Goal: Task Accomplishment & Management: Manage account settings

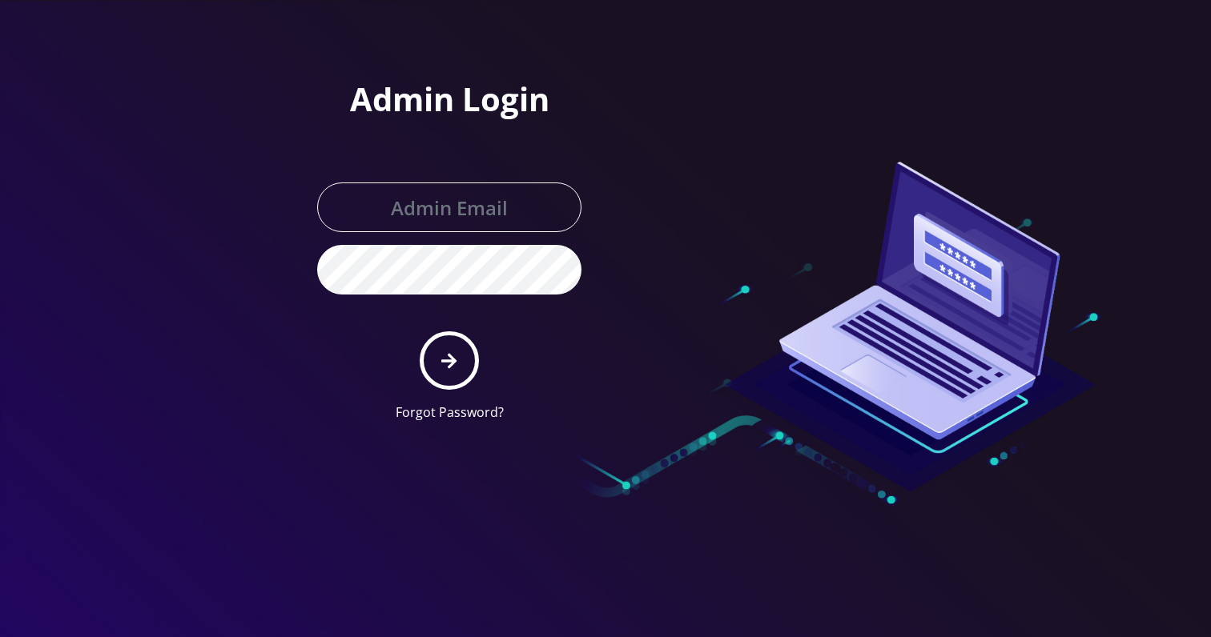
click at [429, 228] on input "text" at bounding box center [449, 208] width 264 height 50
click at [433, 213] on input "text" at bounding box center [449, 208] width 264 height 50
type input "[EMAIL_ADDRESS][DOMAIN_NAME]"
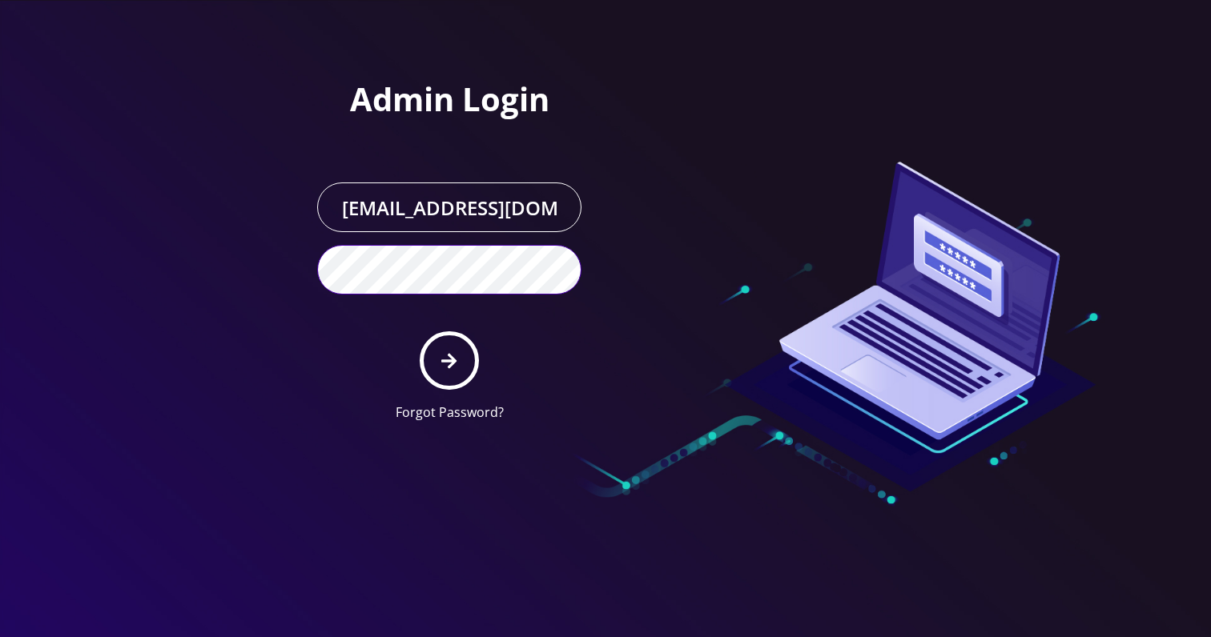
click at [420, 332] on button "submit" at bounding box center [449, 361] width 58 height 58
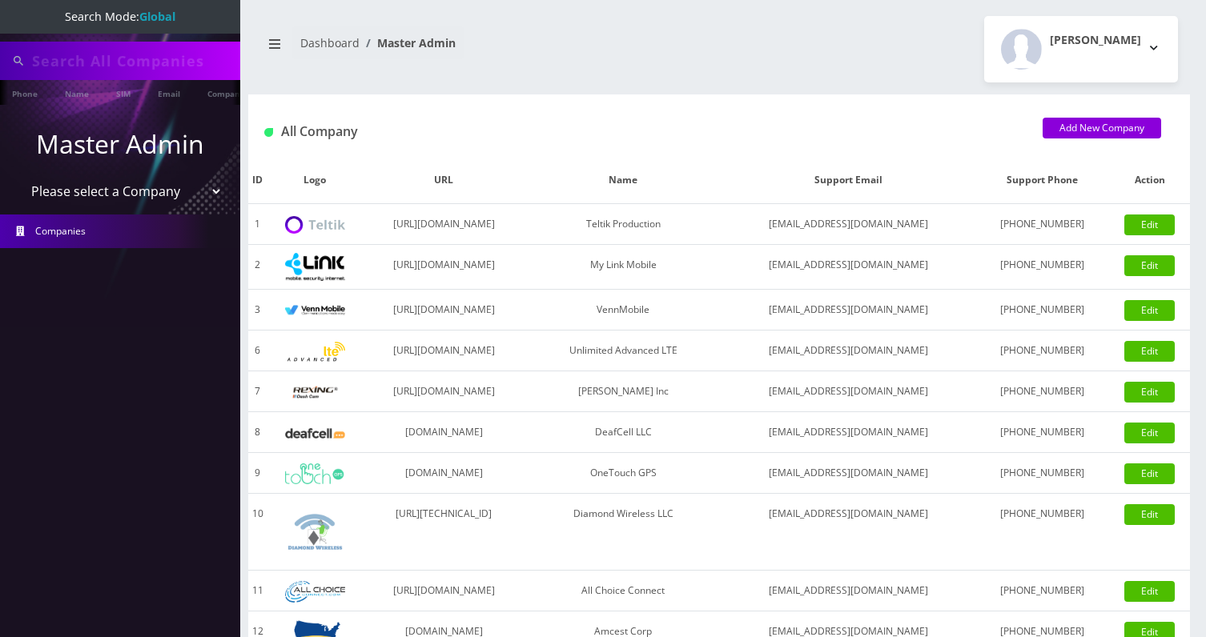
type input "89010304300108018144"
click at [161, 90] on link "Email" at bounding box center [169, 93] width 38 height 26
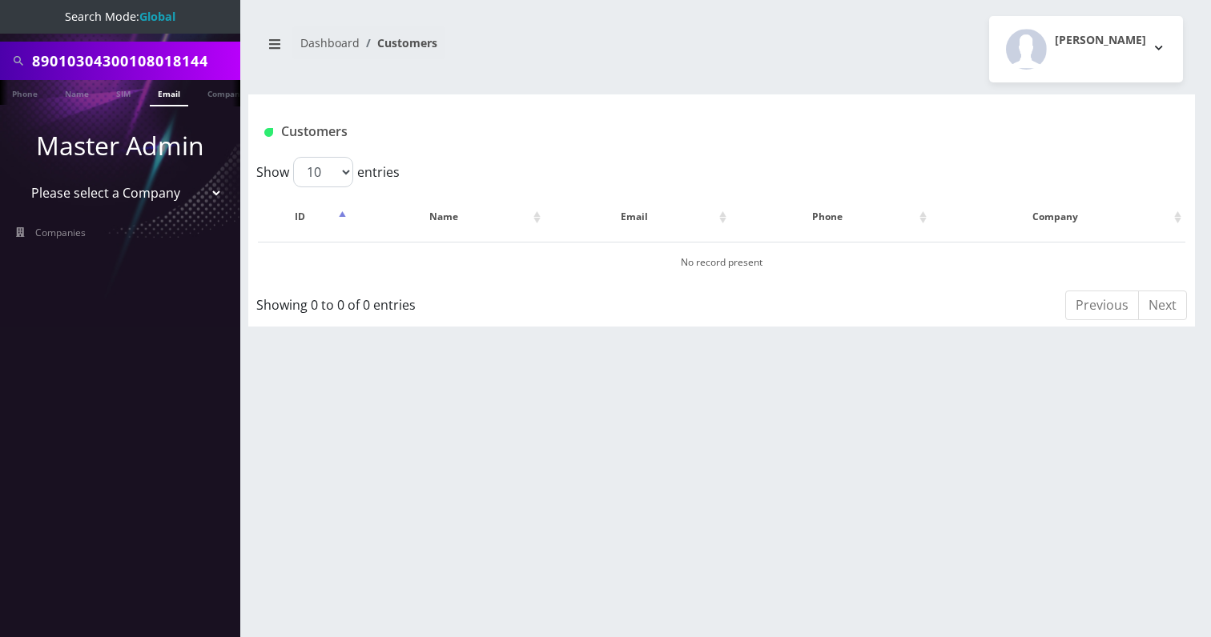
click at [171, 59] on input "89010304300108018144" at bounding box center [134, 61] width 204 height 30
click at [107, 183] on select "Please select a Company Teltik Production My Link Mobile VennMobile Unlimited A…" at bounding box center [120, 193] width 204 height 30
select select "13"
click at [18, 178] on select "Please select a Company Teltik Production My Link Mobile VennMobile Unlimited A…" at bounding box center [120, 193] width 204 height 30
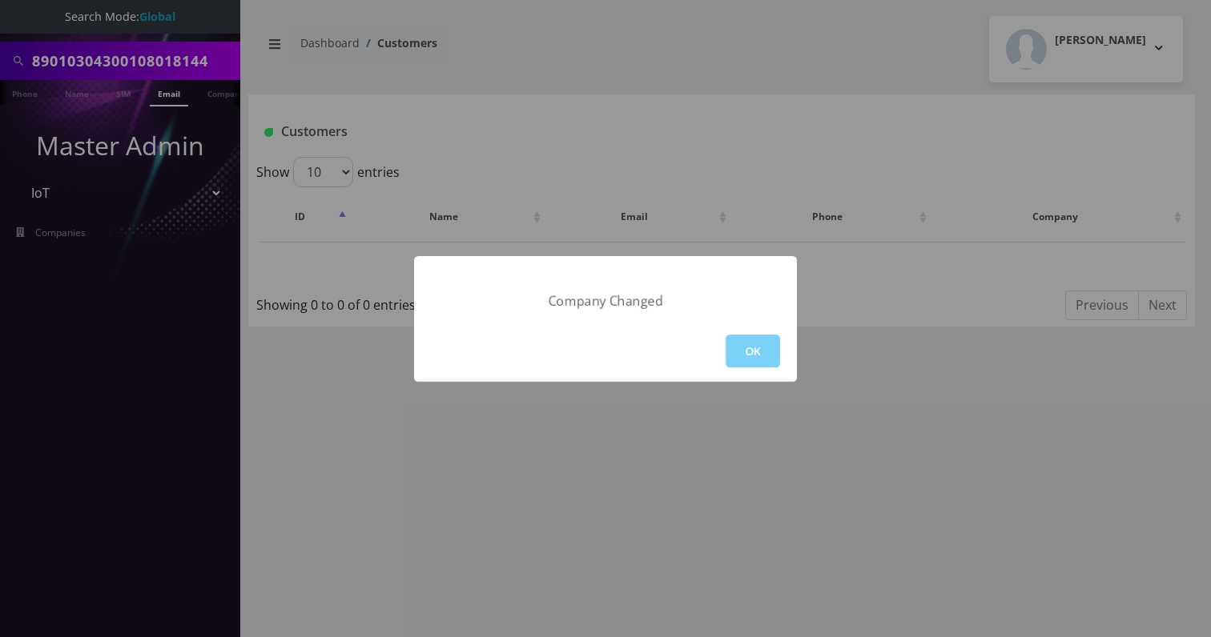
click at [140, 76] on div "Company Changed OK" at bounding box center [605, 318] width 1211 height 637
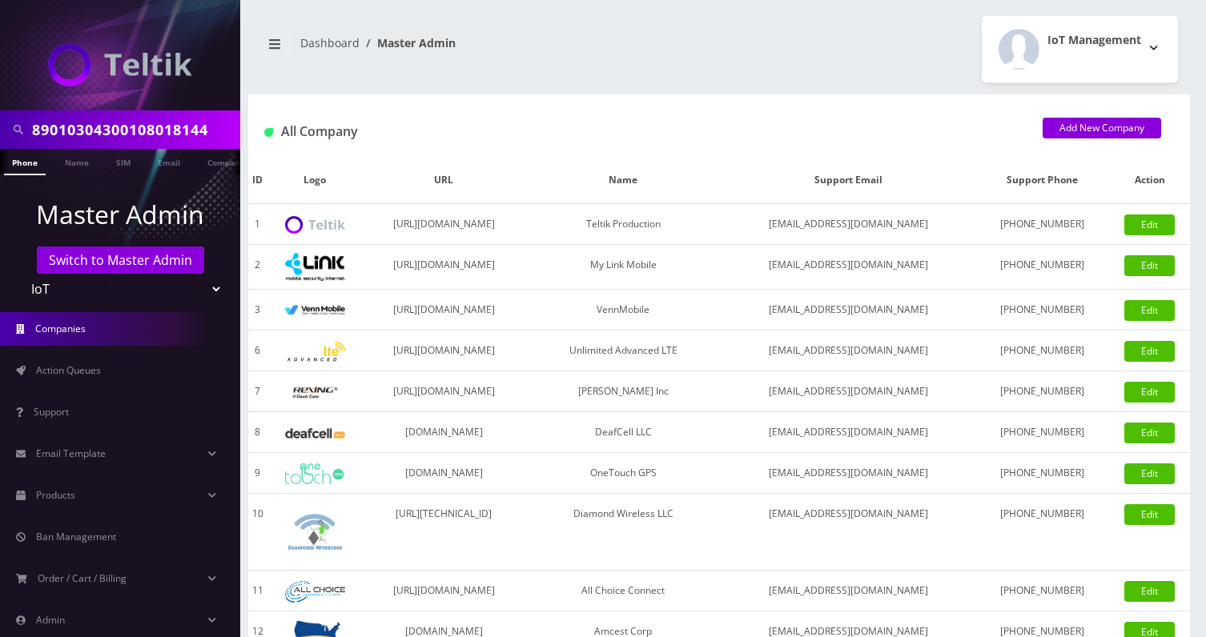
click at [140, 133] on input "89010304300108018144" at bounding box center [134, 130] width 204 height 30
type input "noesis"
click at [207, 166] on link "Company" at bounding box center [226, 162] width 54 height 26
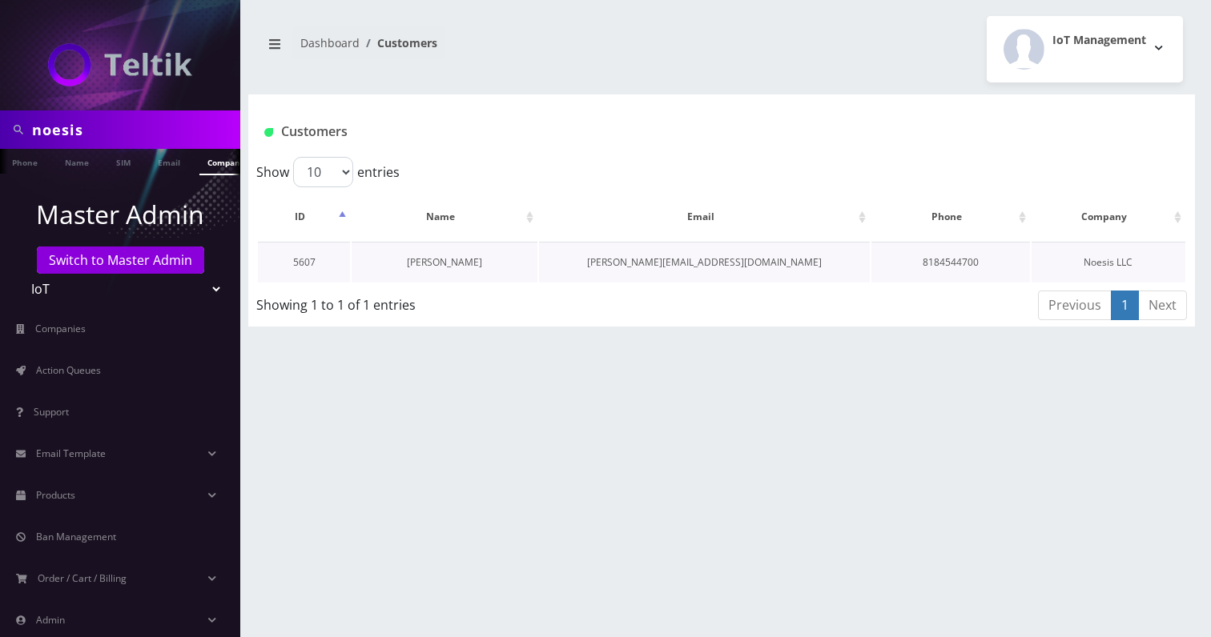
click at [444, 262] on link "[PERSON_NAME]" at bounding box center [444, 262] width 75 height 14
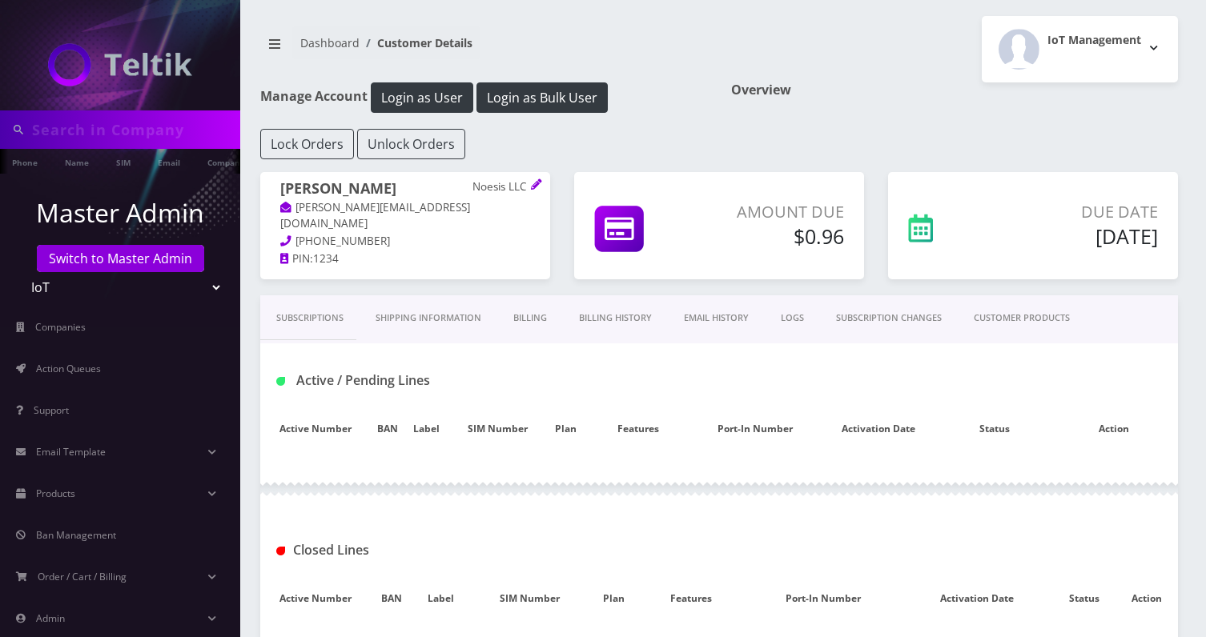
type input "noesis"
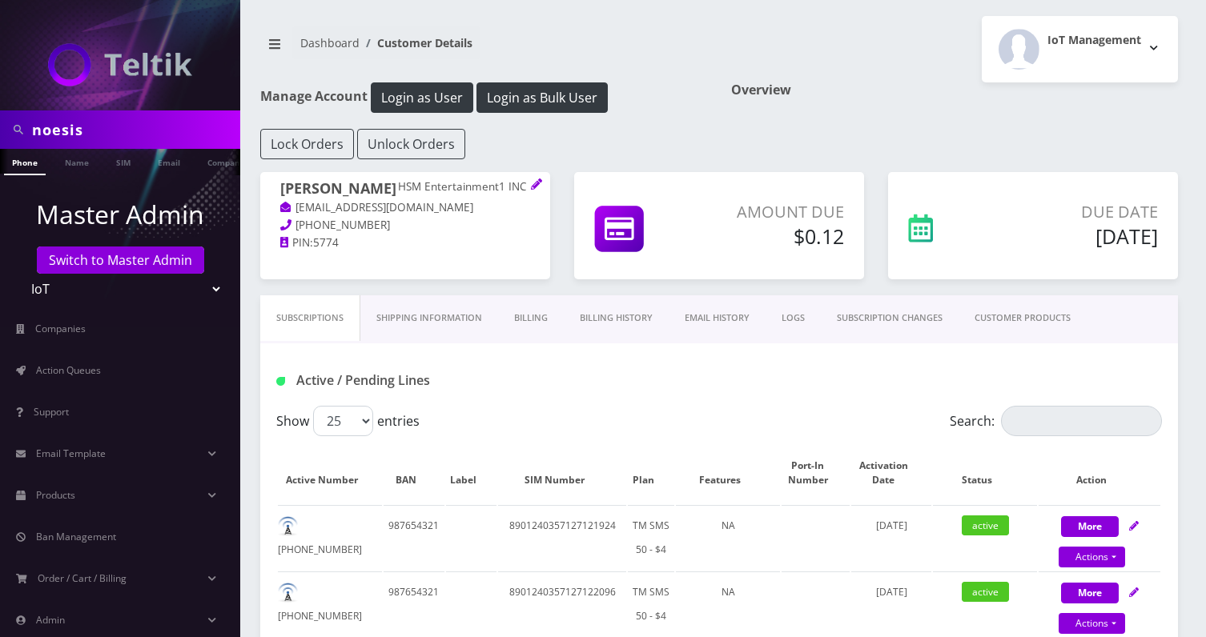
scroll to position [87, 0]
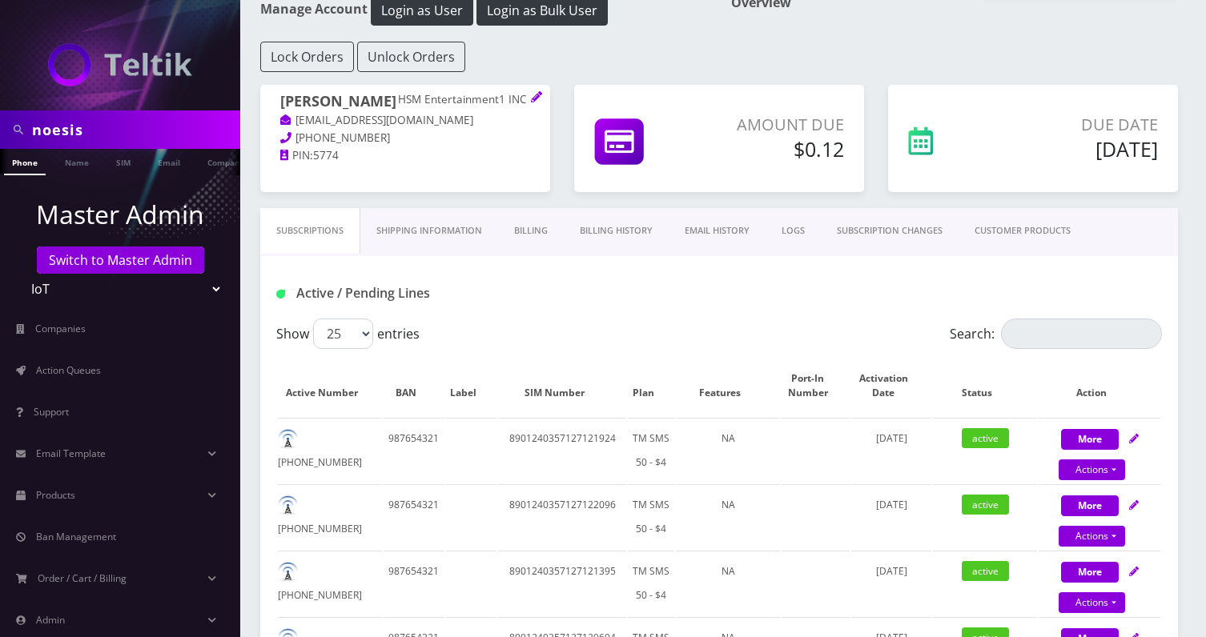
click at [1021, 239] on link "CUSTOMER PRODUCTS" at bounding box center [1023, 231] width 128 height 46
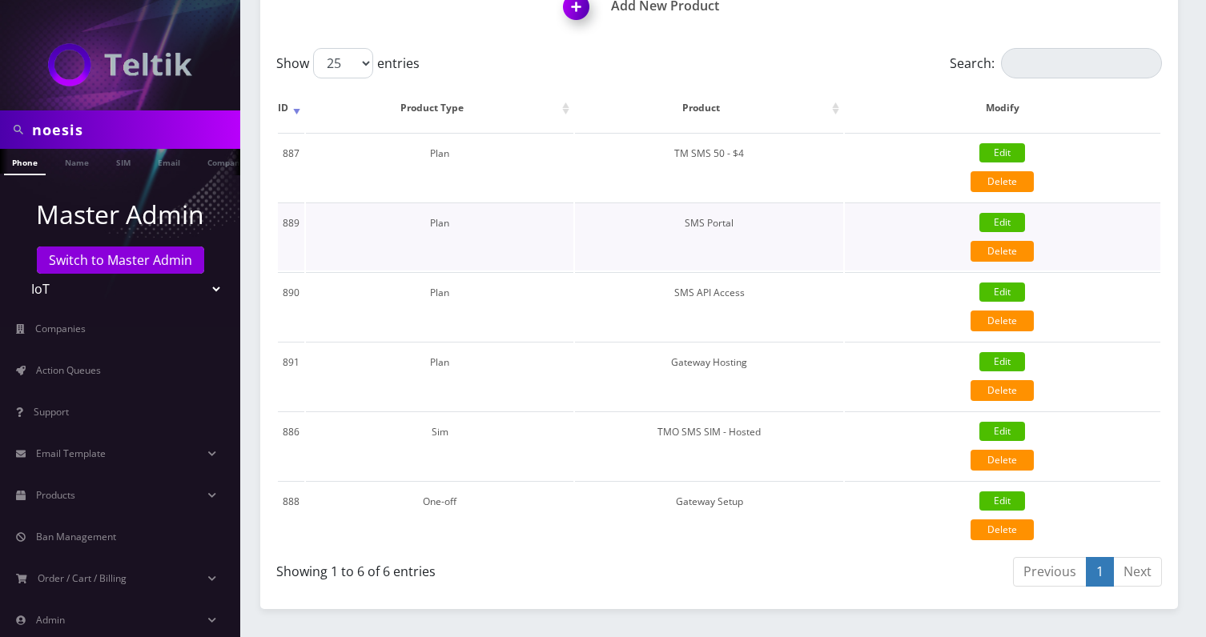
scroll to position [434, 0]
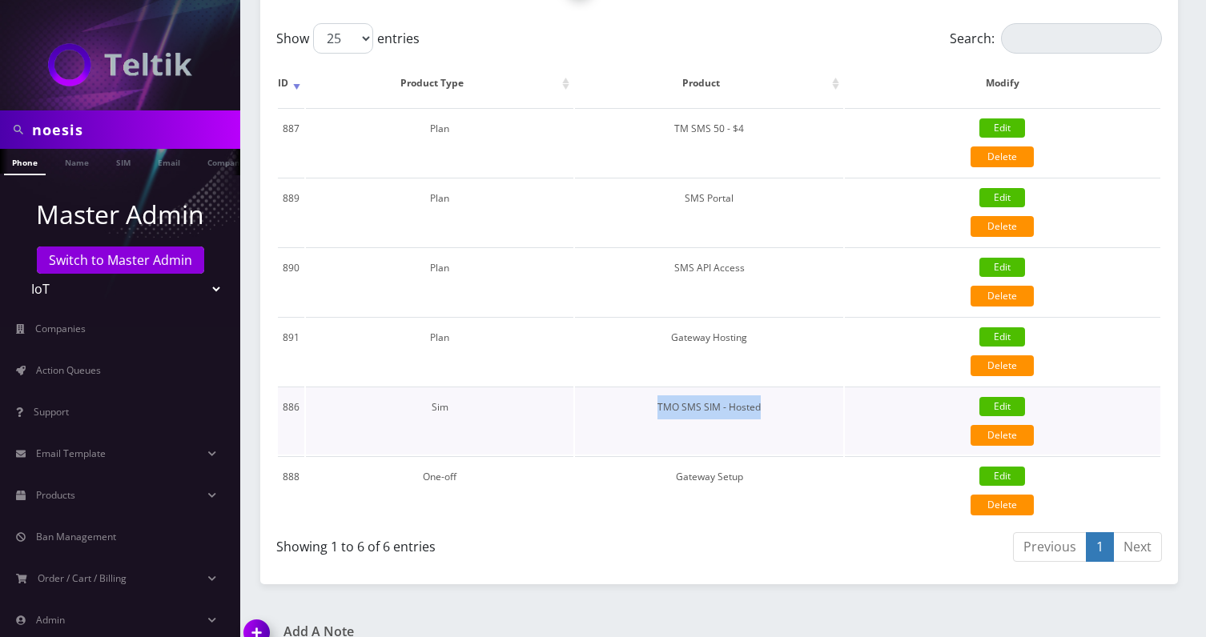
drag, startPoint x: 763, startPoint y: 408, endPoint x: 655, endPoint y: 408, distance: 108.1
click at [655, 408] on td "TMO SMS SIM - Hosted" at bounding box center [708, 421] width 267 height 68
copy td "TMO SMS SIM - Hosted"
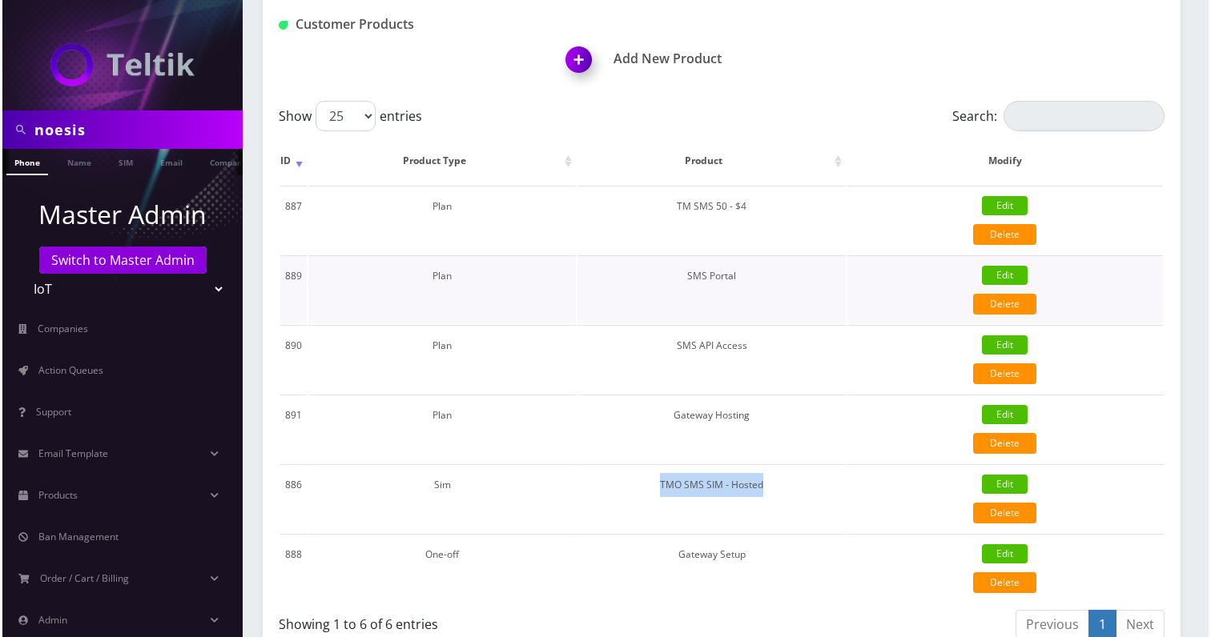
scroll to position [363, 0]
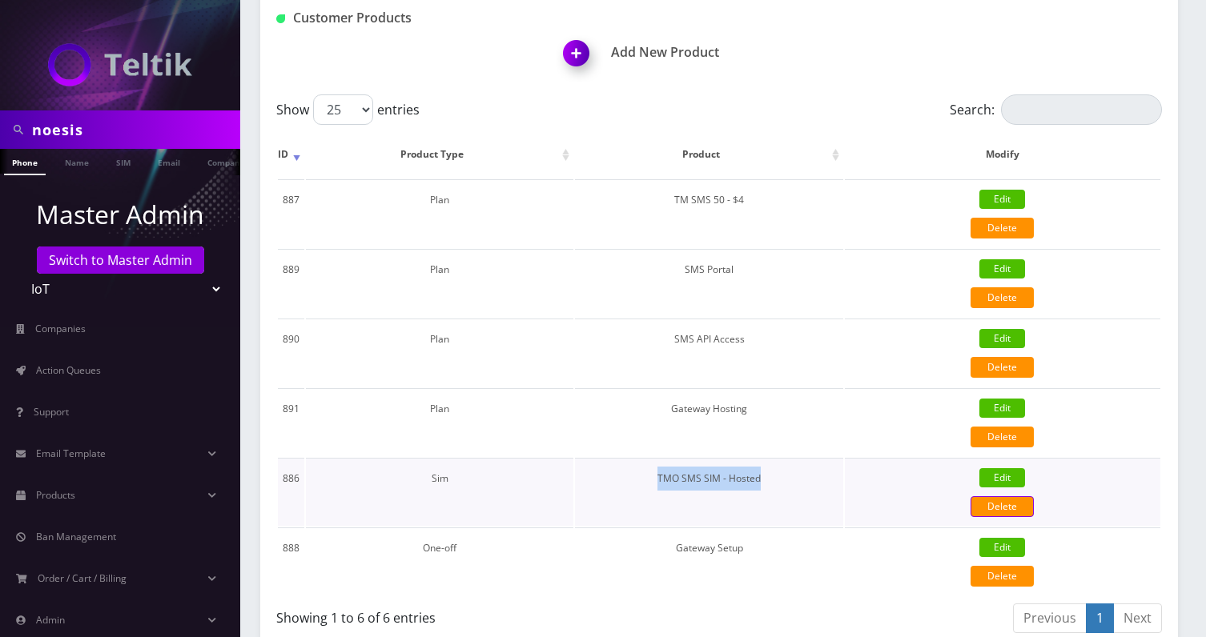
click at [996, 512] on link "Delete" at bounding box center [1002, 506] width 63 height 21
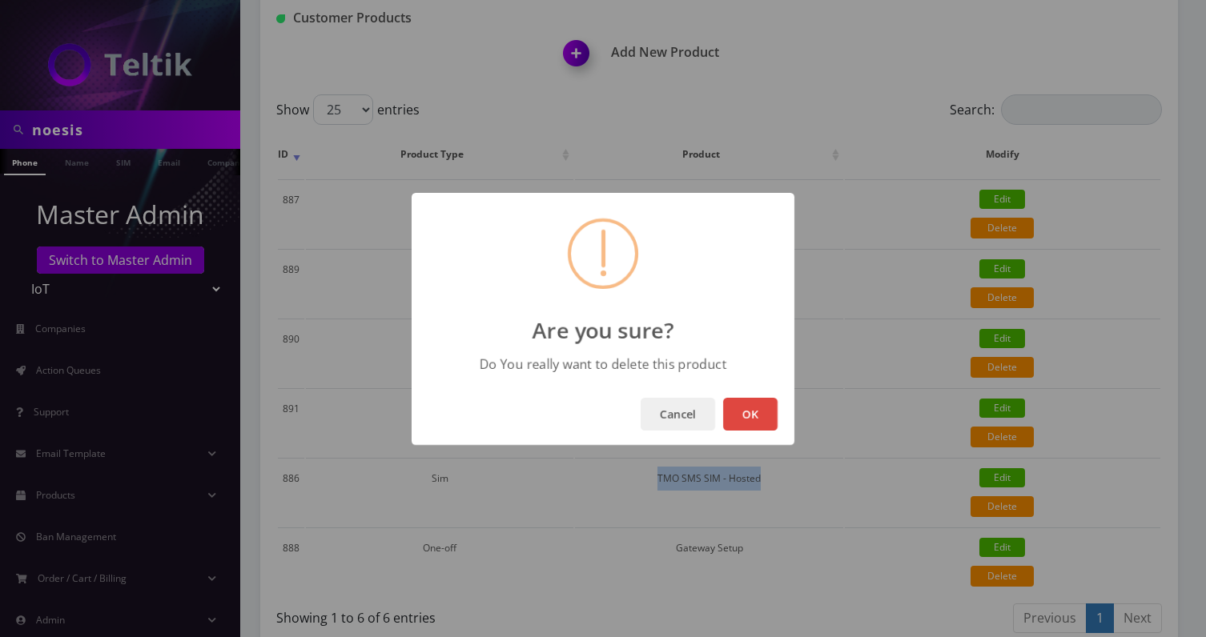
click at [751, 423] on button "OK" at bounding box center [750, 414] width 54 height 33
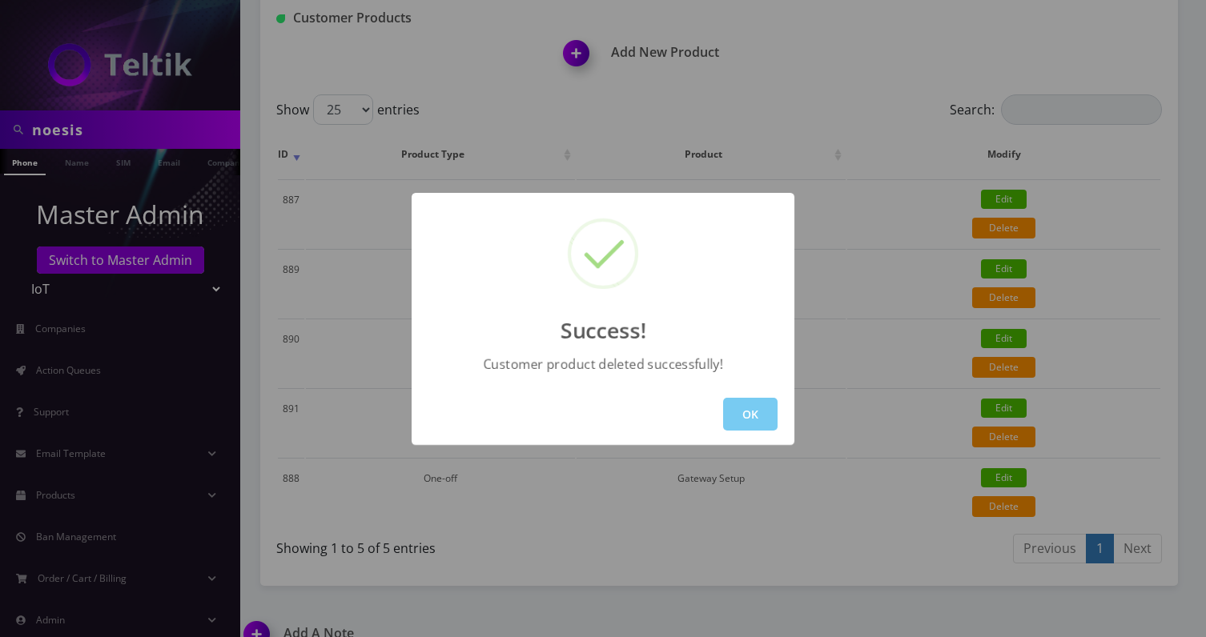
click at [758, 416] on button "OK" at bounding box center [750, 414] width 54 height 33
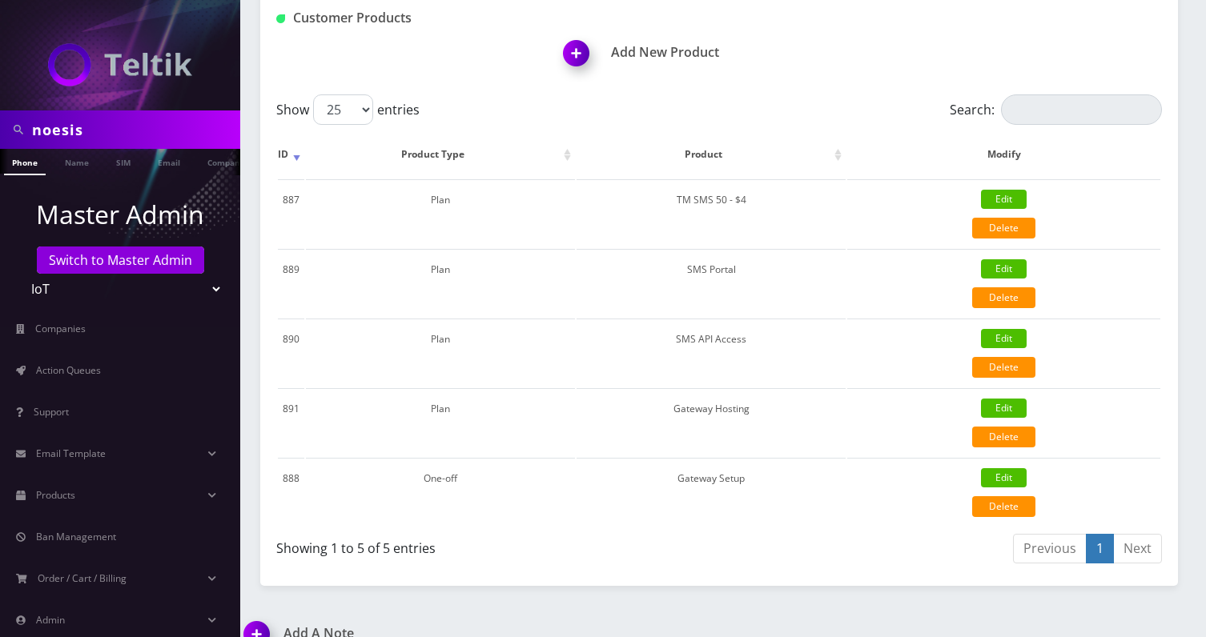
click at [584, 54] on img at bounding box center [579, 58] width 47 height 47
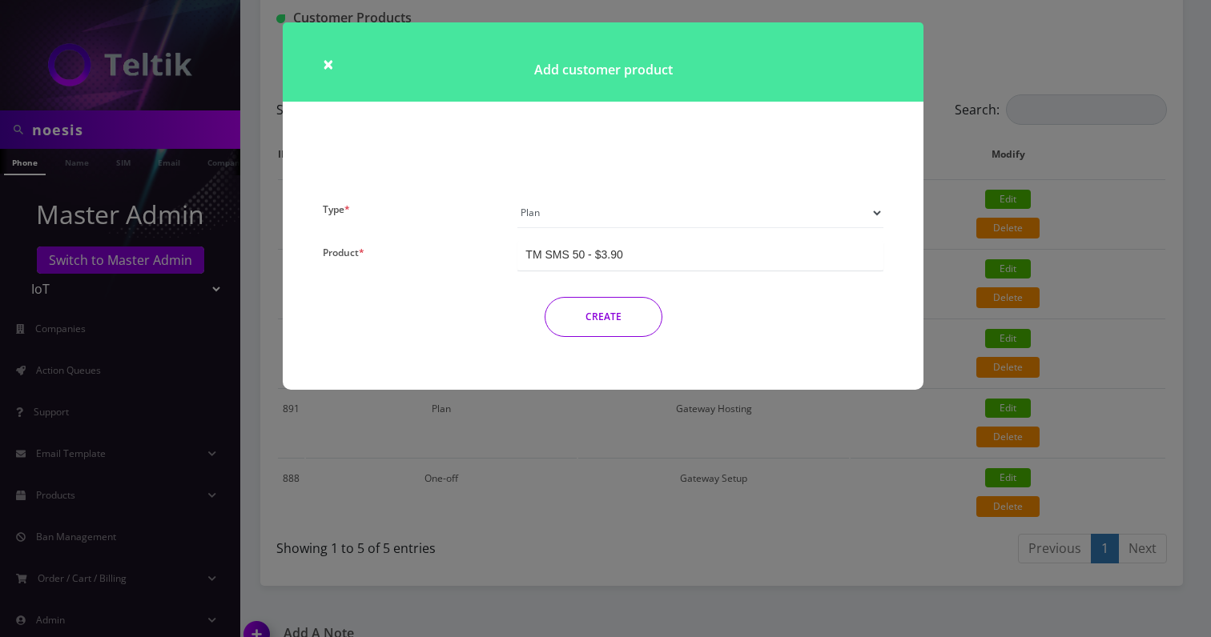
click at [578, 246] on div "TM SMS 50 - $3.90" at bounding box center [700, 256] width 366 height 30
click at [628, 251] on div "TM SMS 50 - $3.90" at bounding box center [700, 256] width 366 height 30
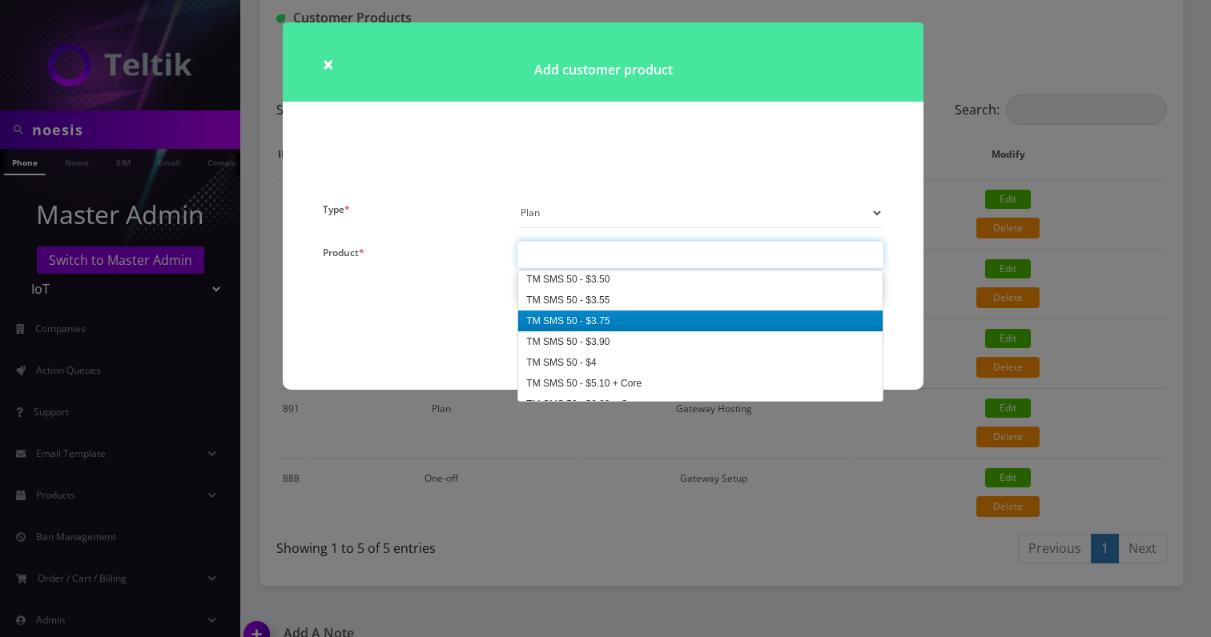
type input "t"
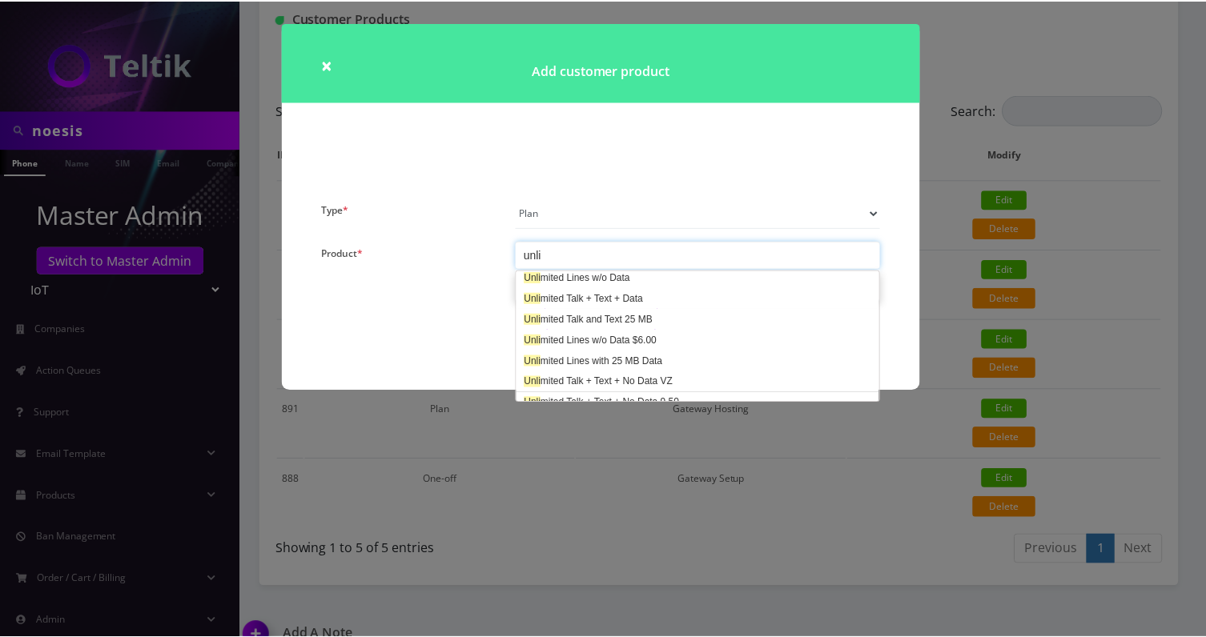
scroll to position [0, 0]
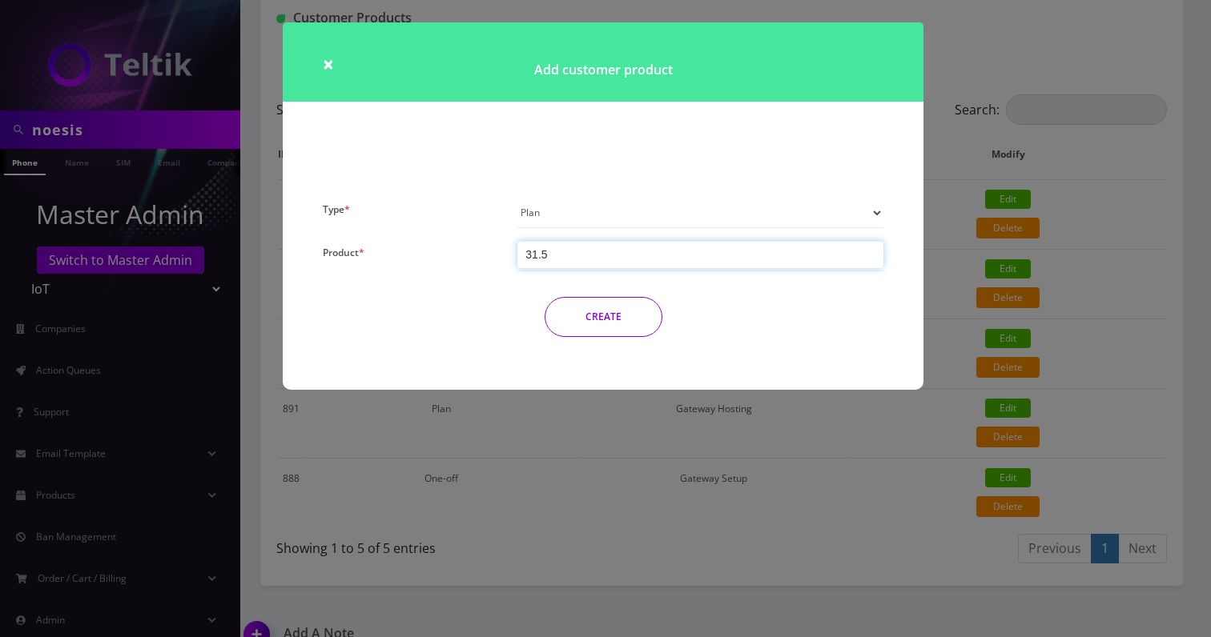
type input "31.5"
click at [545, 297] on button "CREATE" at bounding box center [604, 317] width 118 height 40
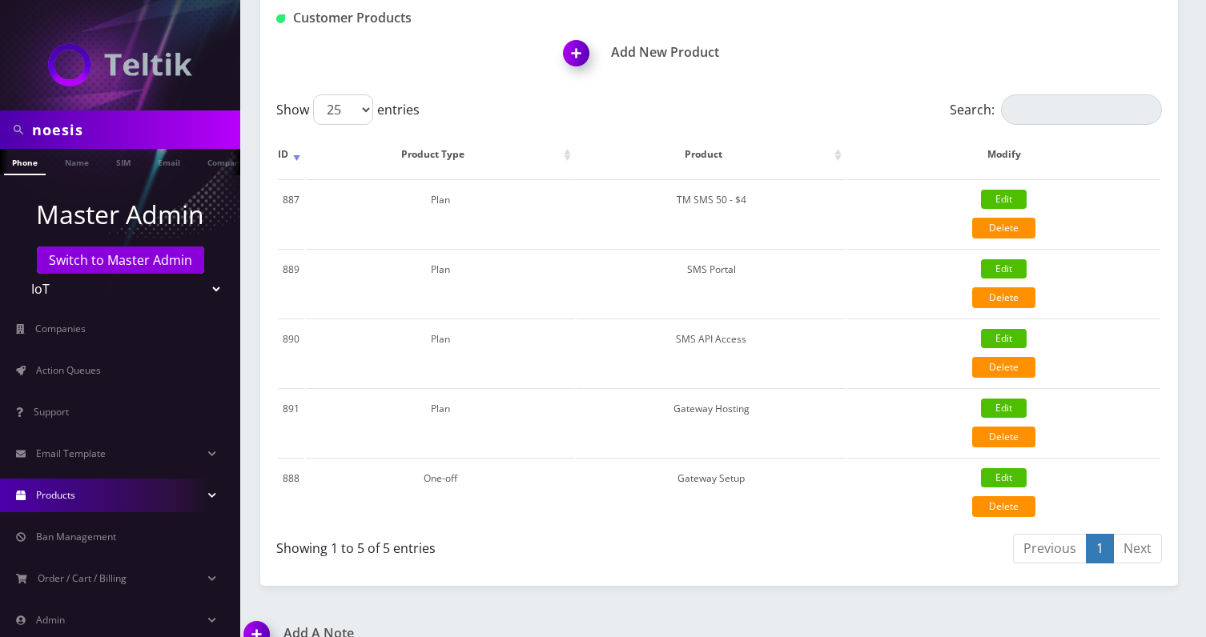
click at [66, 492] on span "Products" at bounding box center [55, 495] width 39 height 14
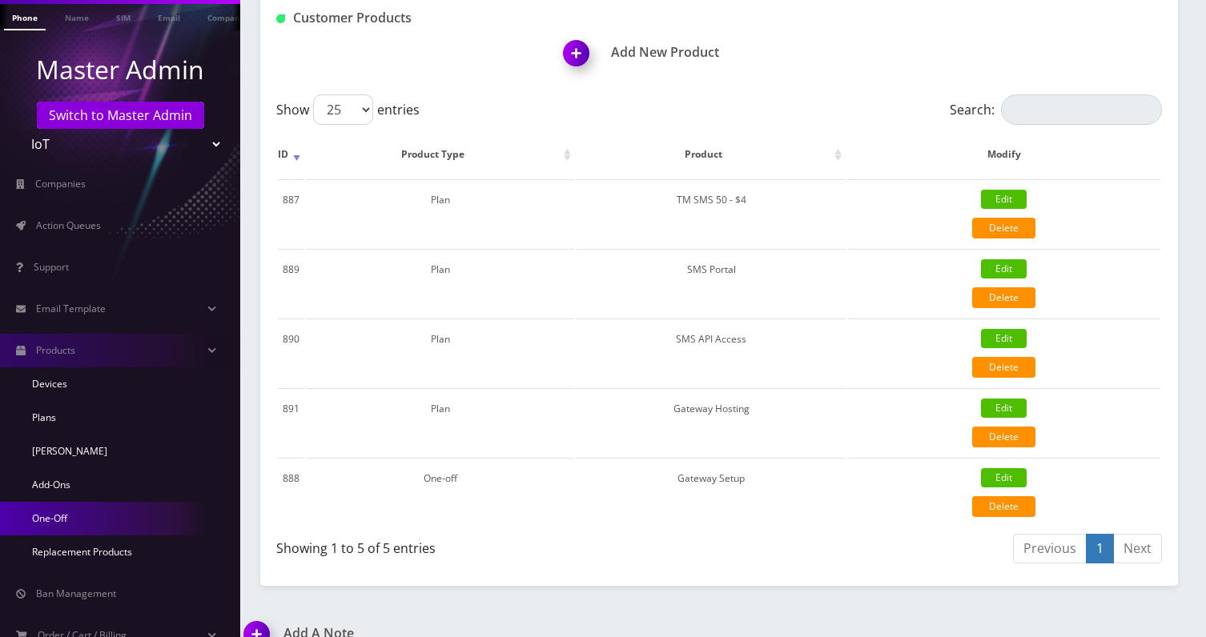
scroll to position [163, 0]
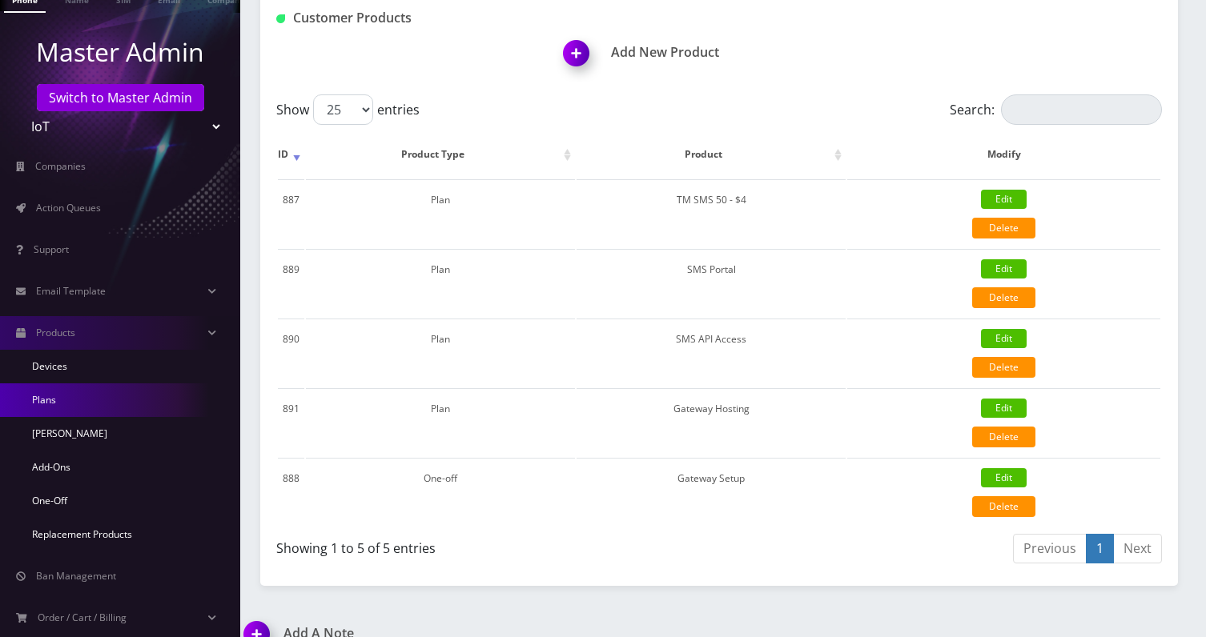
click at [72, 386] on link "Plans" at bounding box center [120, 401] width 240 height 34
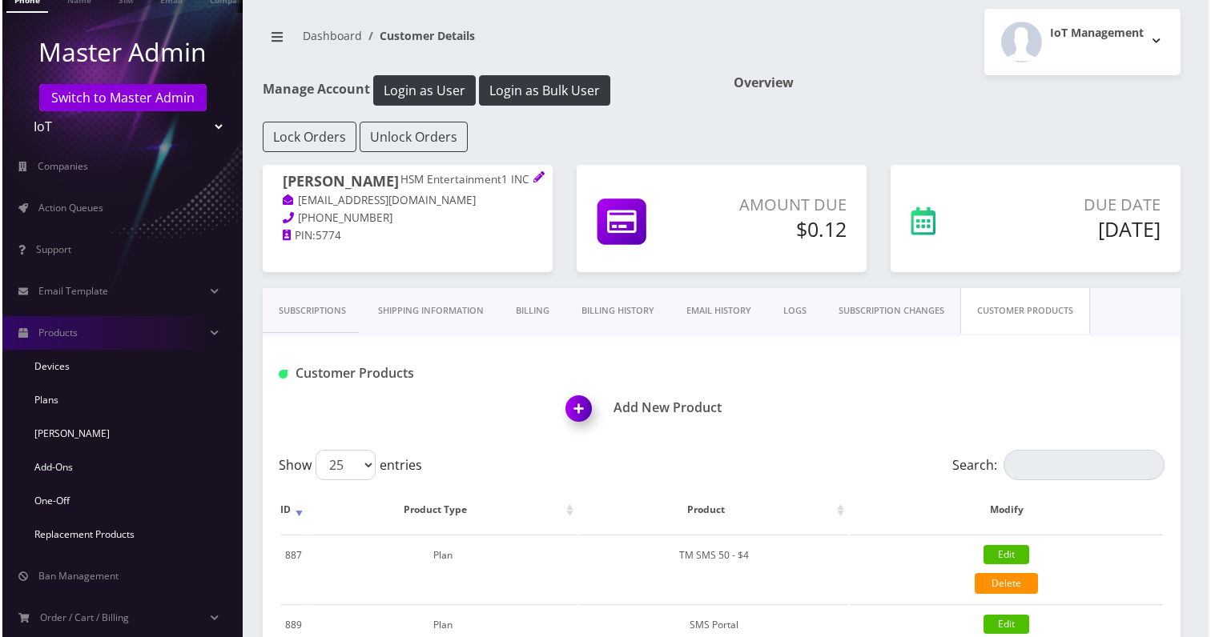
scroll to position [70, 0]
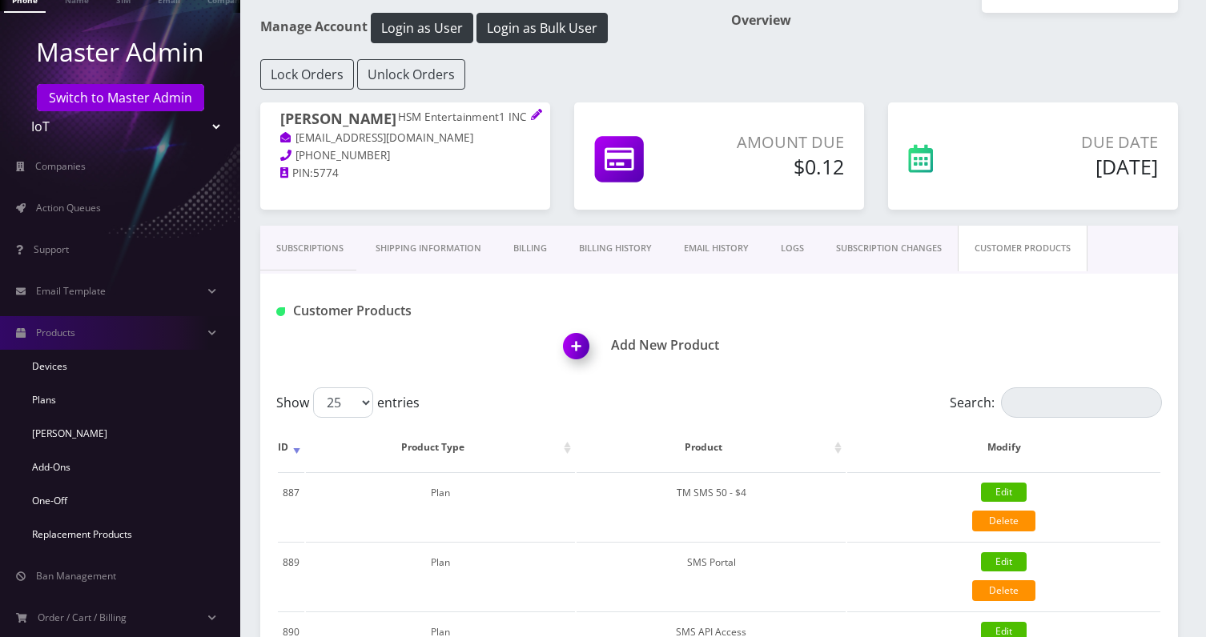
click at [569, 348] on img at bounding box center [579, 351] width 47 height 47
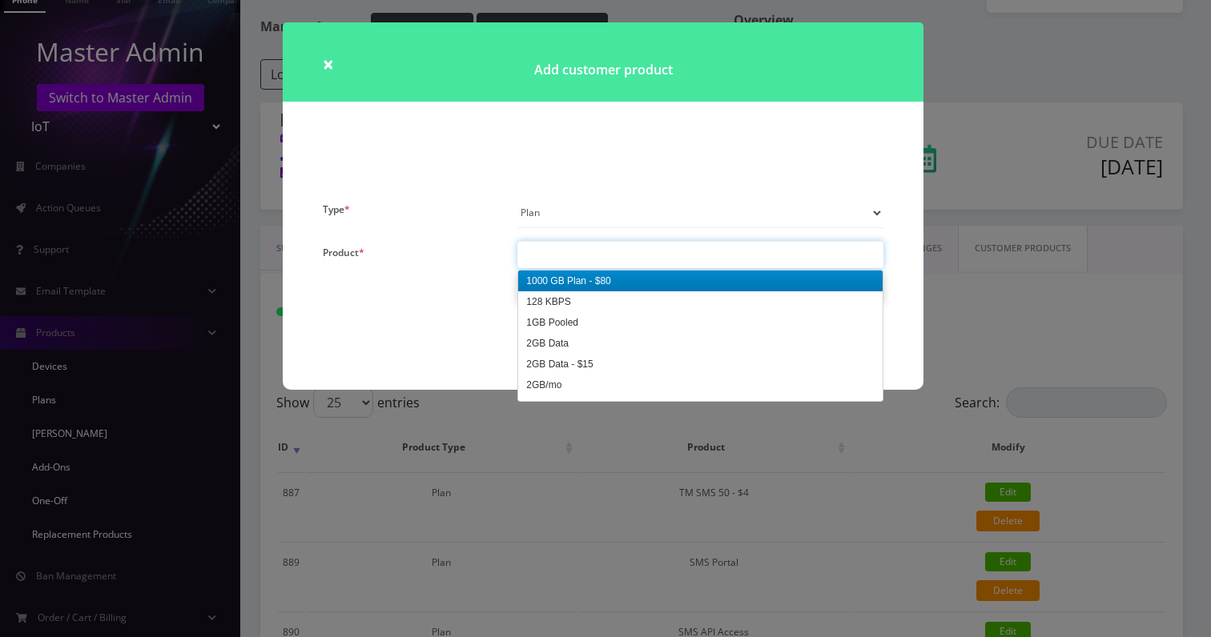
click at [595, 263] on div at bounding box center [700, 254] width 366 height 27
paste input "TMO Proxy Line - $35.00"
type input "TMO Proxy Line - $35.00"
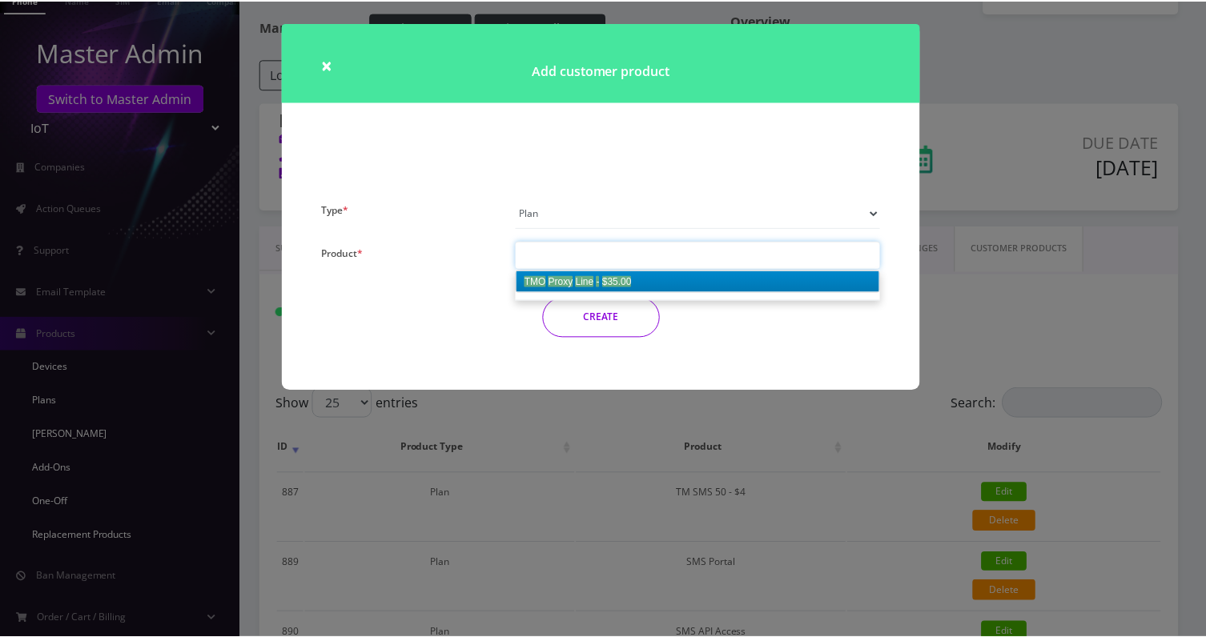
scroll to position [0, 0]
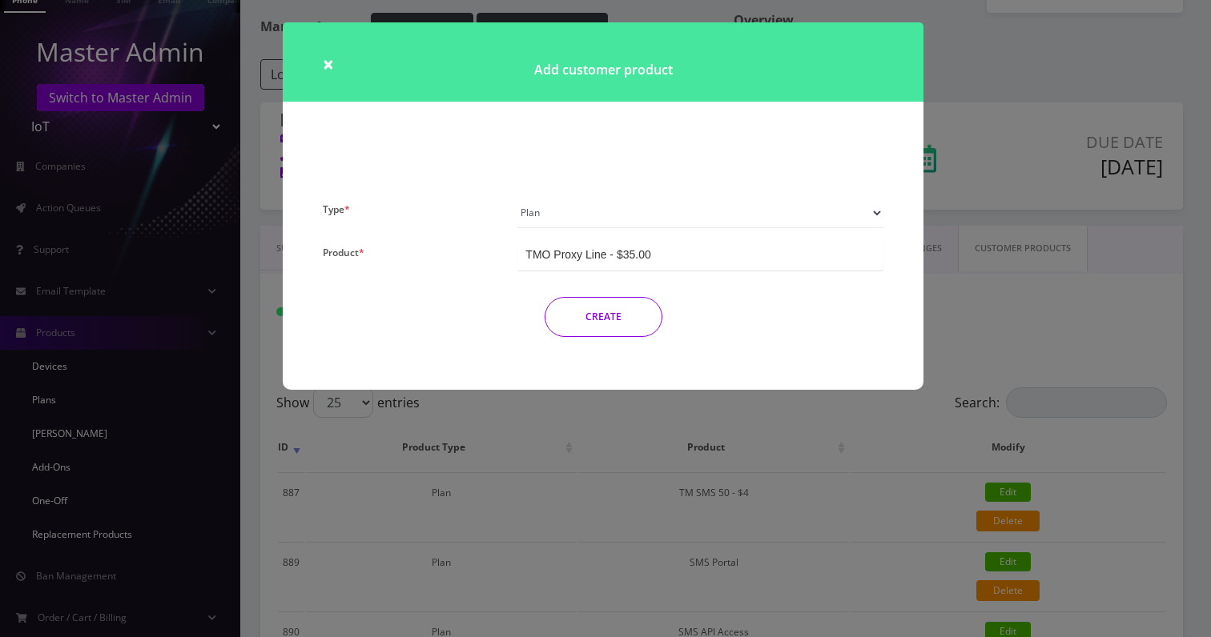
click at [601, 312] on button "CREATE" at bounding box center [604, 317] width 118 height 40
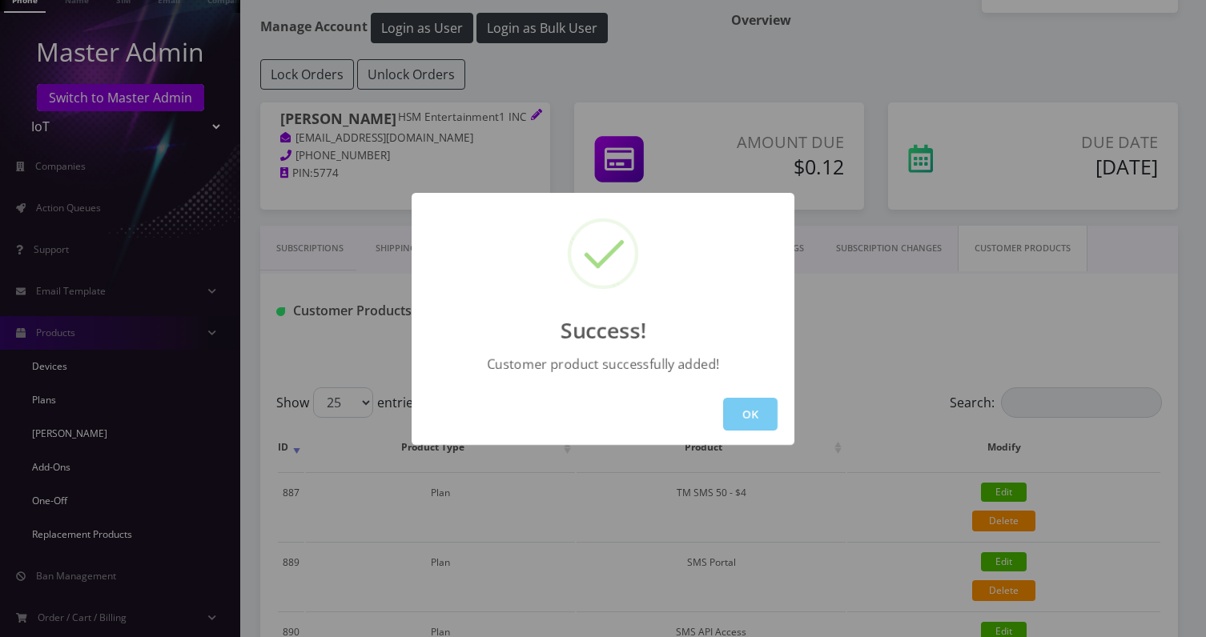
click at [741, 411] on button "OK" at bounding box center [750, 414] width 54 height 33
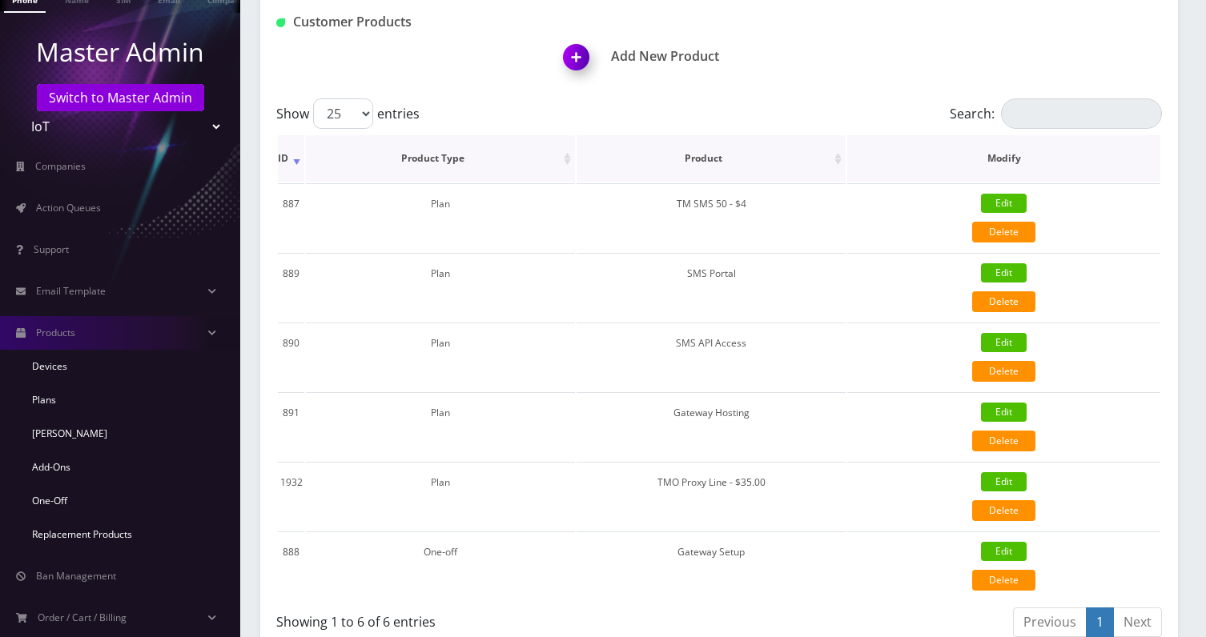
scroll to position [406, 0]
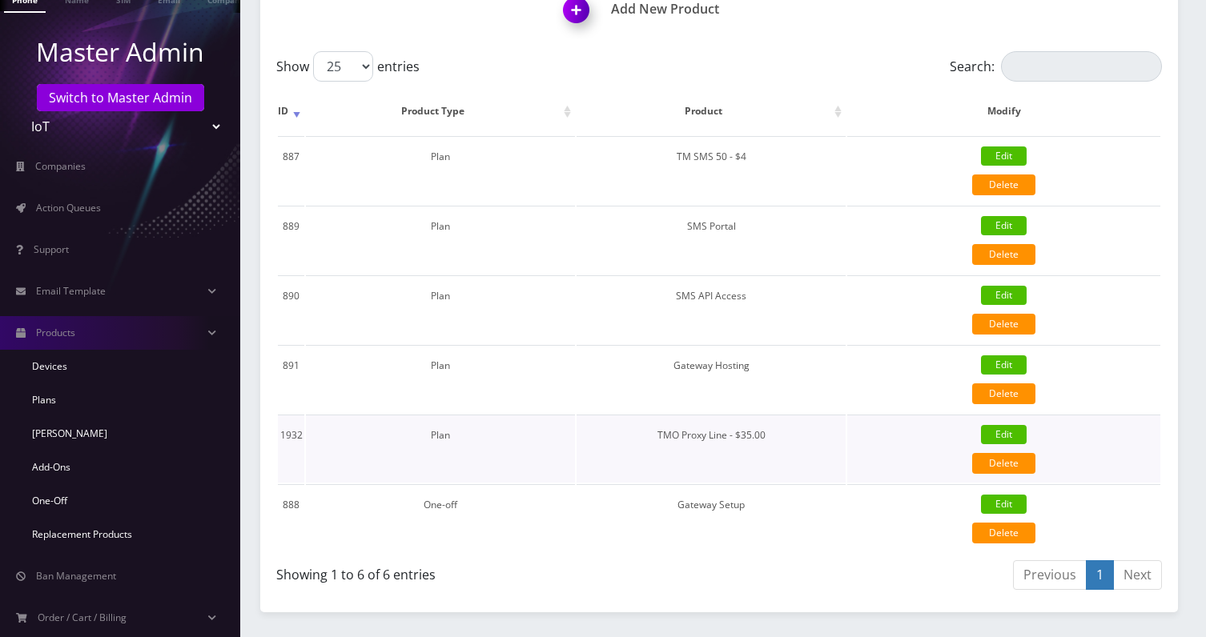
click at [1001, 437] on link "Edit" at bounding box center [1004, 434] width 46 height 19
click at [995, 468] on link "Delete" at bounding box center [1003, 463] width 63 height 21
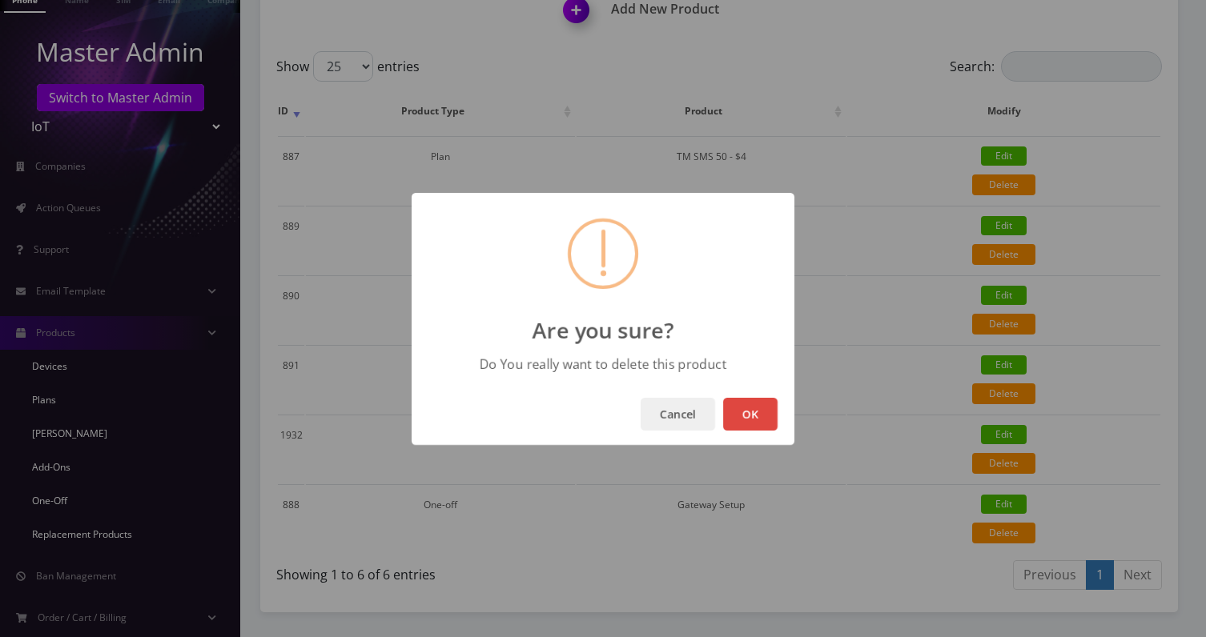
click at [745, 416] on button "OK" at bounding box center [750, 414] width 54 height 33
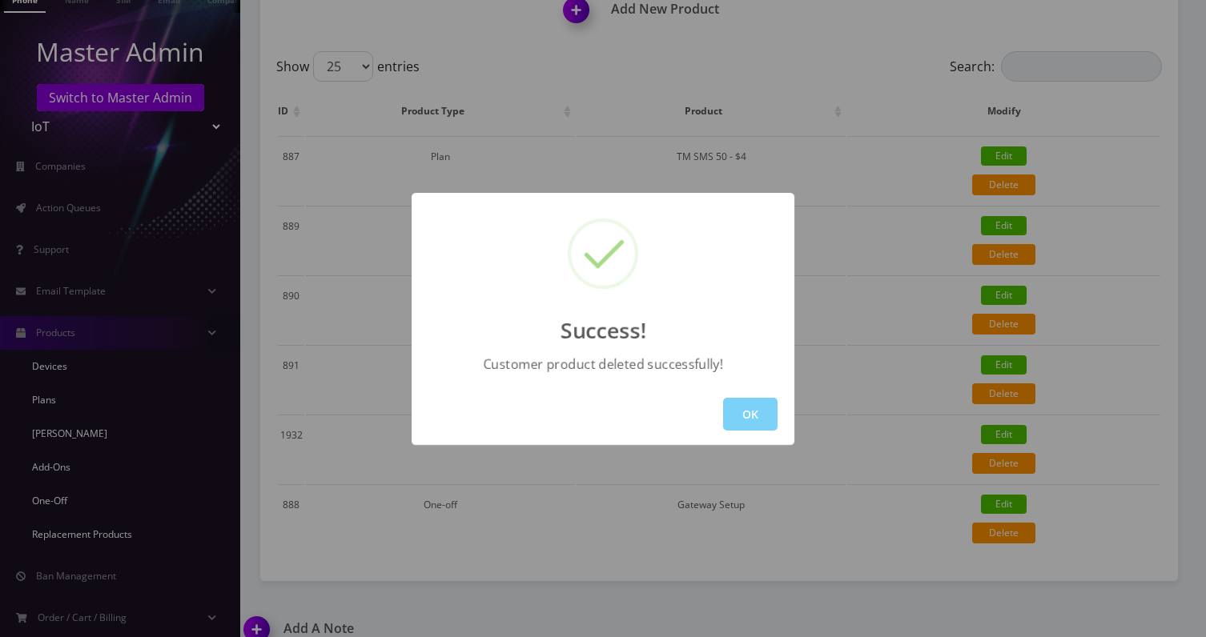
scroll to position [389, 0]
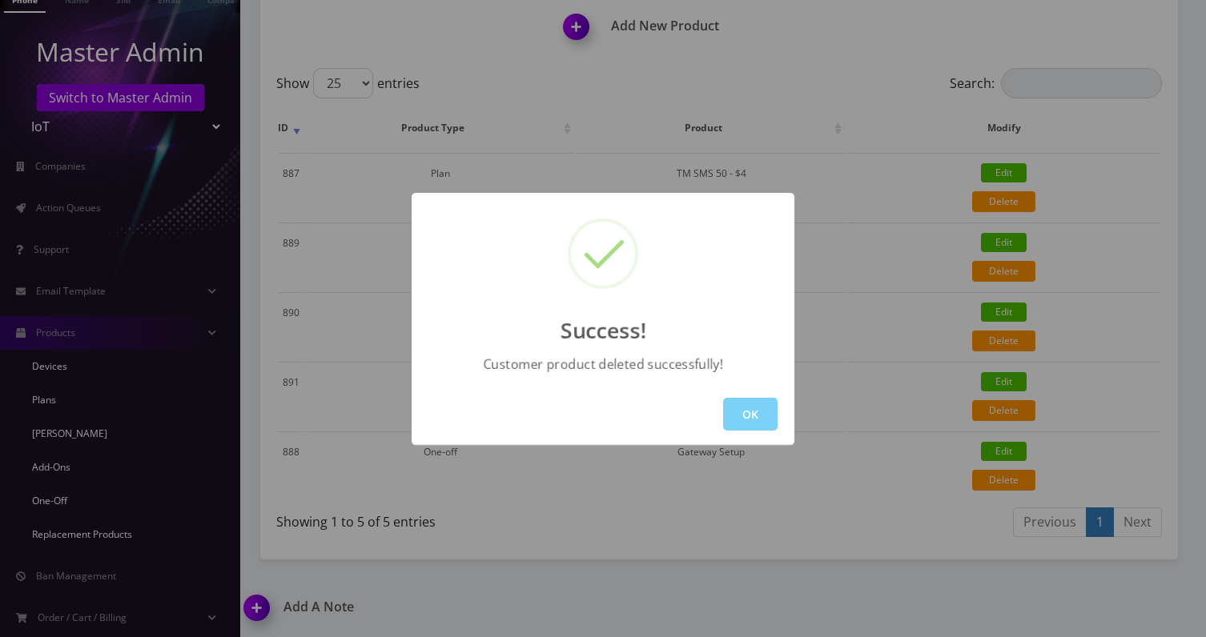
click at [71, 436] on div "Success! Customer product deleted successfully! OK" at bounding box center [603, 318] width 1206 height 637
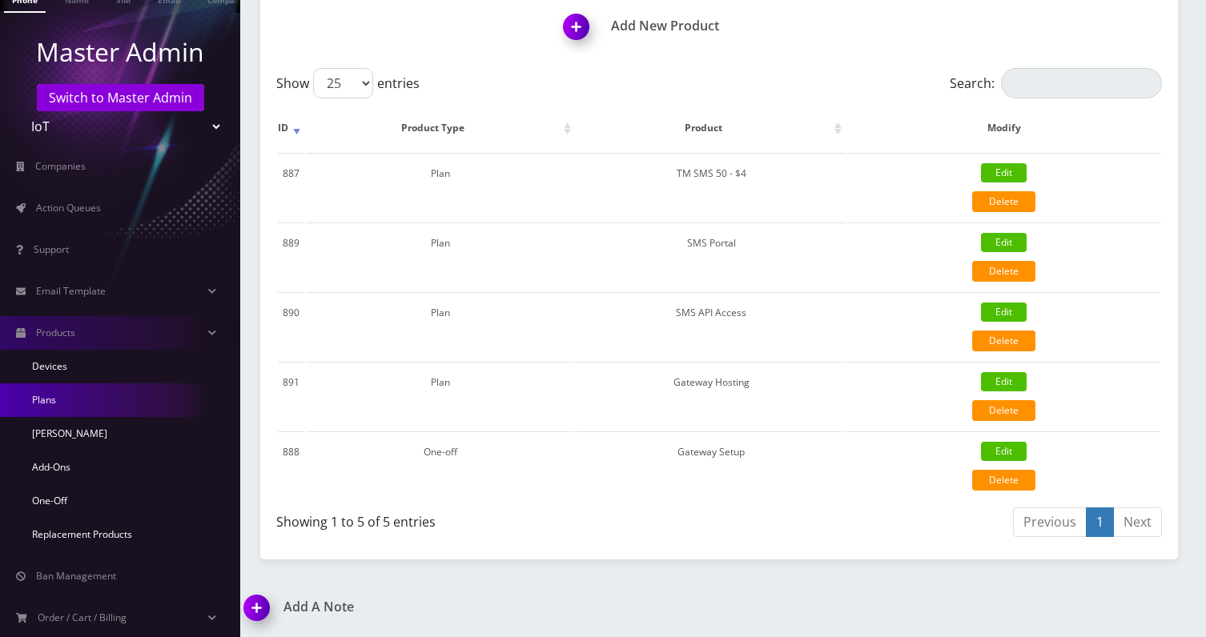
click at [59, 408] on link "Plans" at bounding box center [120, 401] width 240 height 34
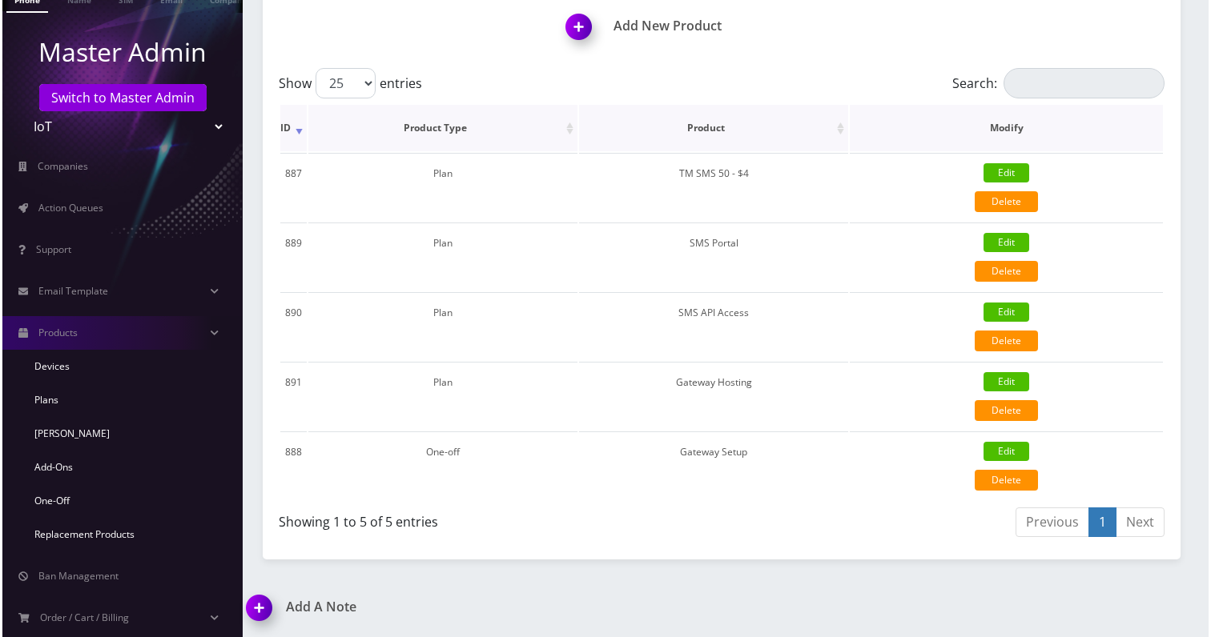
scroll to position [333, 0]
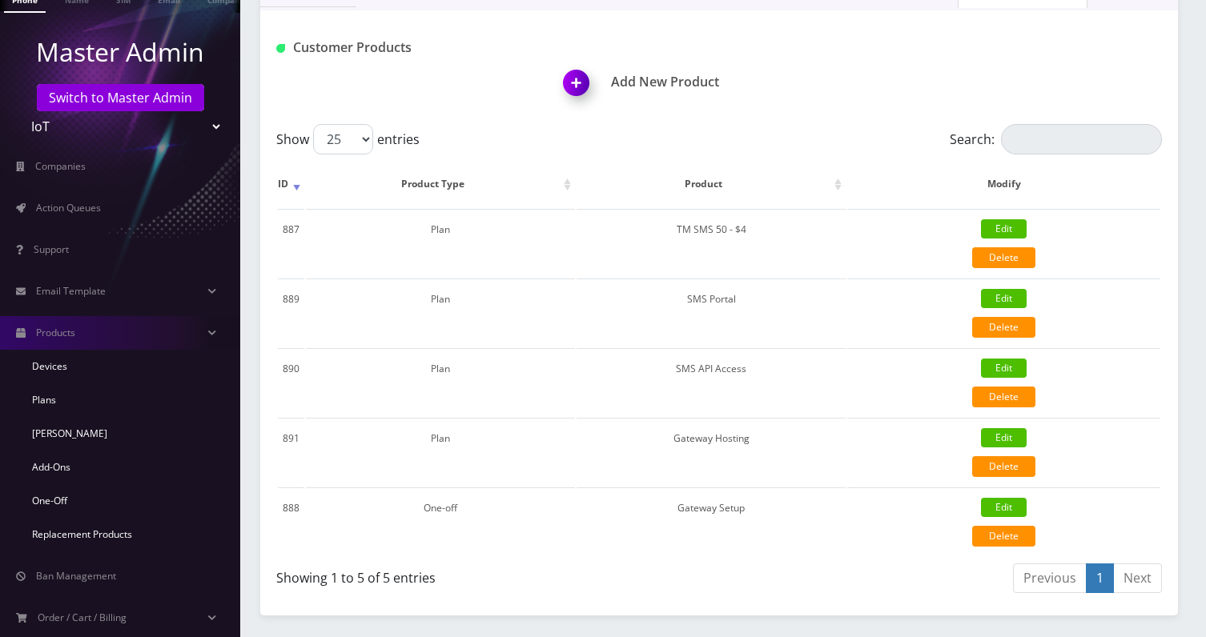
click at [585, 95] on img at bounding box center [579, 88] width 47 height 47
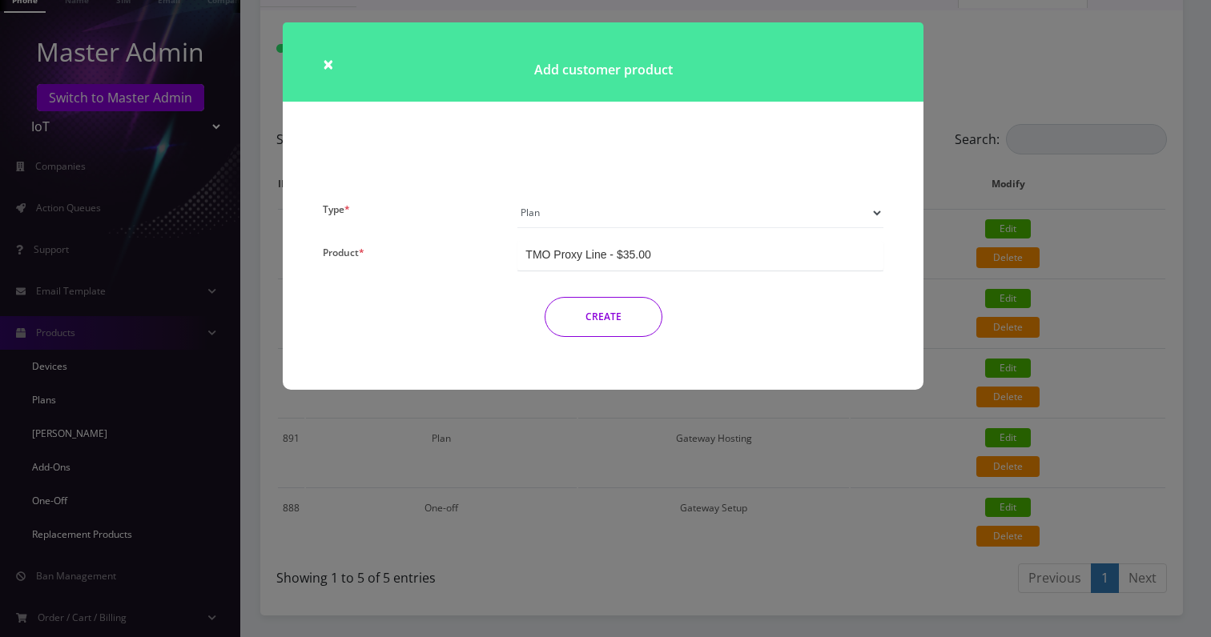
click at [609, 303] on button "CREATE" at bounding box center [604, 317] width 118 height 40
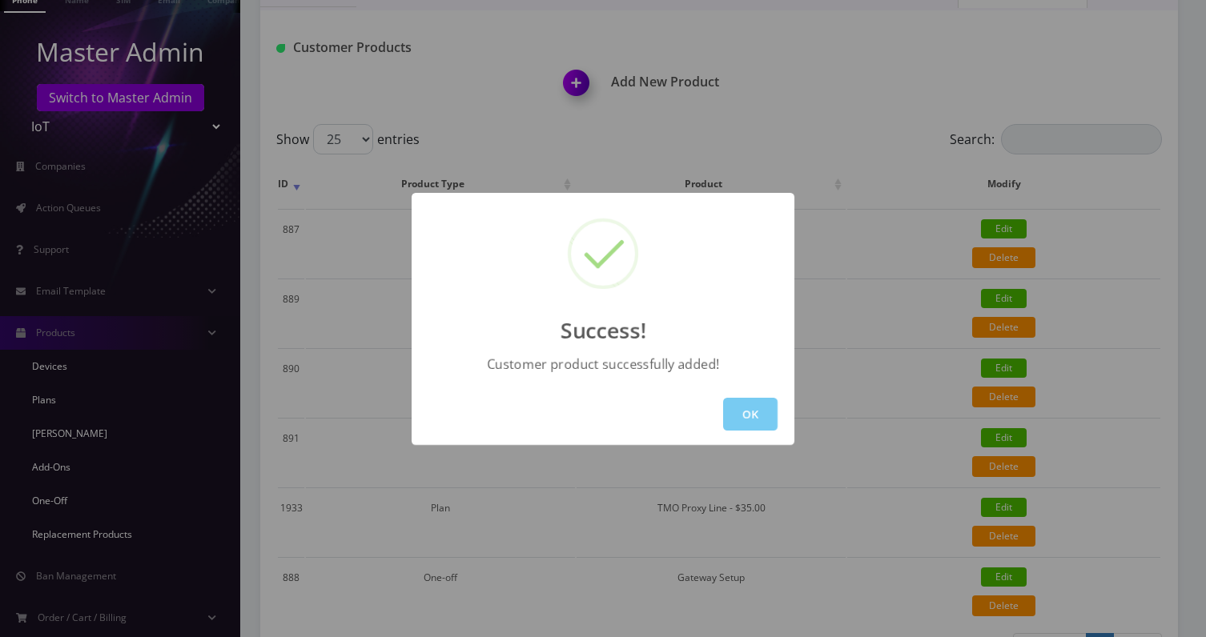
click at [758, 401] on button "OK" at bounding box center [750, 414] width 54 height 33
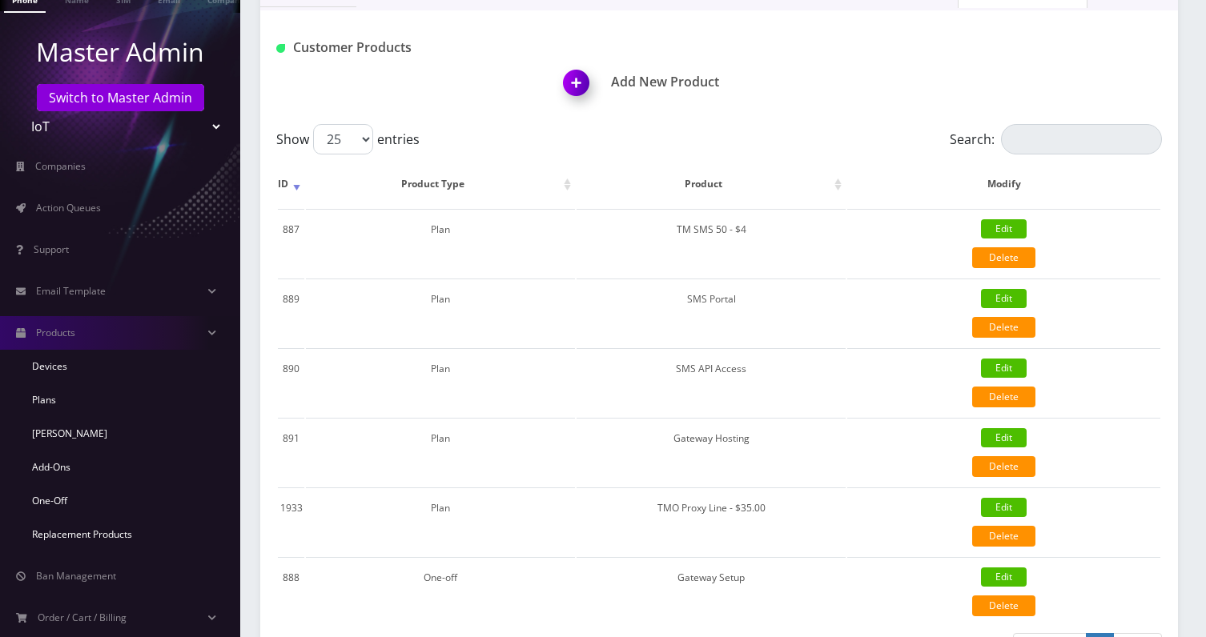
click at [583, 84] on img at bounding box center [579, 88] width 47 height 47
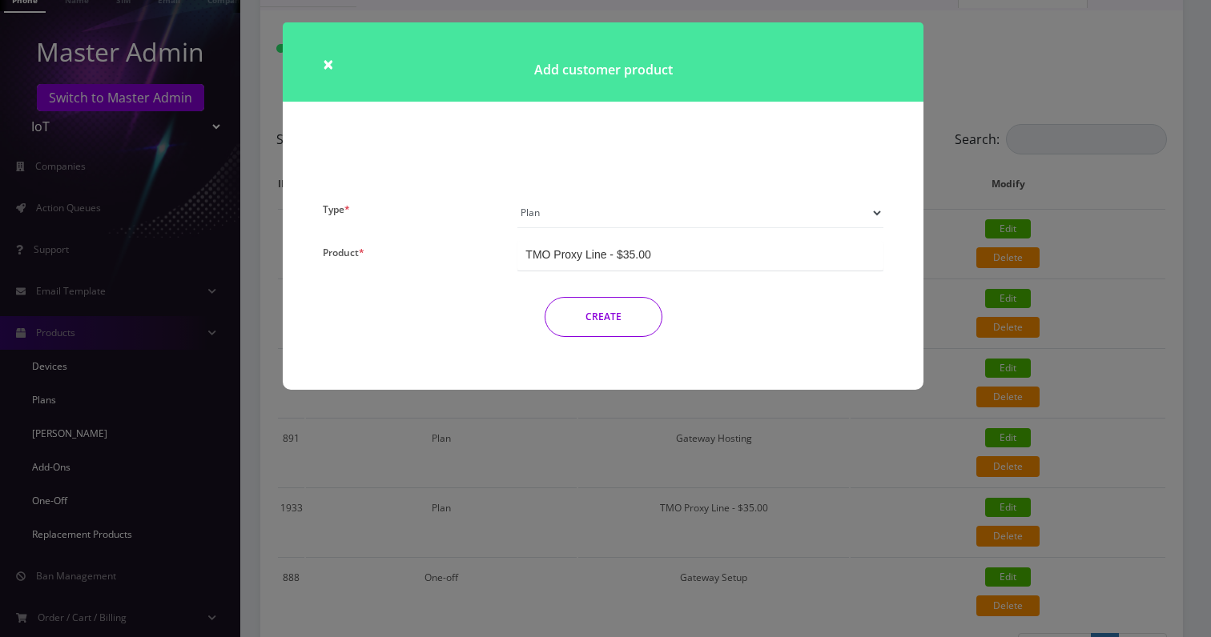
click at [609, 213] on select "Plan Device Sim Addon One-off" at bounding box center [700, 213] width 366 height 30
select select "3"
click at [517, 198] on select "Plan Device Sim Addon One-off" at bounding box center [700, 213] width 366 height 30
click at [567, 254] on div "TMO SMS SIM" at bounding box center [562, 255] width 75 height 16
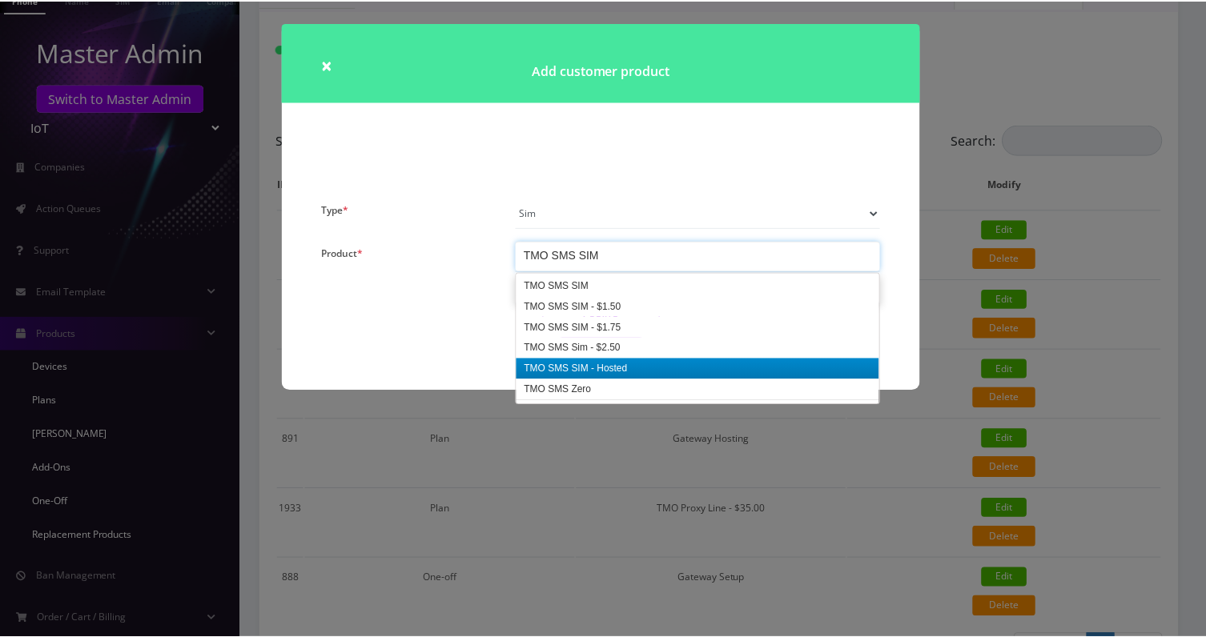
scroll to position [2442, 0]
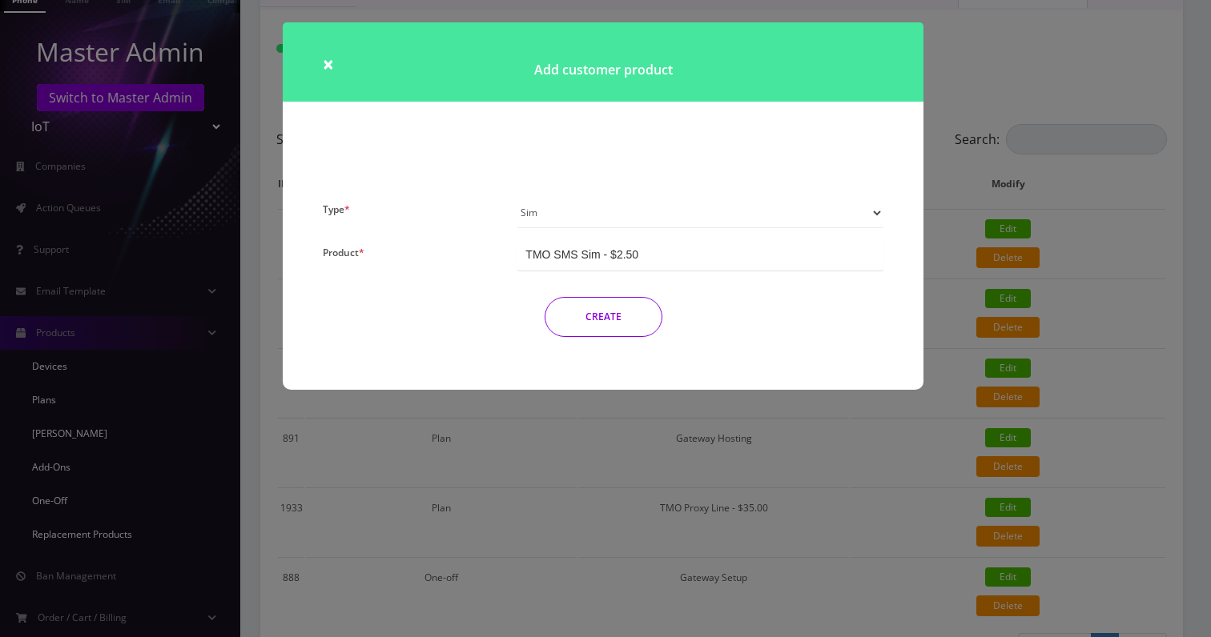
click at [613, 297] on button "CREATE" at bounding box center [604, 317] width 118 height 40
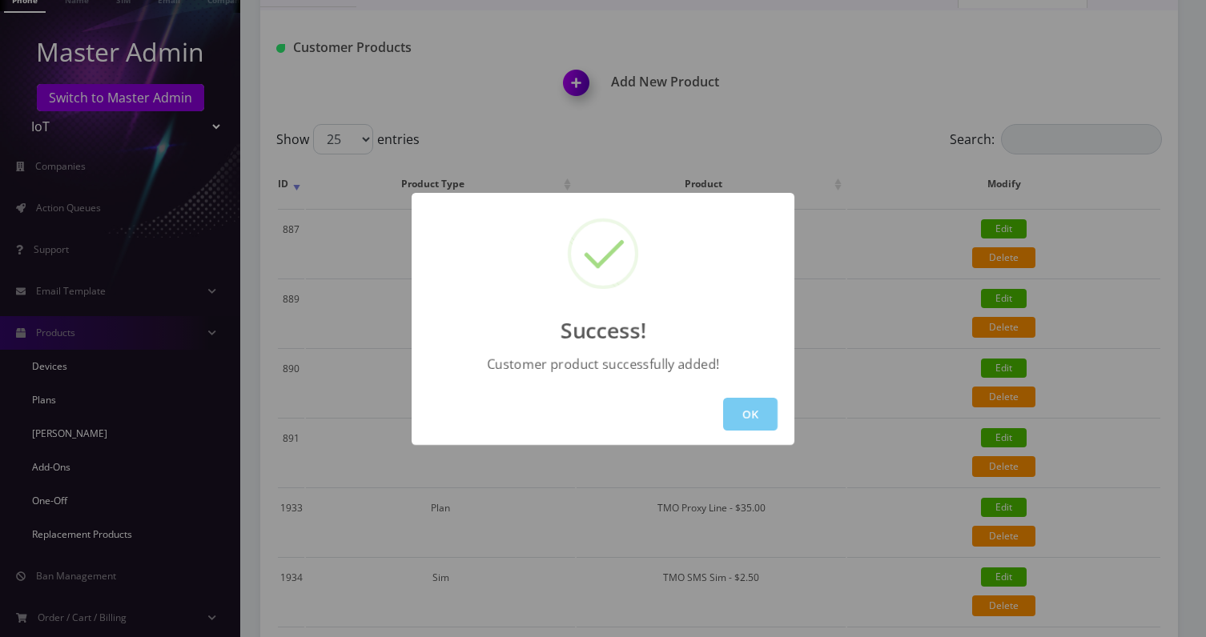
click at [746, 424] on button "OK" at bounding box center [750, 414] width 54 height 33
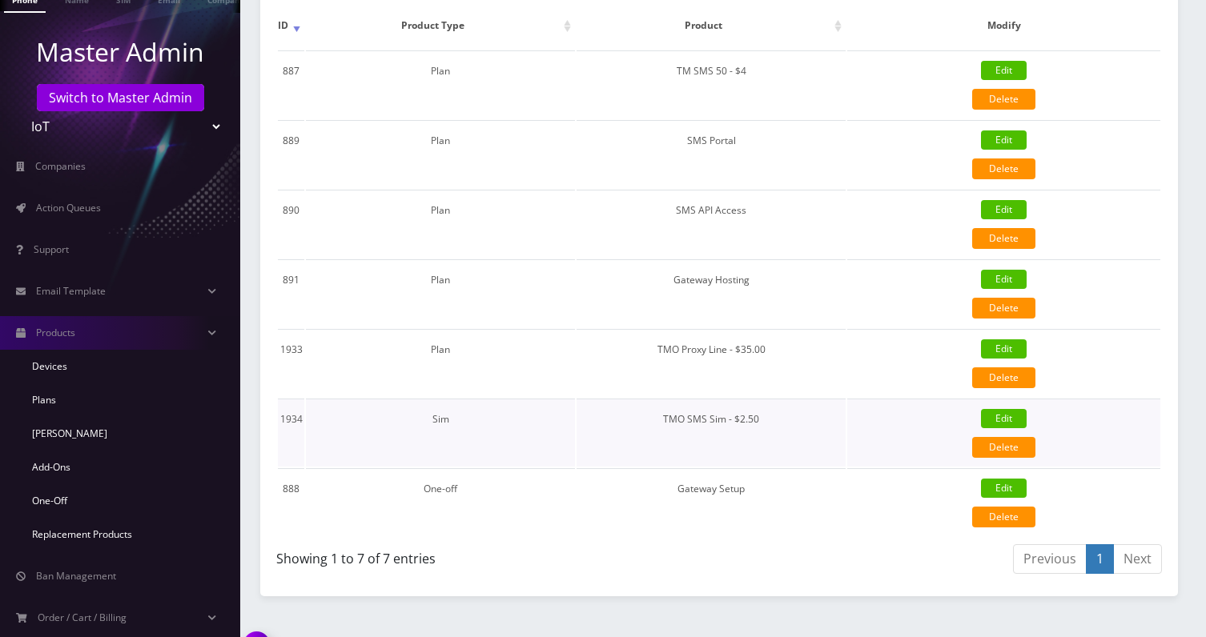
scroll to position [510, 0]
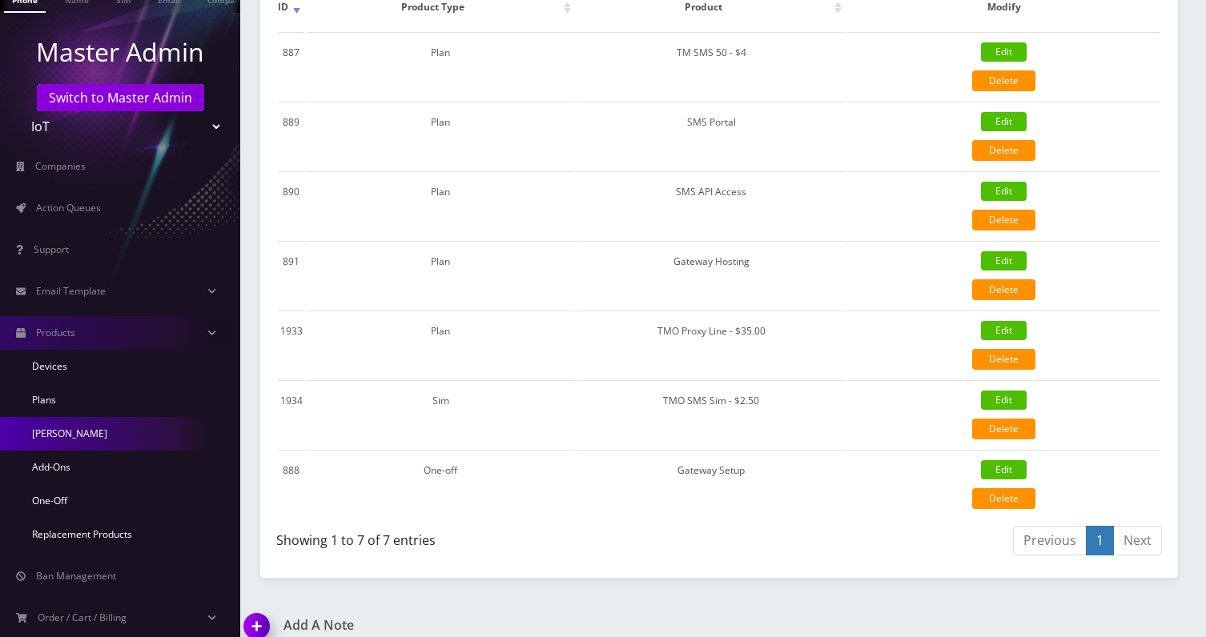
click at [54, 432] on link "[PERSON_NAME]" at bounding box center [120, 434] width 240 height 34
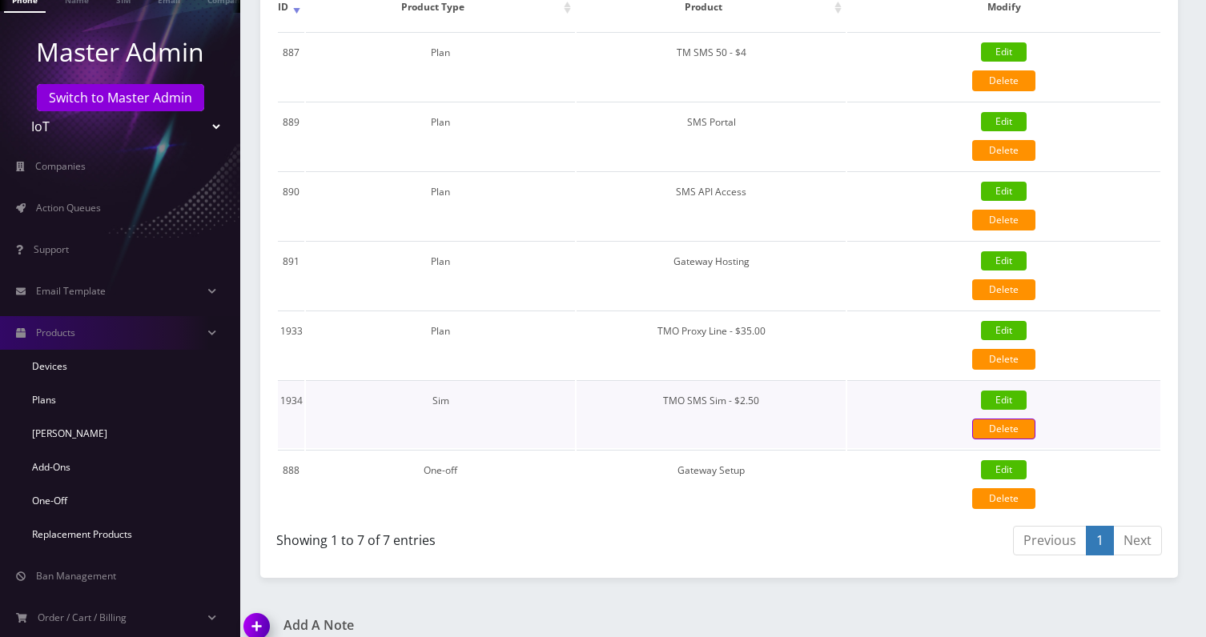
click at [1023, 438] on link "Delete" at bounding box center [1003, 429] width 63 height 21
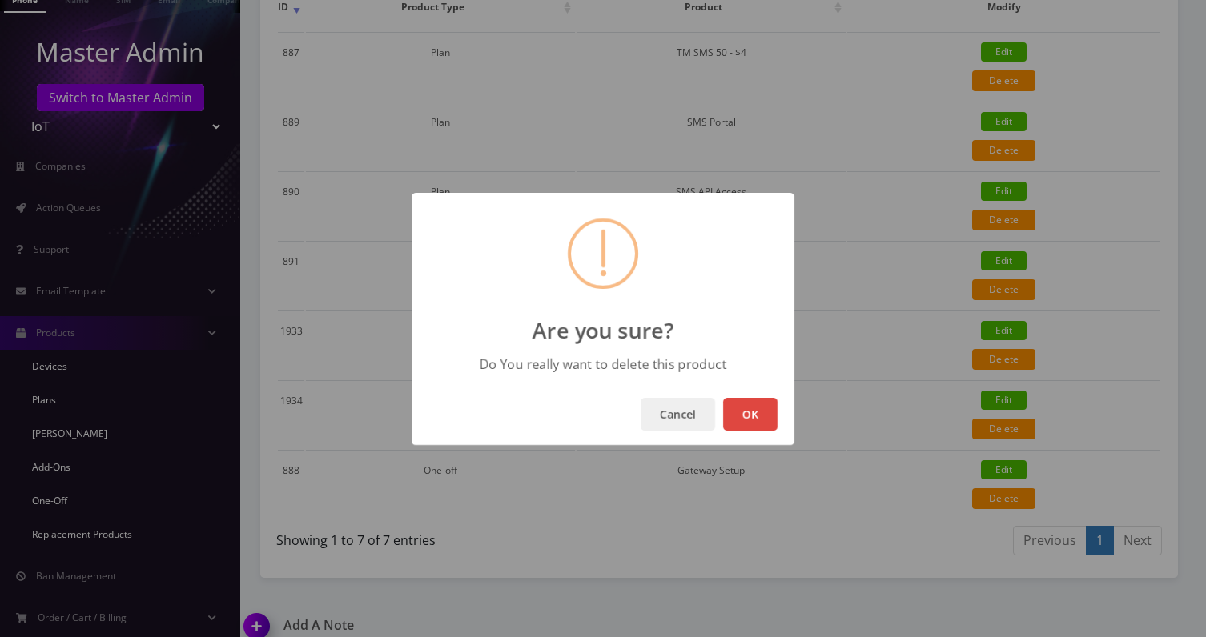
click at [738, 416] on button "OK" at bounding box center [750, 414] width 54 height 33
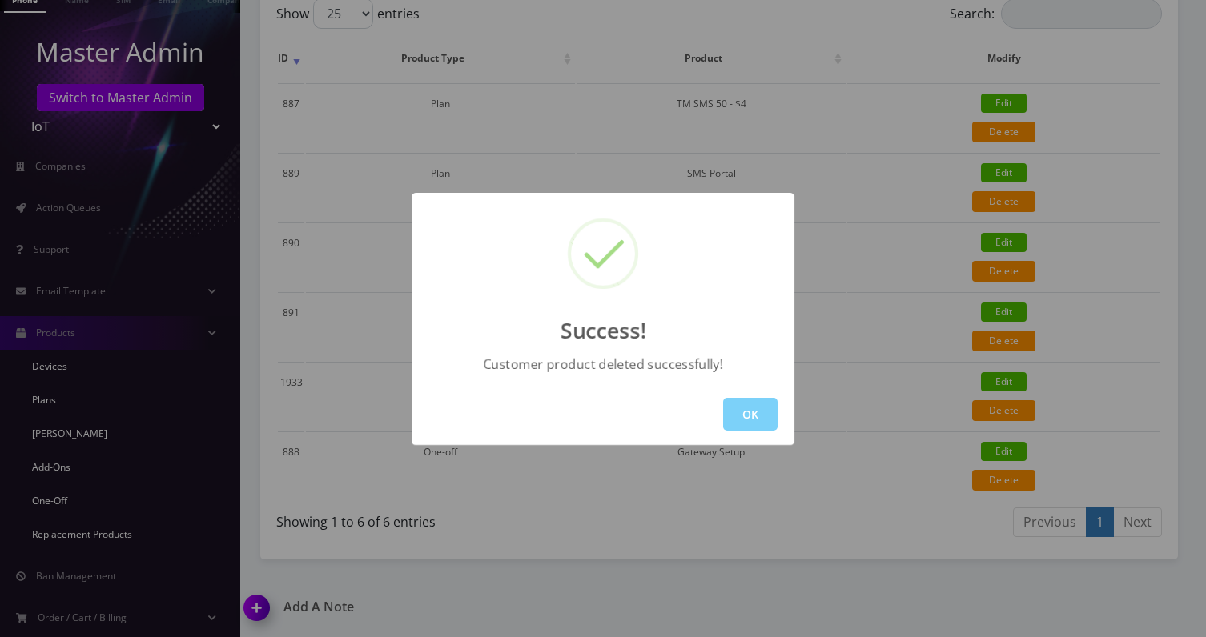
click at [738, 416] on button "OK" at bounding box center [750, 414] width 54 height 33
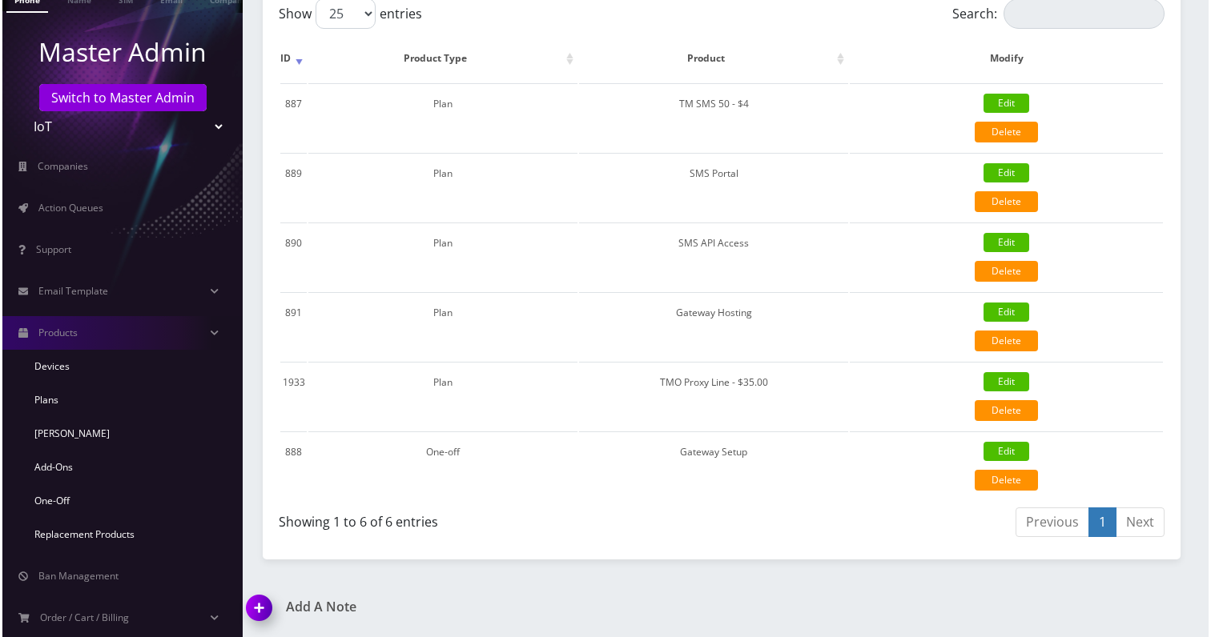
scroll to position [313, 0]
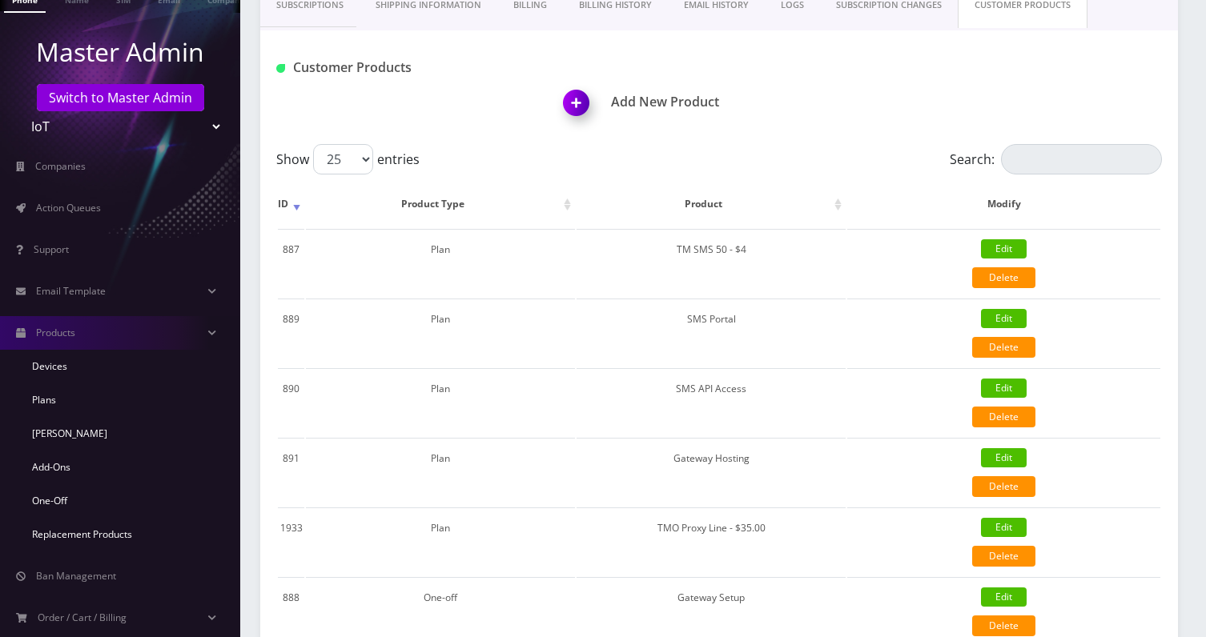
click at [579, 94] on img at bounding box center [579, 108] width 47 height 47
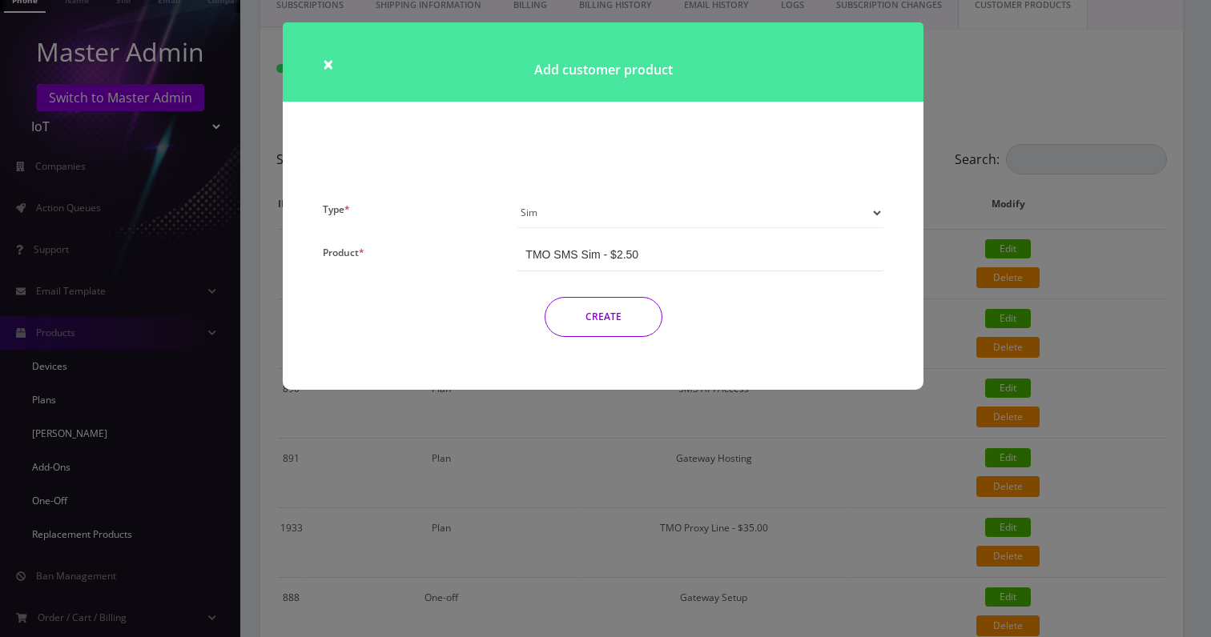
click at [637, 257] on div "TMO SMS Sim - $2.50" at bounding box center [581, 255] width 113 height 16
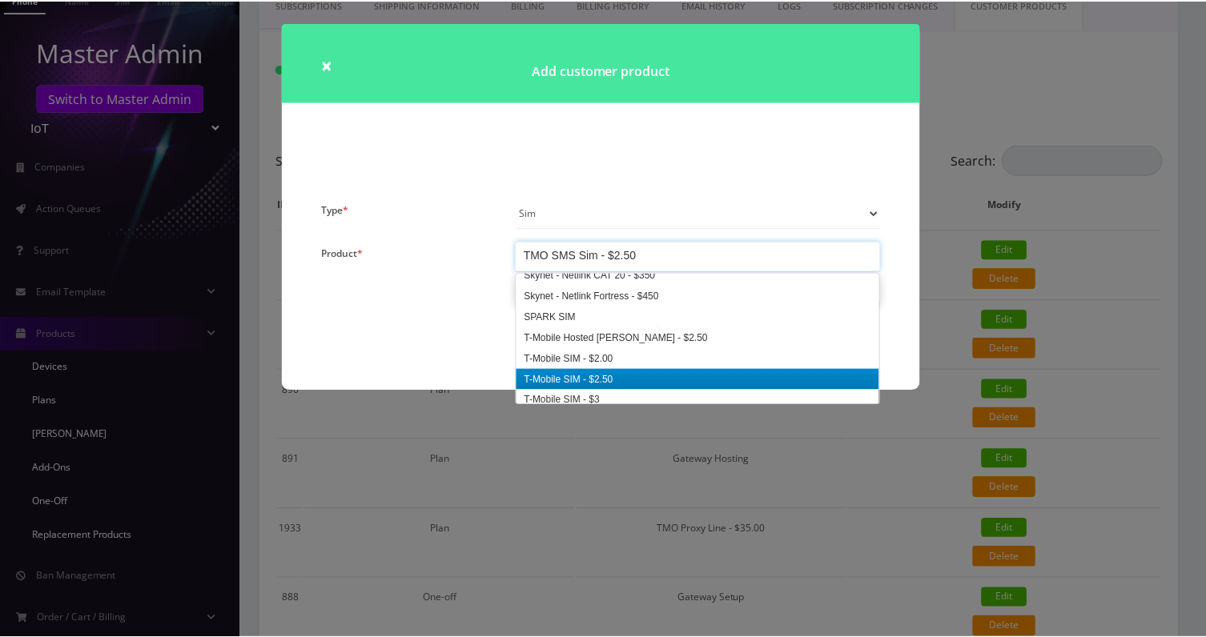
scroll to position [1992, 0]
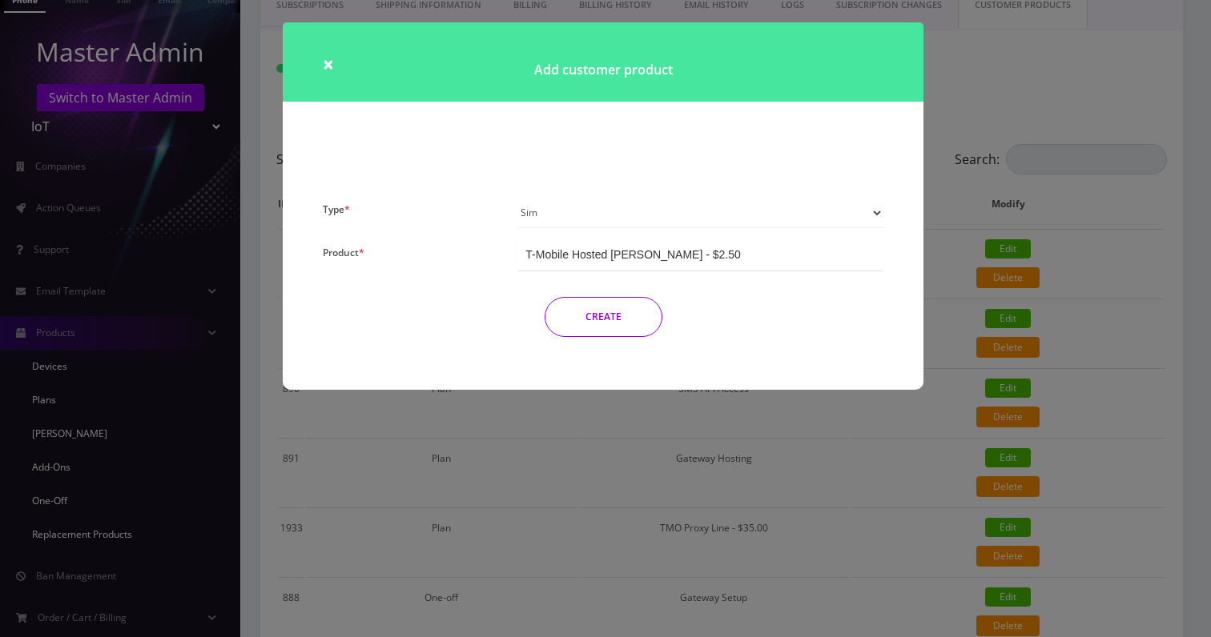
click at [618, 311] on button "CREATE" at bounding box center [604, 317] width 118 height 40
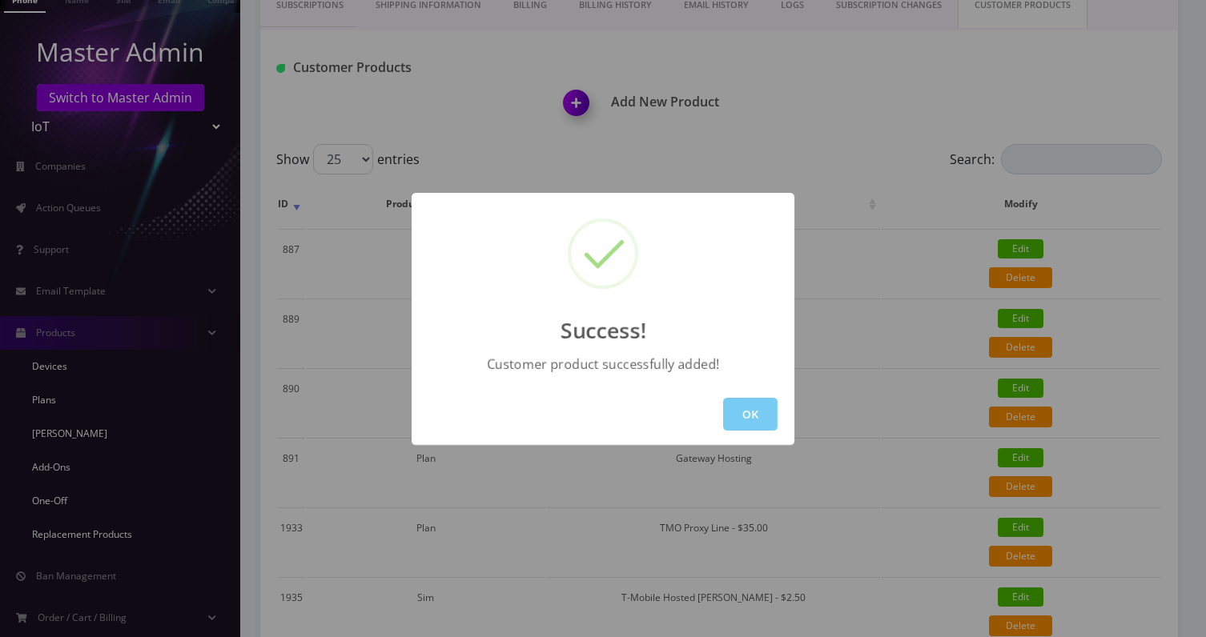
click at [738, 415] on button "OK" at bounding box center [750, 414] width 54 height 33
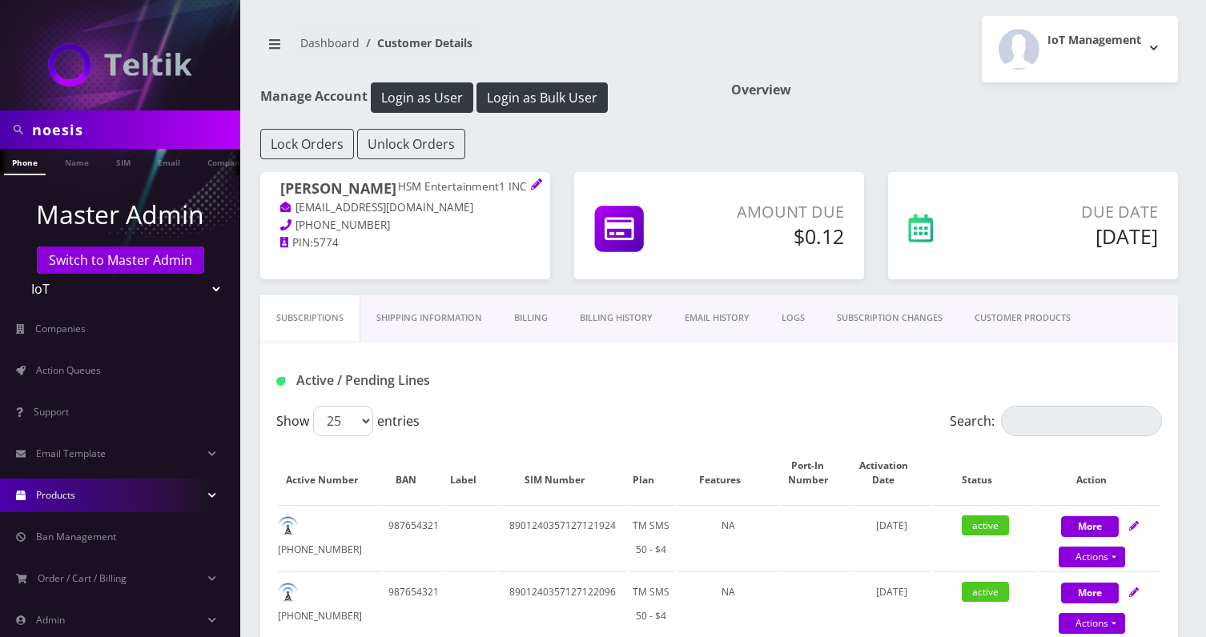
click at [80, 497] on link "Products" at bounding box center [120, 496] width 240 height 34
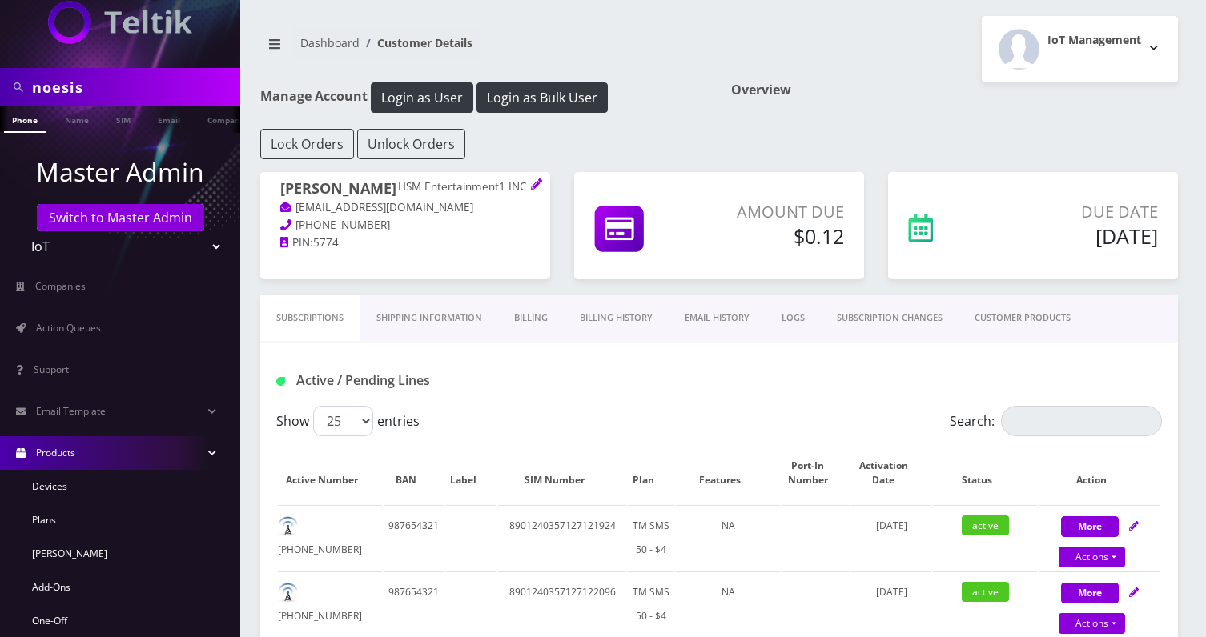
scroll to position [59, 0]
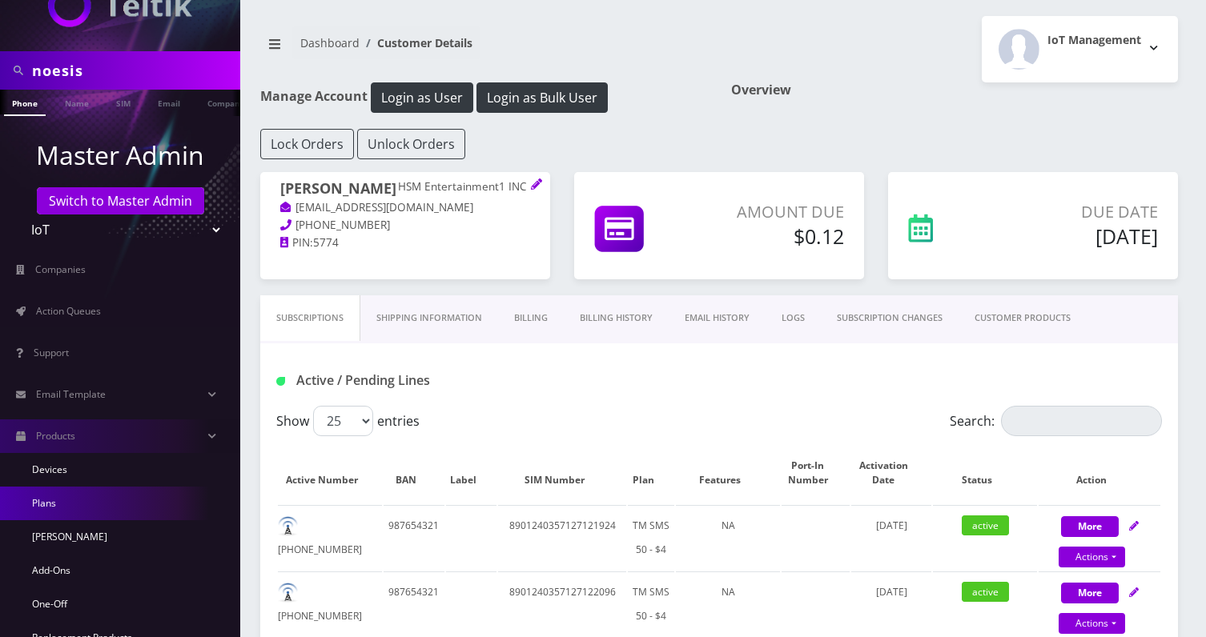
click at [59, 508] on link "Plans" at bounding box center [120, 504] width 240 height 34
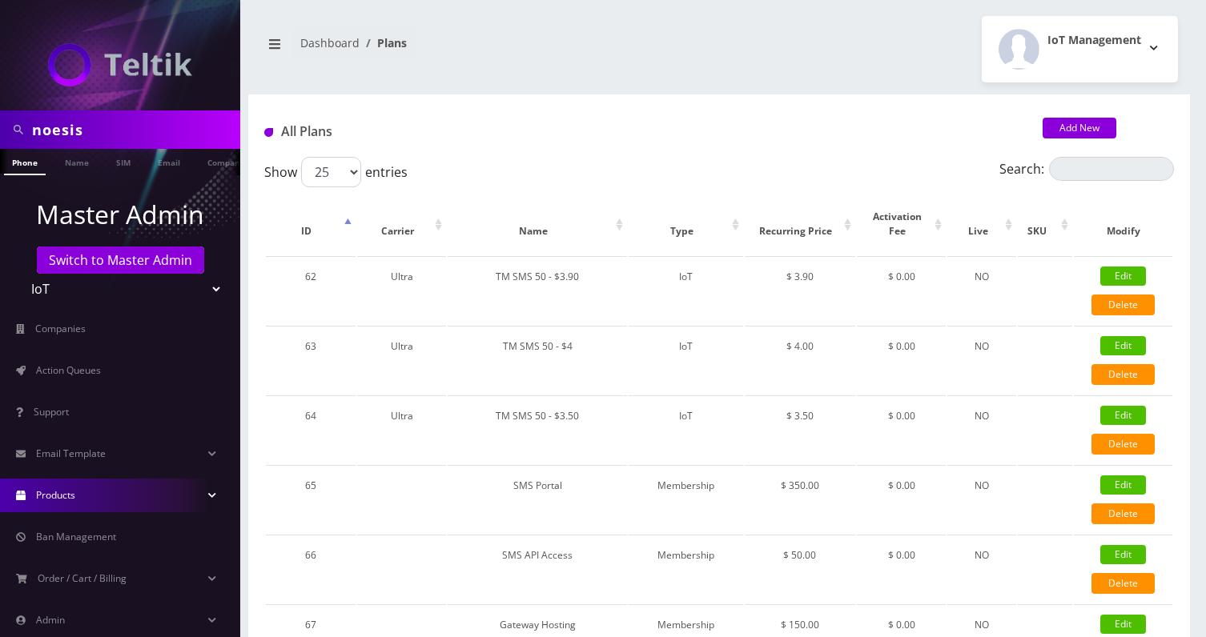
click at [1074, 182] on div "Search:" at bounding box center [1060, 172] width 227 height 30
click at [1072, 173] on input "Search:" at bounding box center [1111, 169] width 125 height 24
type input "i"
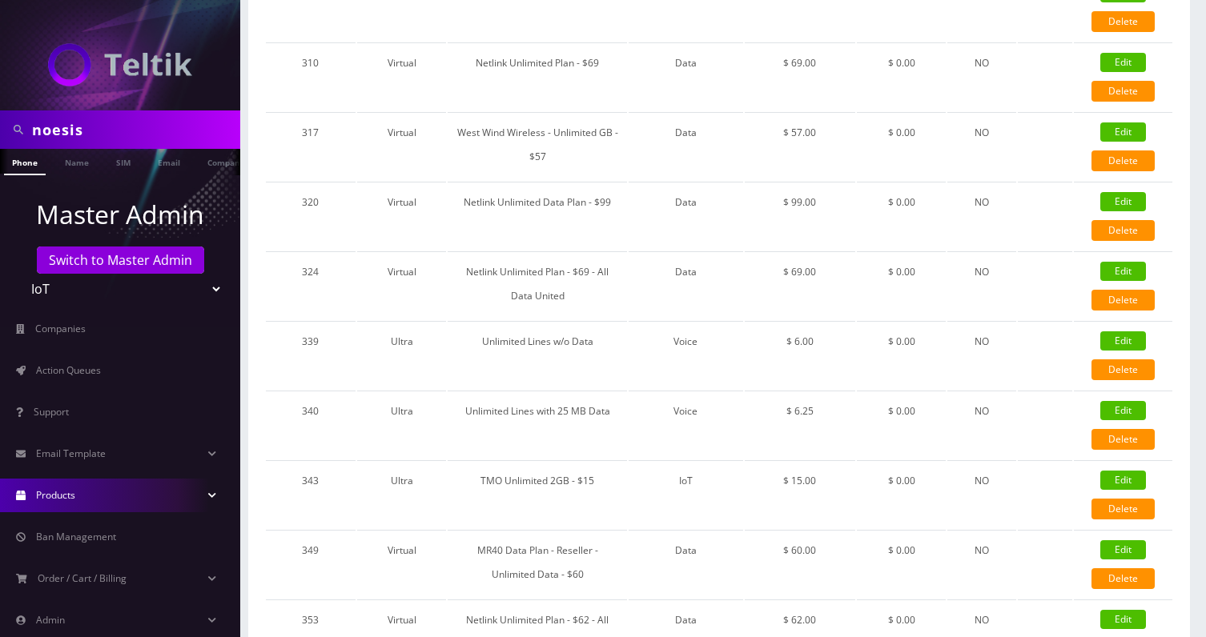
scroll to position [1414, 0]
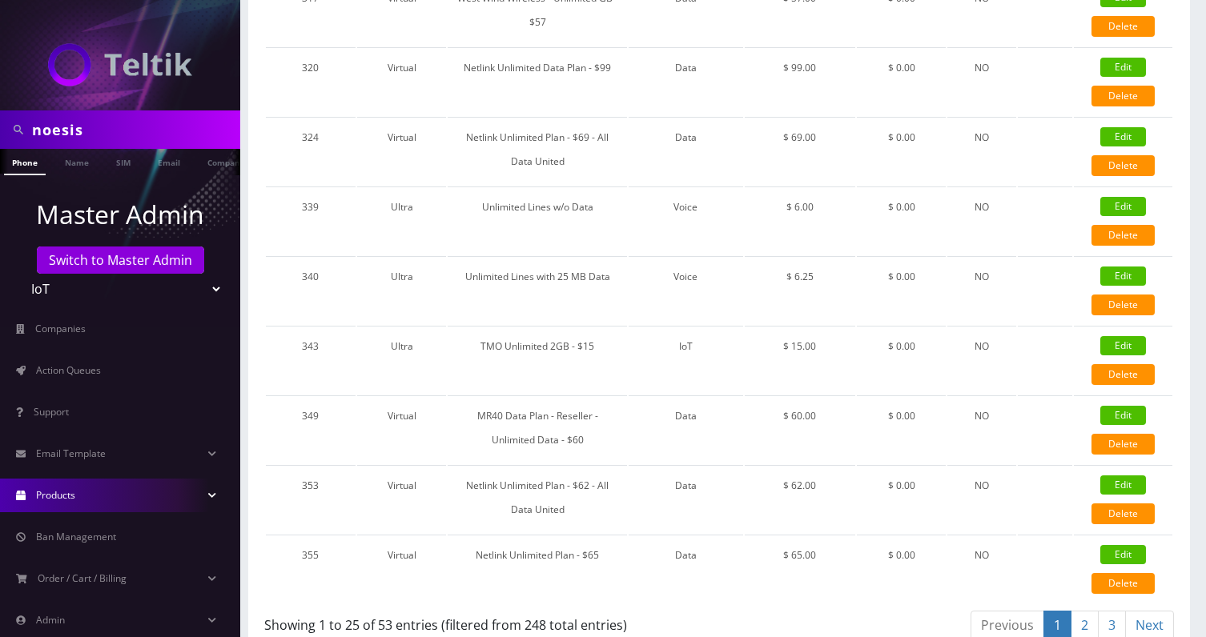
click at [1077, 627] on link "2" at bounding box center [1085, 626] width 28 height 30
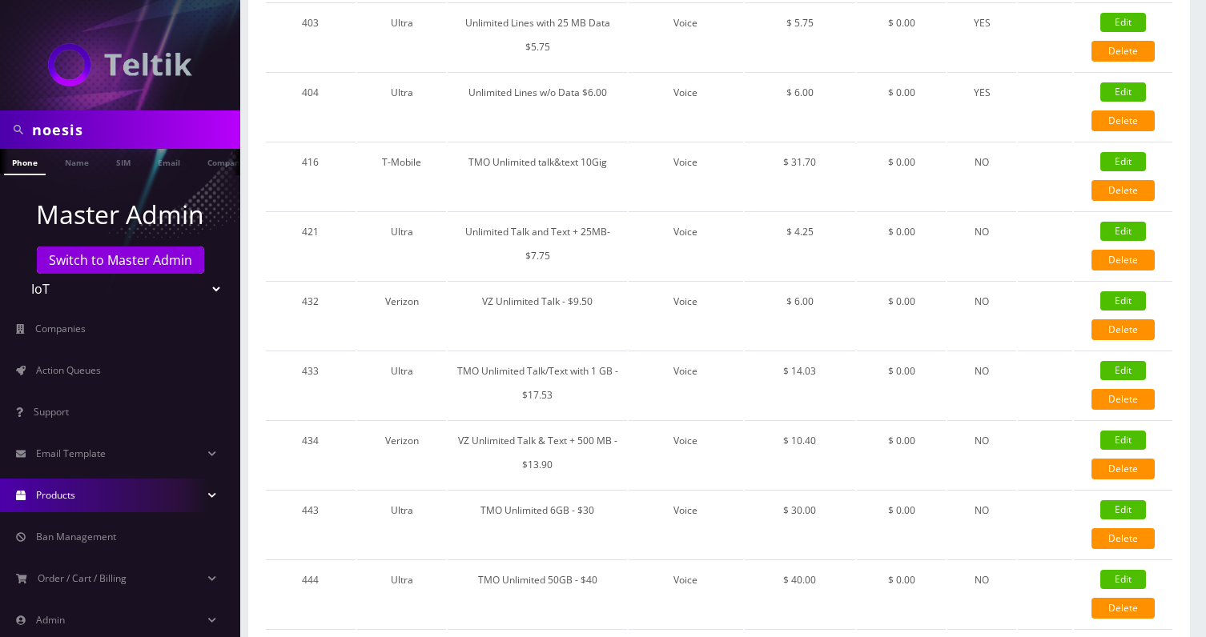
scroll to position [1415, 0]
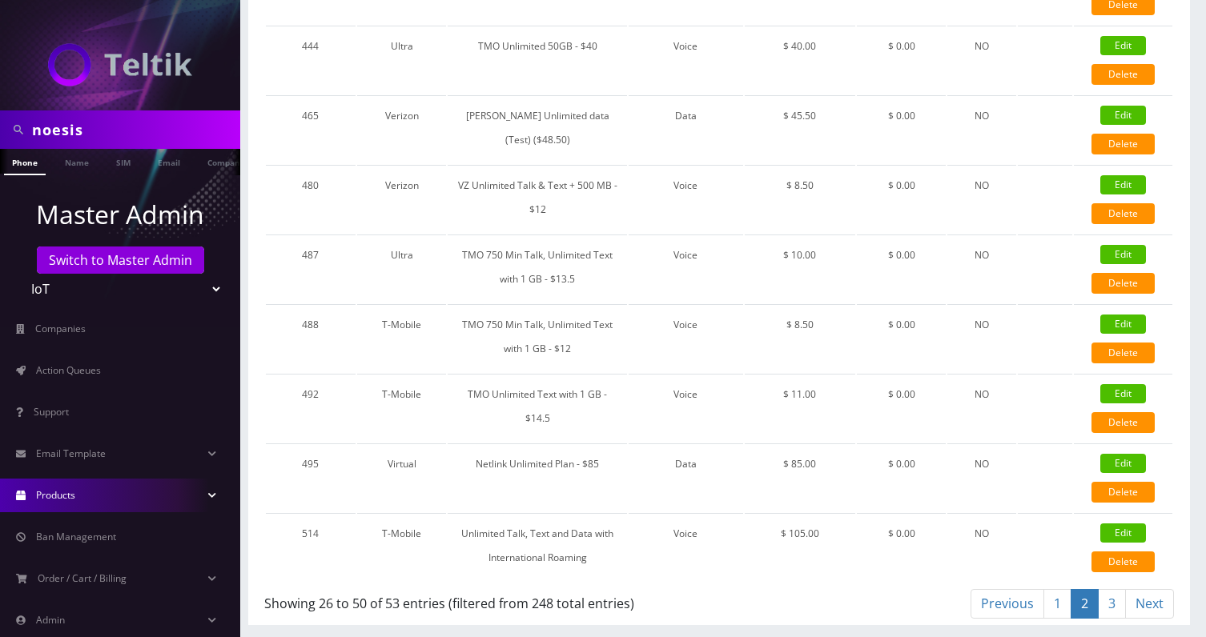
click at [1111, 605] on link "3" at bounding box center [1112, 604] width 28 height 30
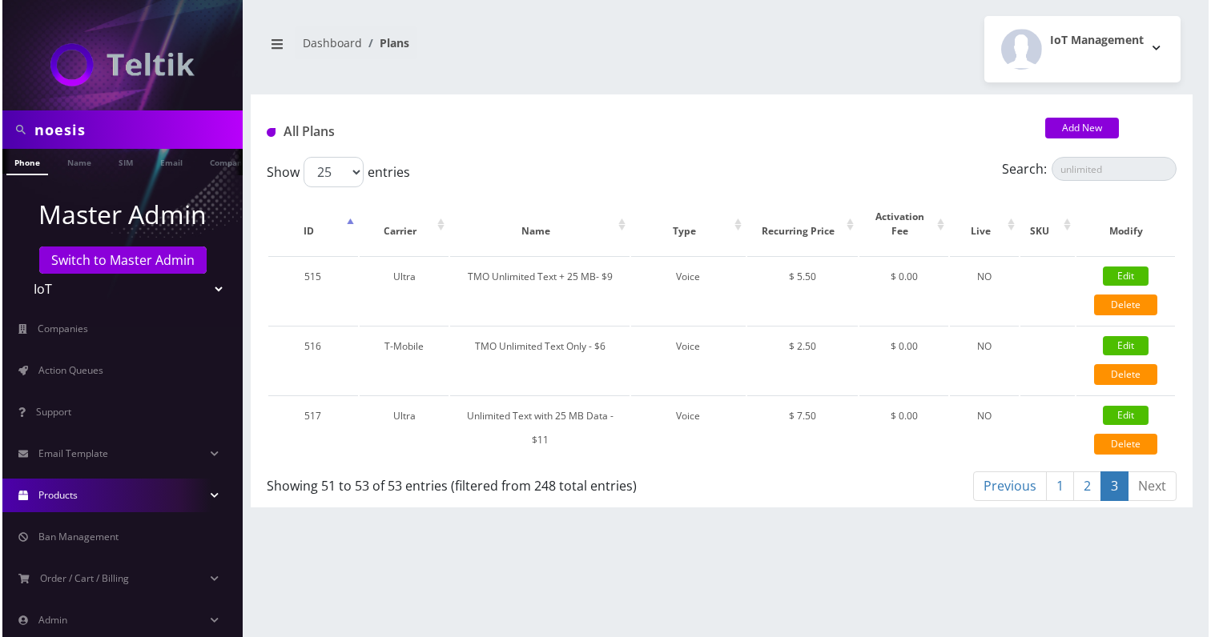
scroll to position [0, 0]
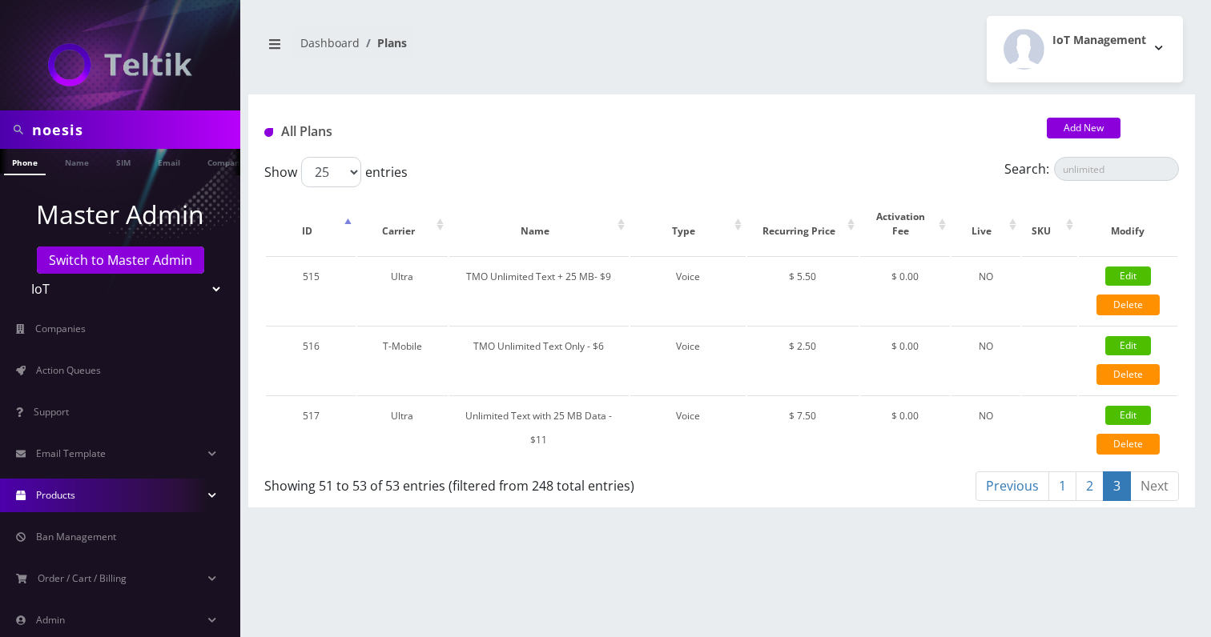
click at [1088, 485] on link "2" at bounding box center [1089, 487] width 28 height 30
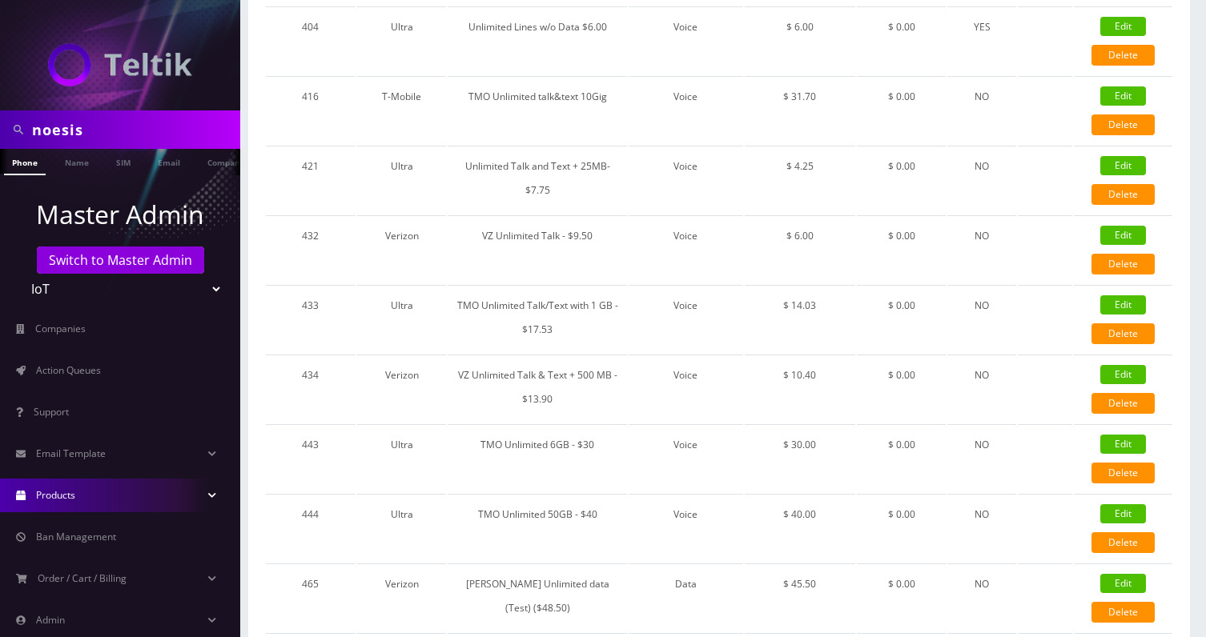
scroll to position [1415, 0]
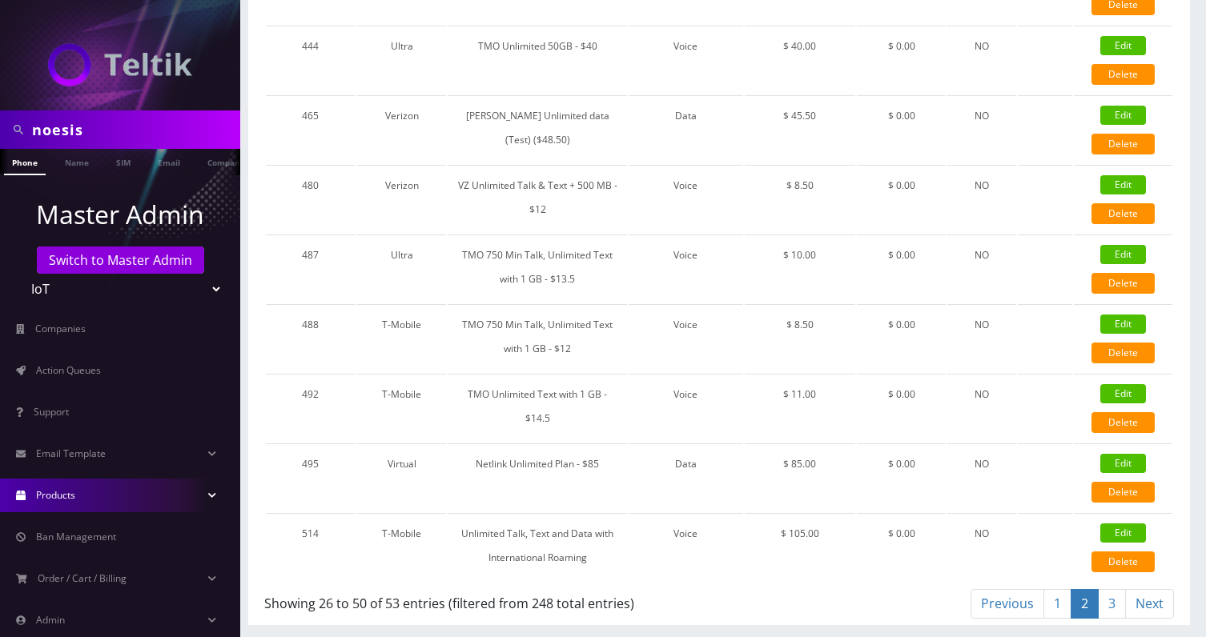
click at [1062, 605] on link "1" at bounding box center [1057, 604] width 28 height 30
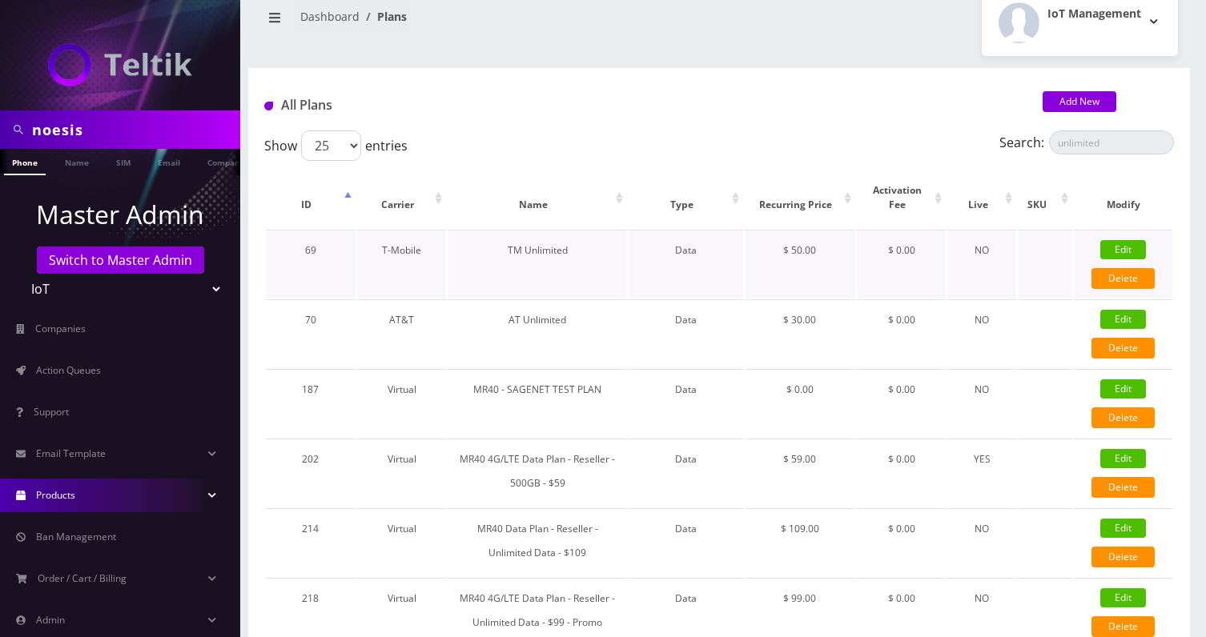
scroll to position [10, 0]
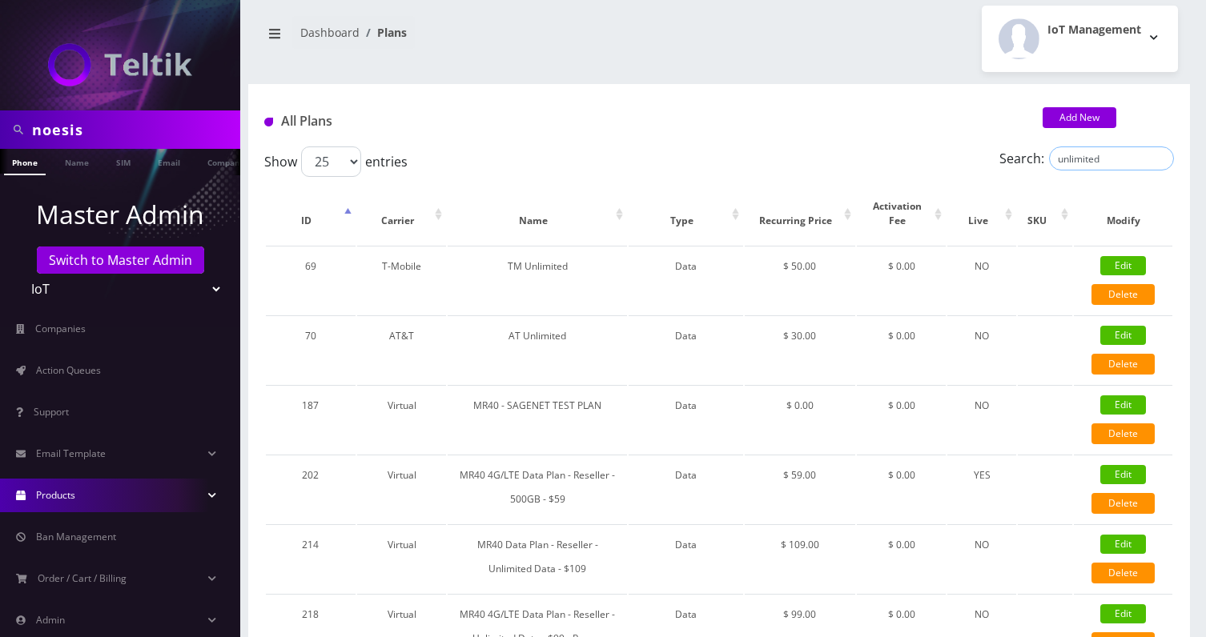
click at [1083, 167] on input "unlimited" at bounding box center [1111, 159] width 125 height 24
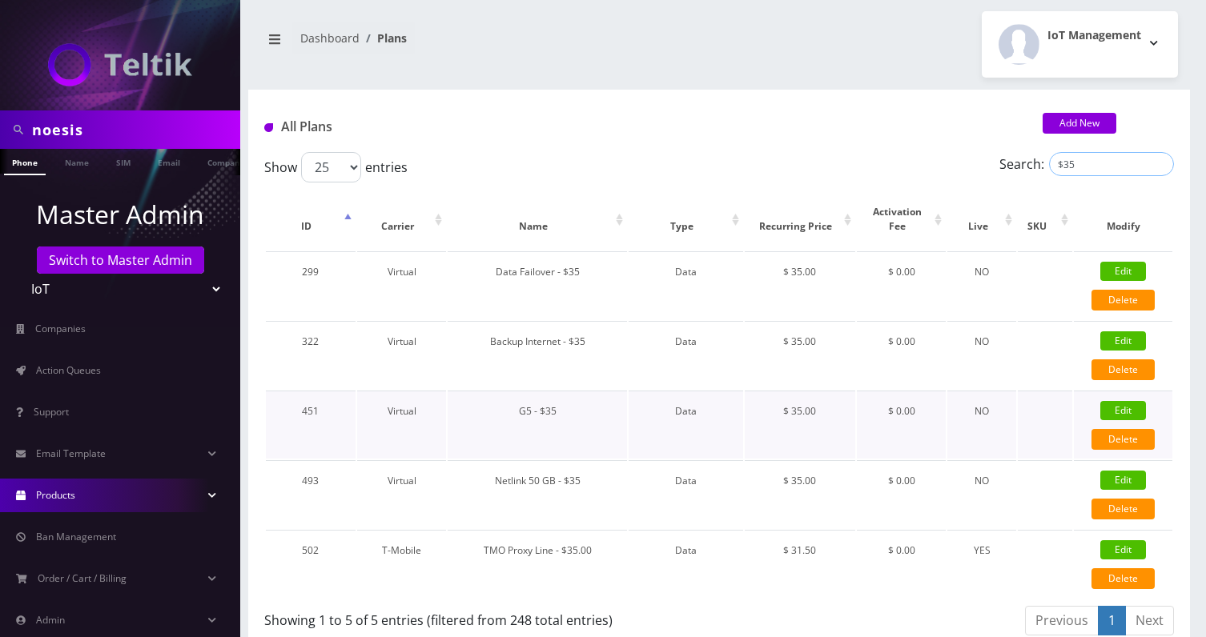
scroll to position [22, 0]
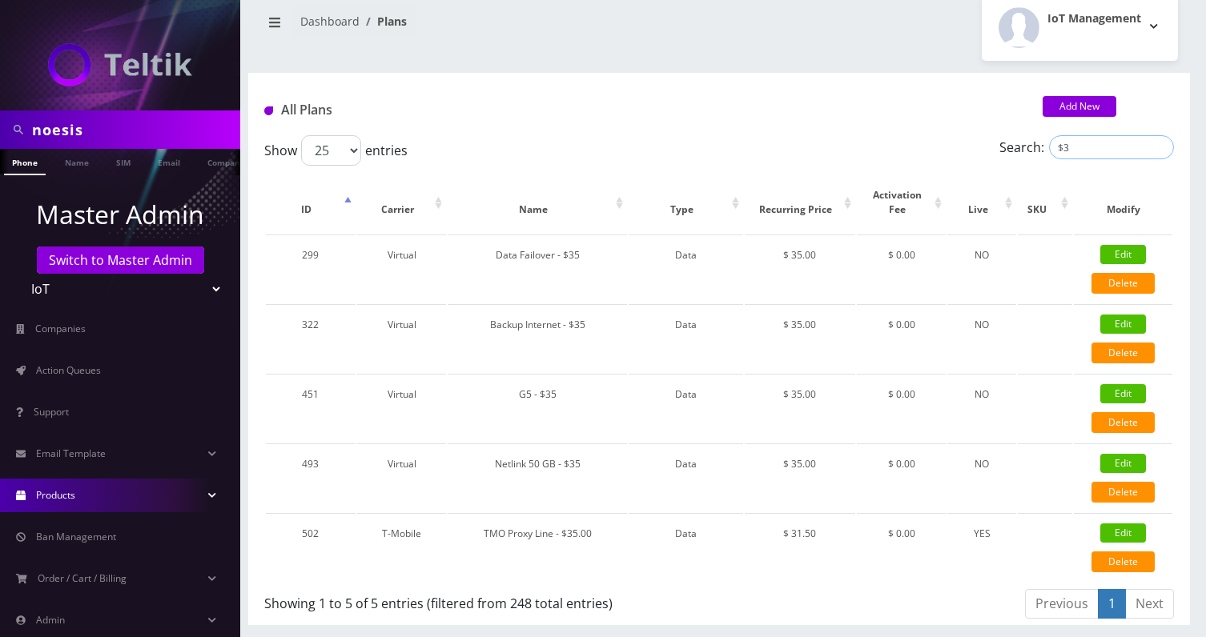
type input "$"
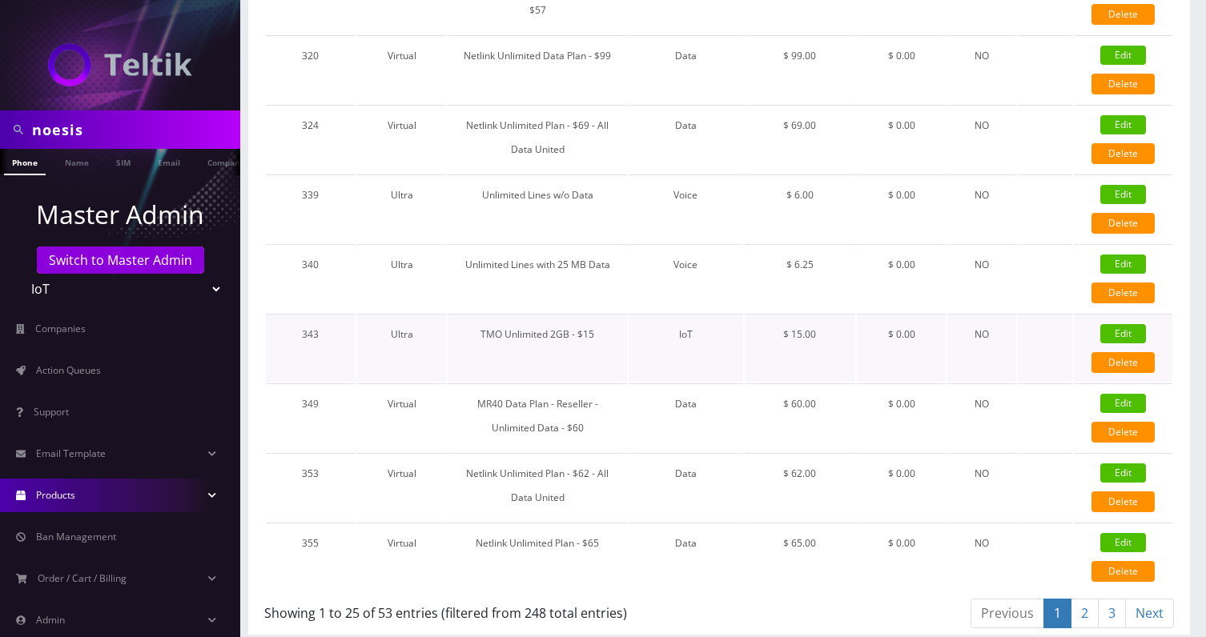
scroll to position [1436, 0]
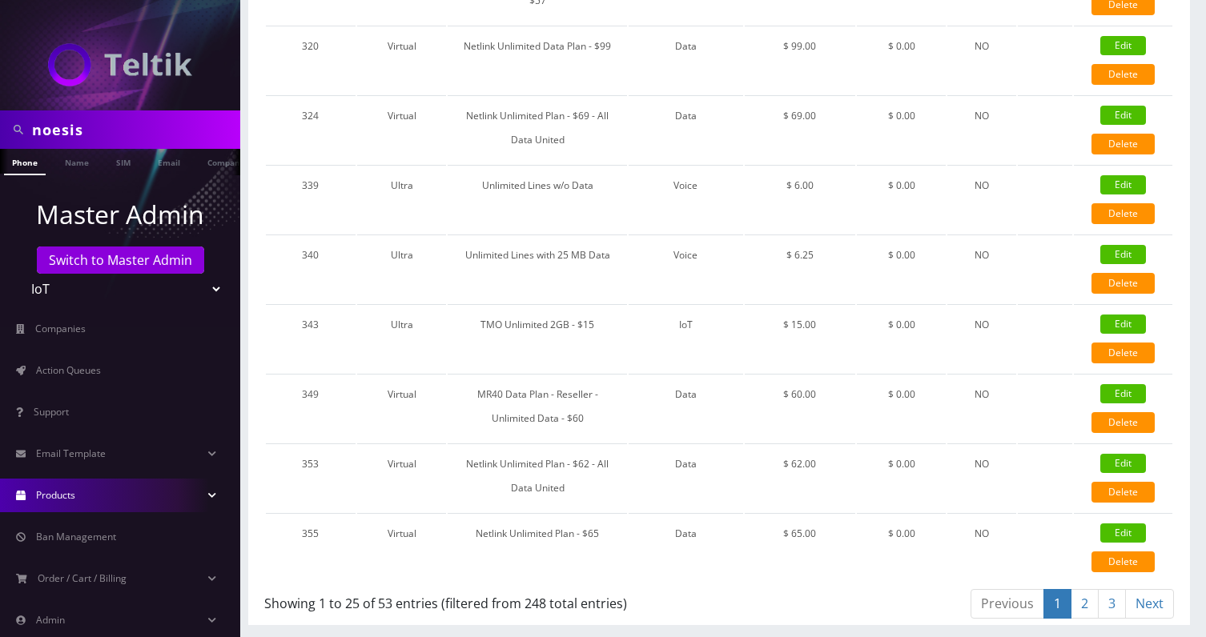
click at [1079, 604] on link "2" at bounding box center [1085, 604] width 28 height 30
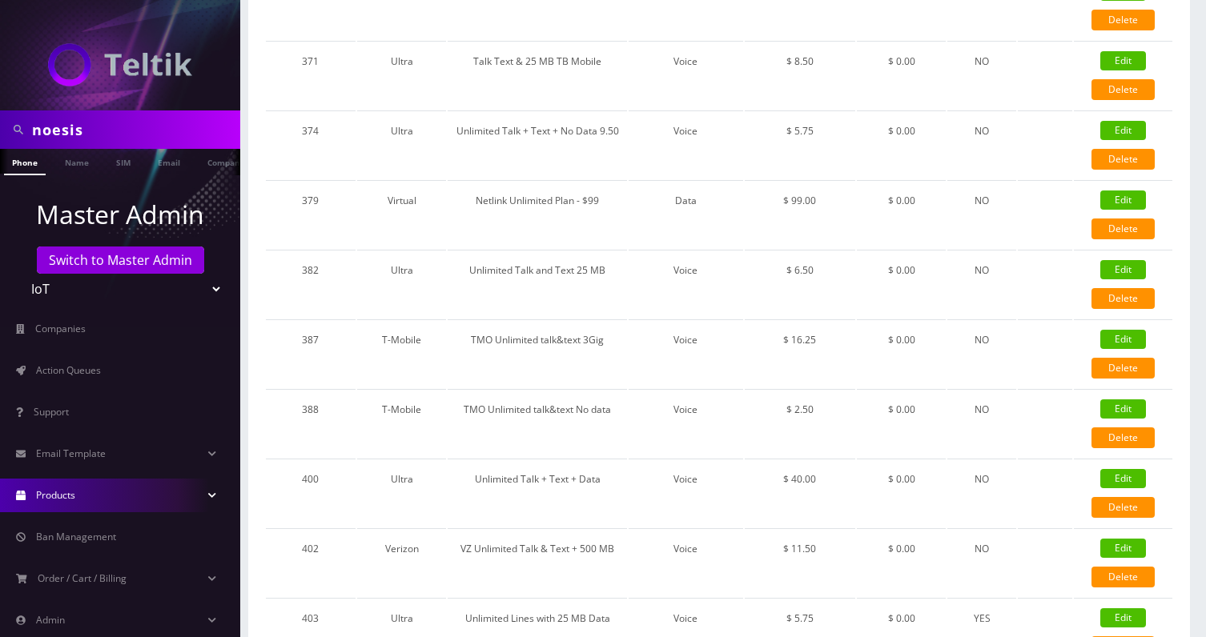
scroll to position [0, 0]
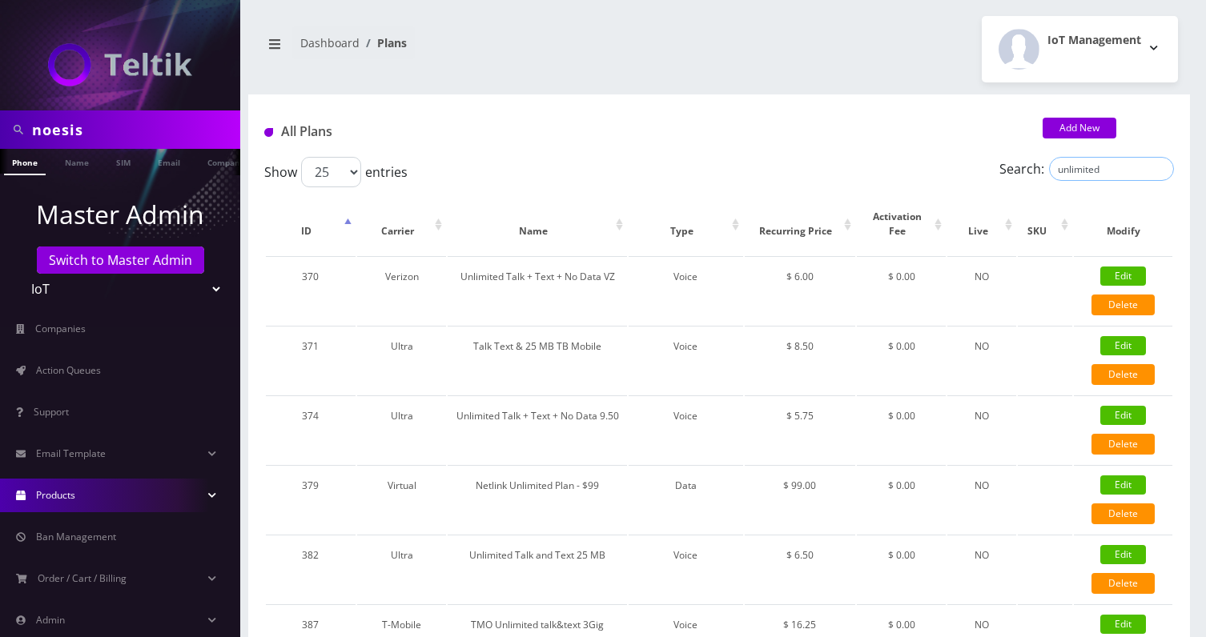
click at [1094, 170] on input "unlimited" at bounding box center [1111, 169] width 125 height 24
type input "35"
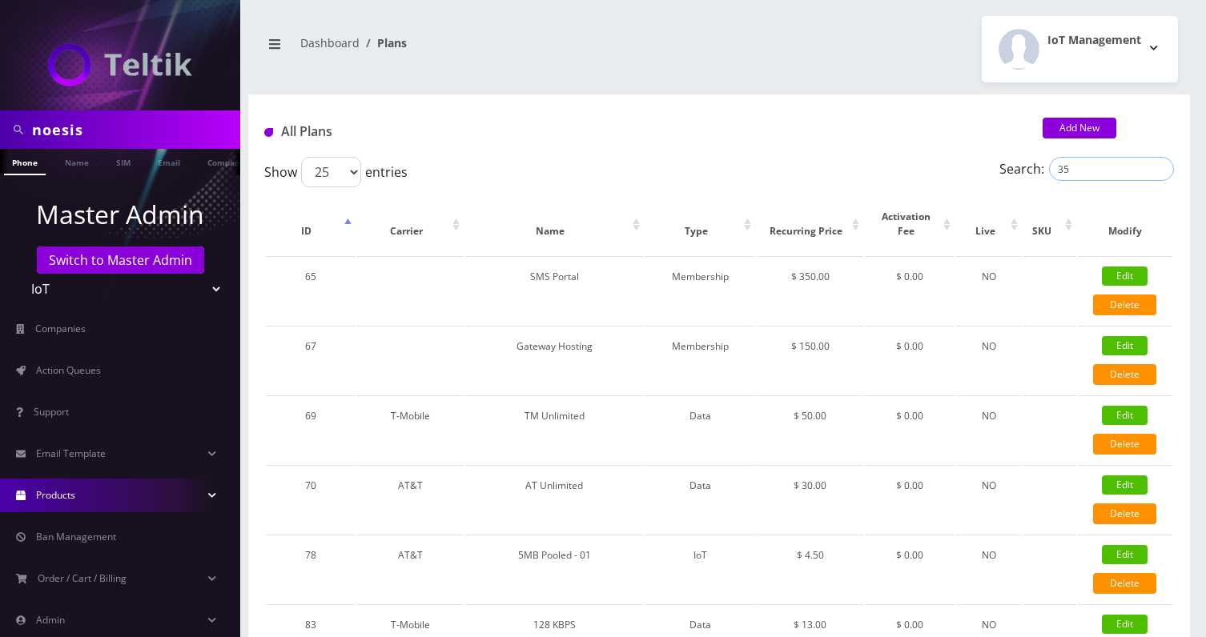
click at [1077, 176] on input "35" at bounding box center [1111, 169] width 125 height 24
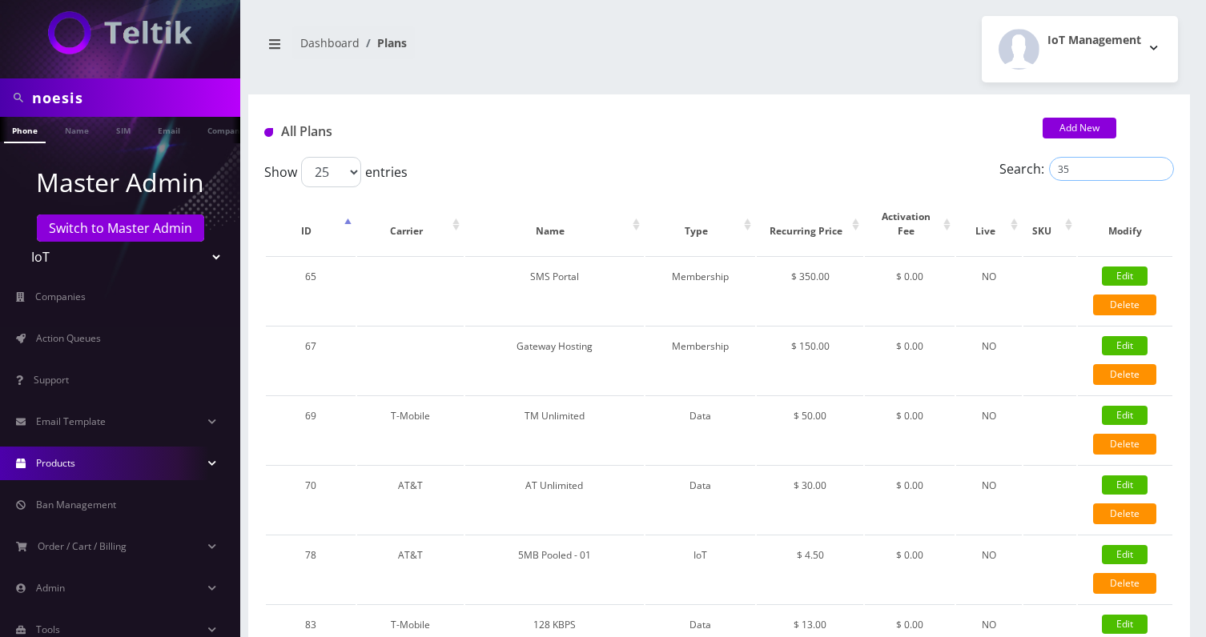
scroll to position [74, 0]
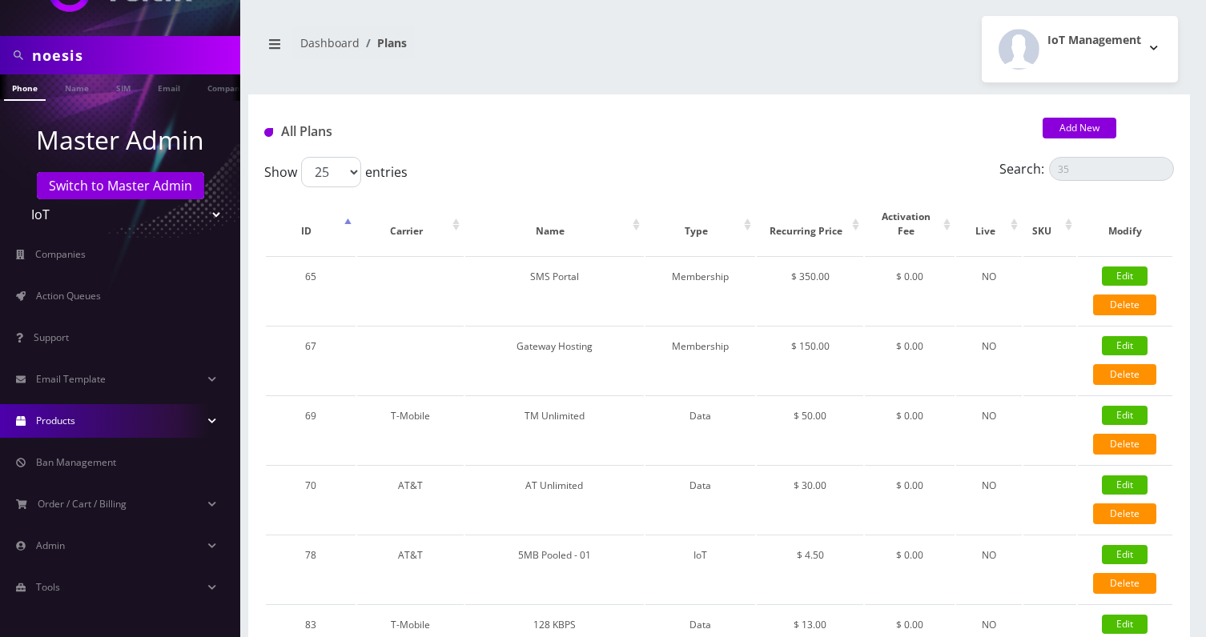
click at [97, 435] on link "Products" at bounding box center [120, 421] width 240 height 34
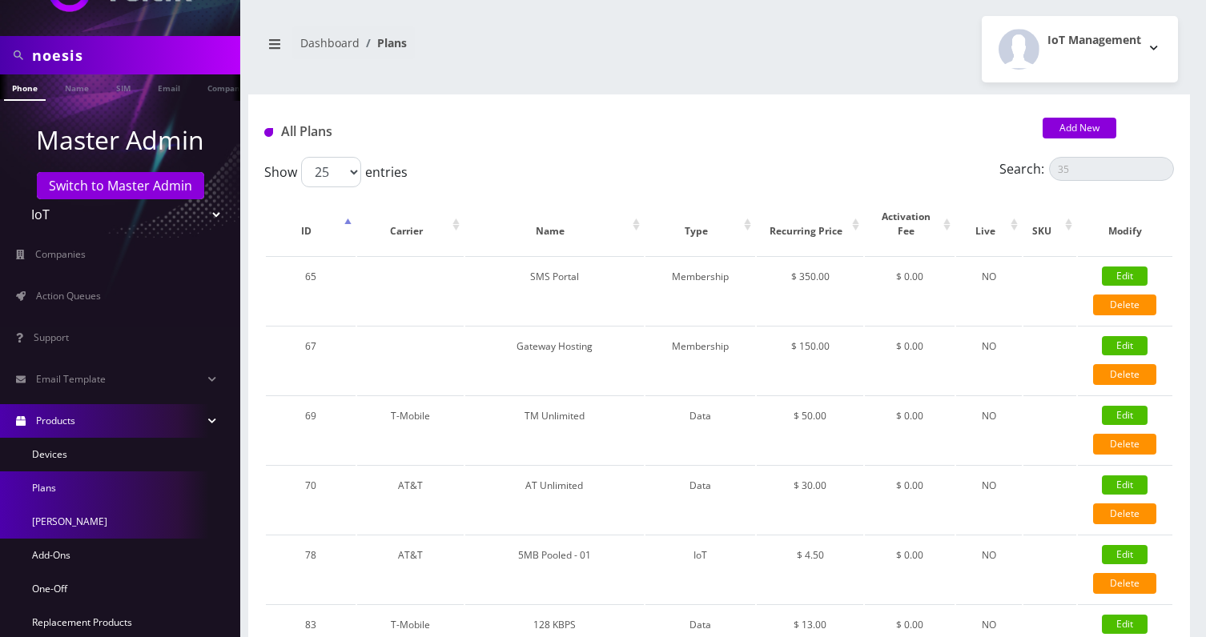
click at [53, 525] on link "[PERSON_NAME]" at bounding box center [120, 522] width 240 height 34
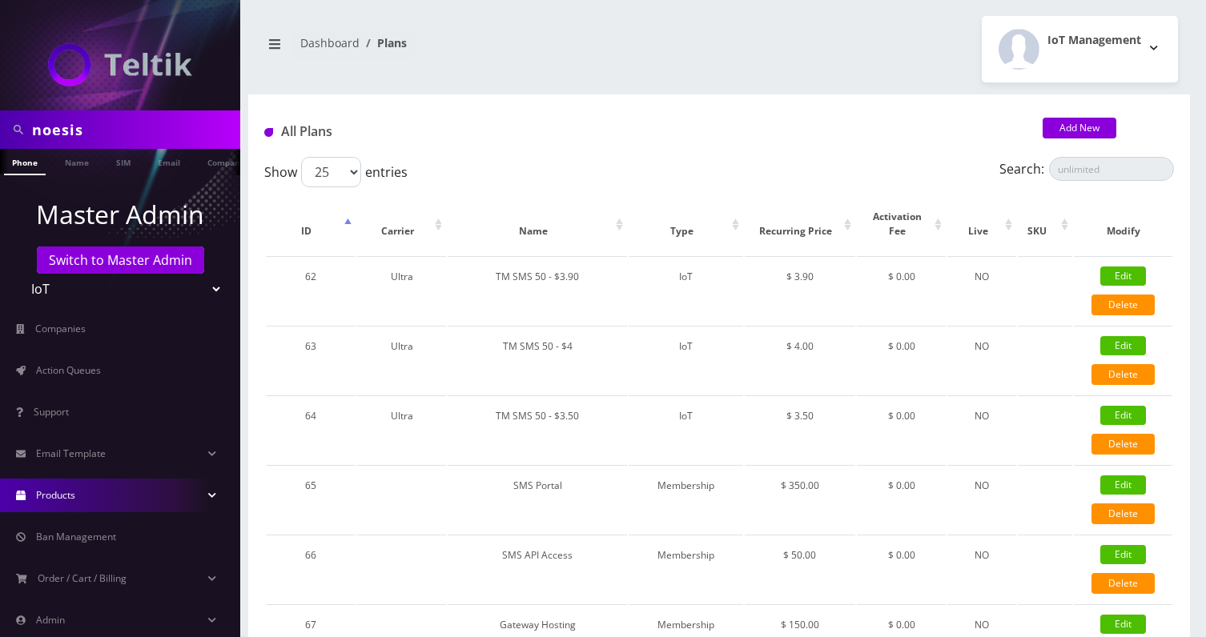
click at [59, 488] on span "Products" at bounding box center [55, 495] width 39 height 14
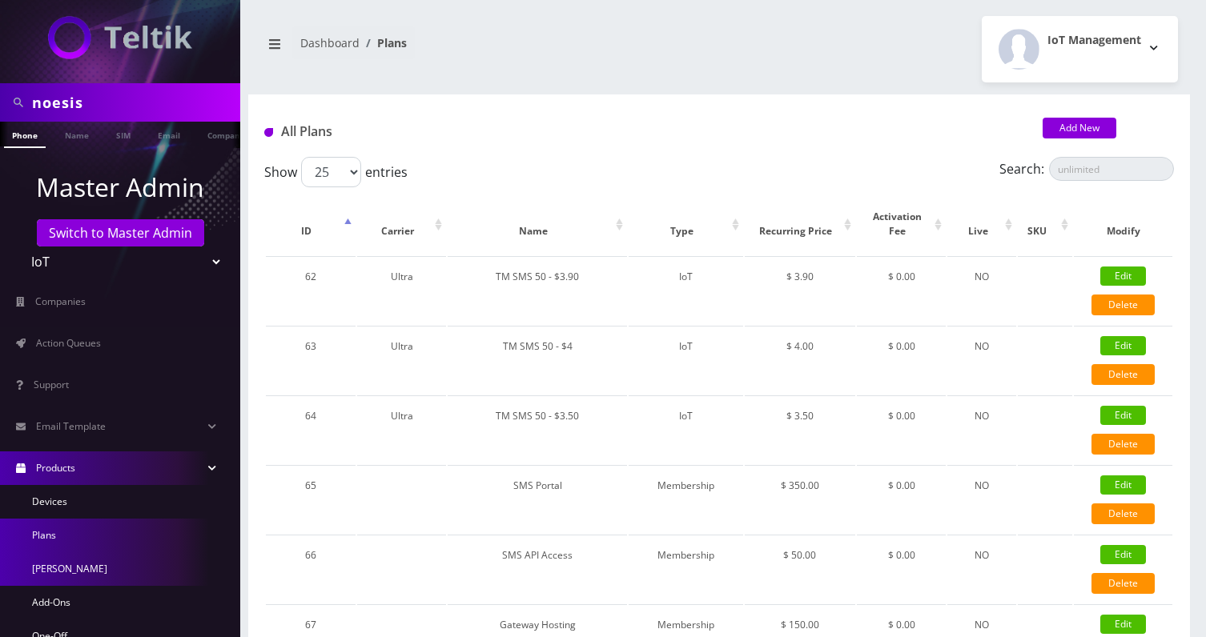
scroll to position [39, 0]
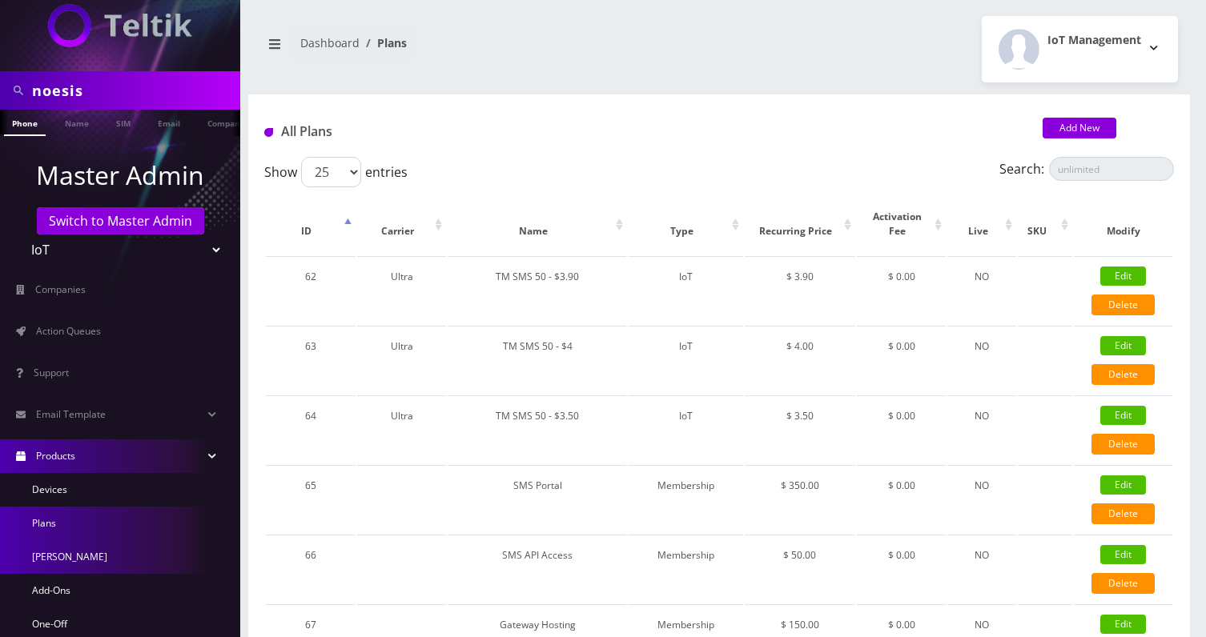
click at [51, 562] on link "[PERSON_NAME]" at bounding box center [120, 558] width 240 height 34
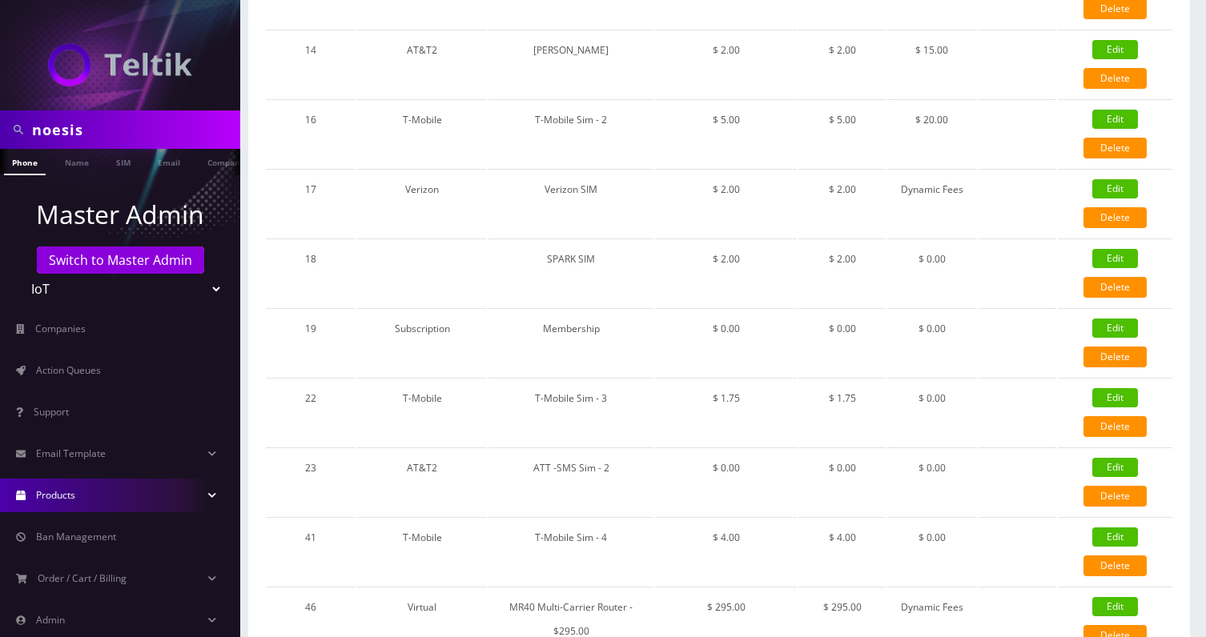
scroll to position [112, 0]
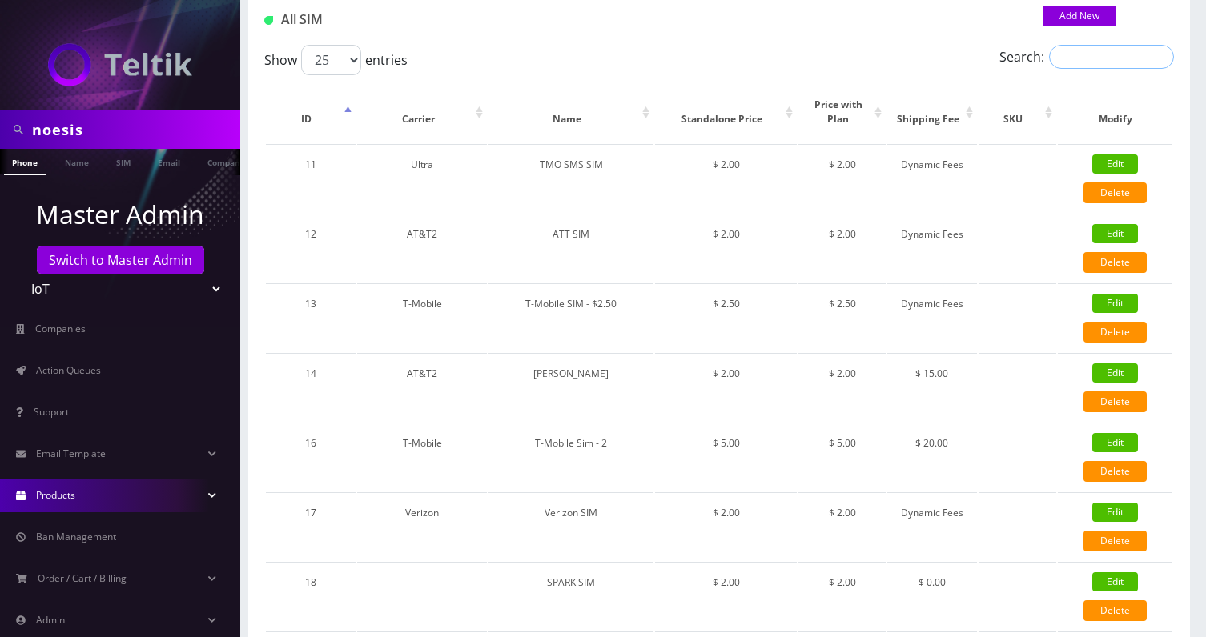
click at [1088, 60] on input "Search:" at bounding box center [1111, 57] width 125 height 24
paste input "TMO SMS SIM - Hosted"
type input "TMO SMS SIM - Hosted"
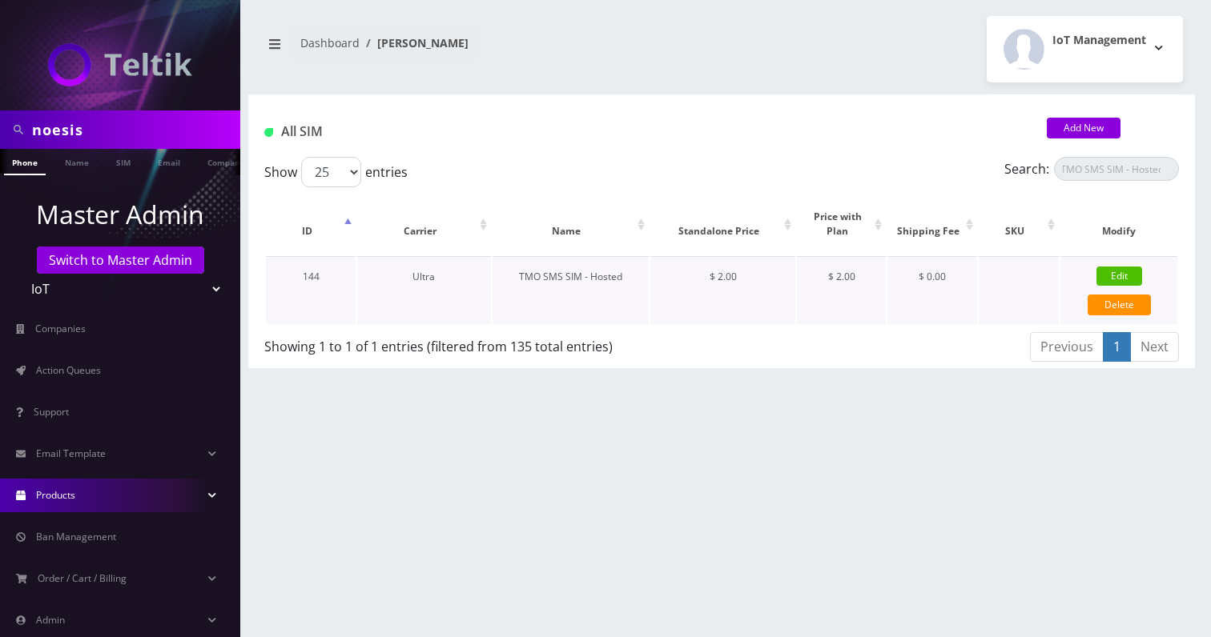
scroll to position [0, 0]
click at [1111, 279] on link "Edit" at bounding box center [1119, 276] width 46 height 19
type input "TMO SMS SIM - Hosted"
select select "5"
type input "2"
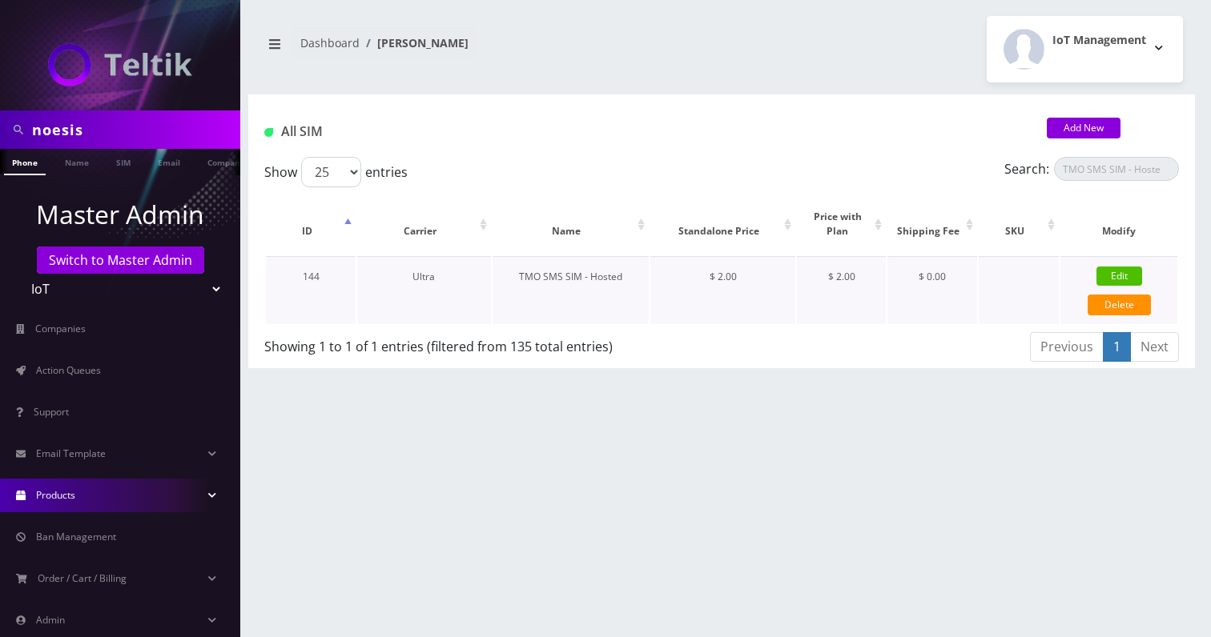
type input "2"
select select "3"
checkbox input "true"
checkbox input "false"
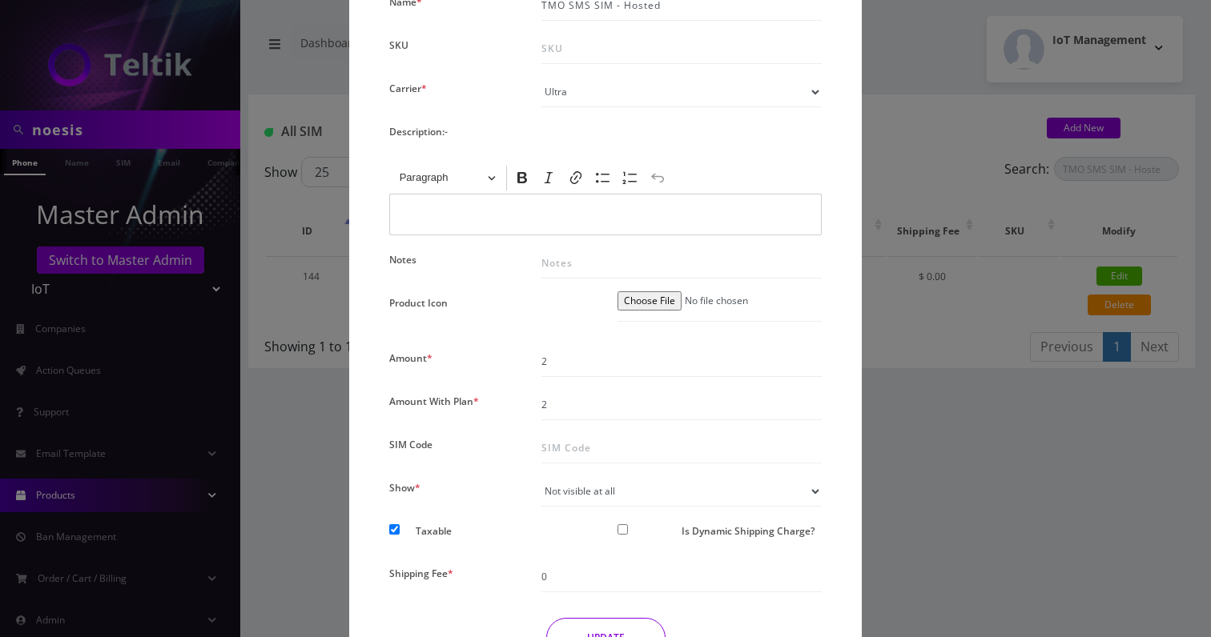
scroll to position [240, 0]
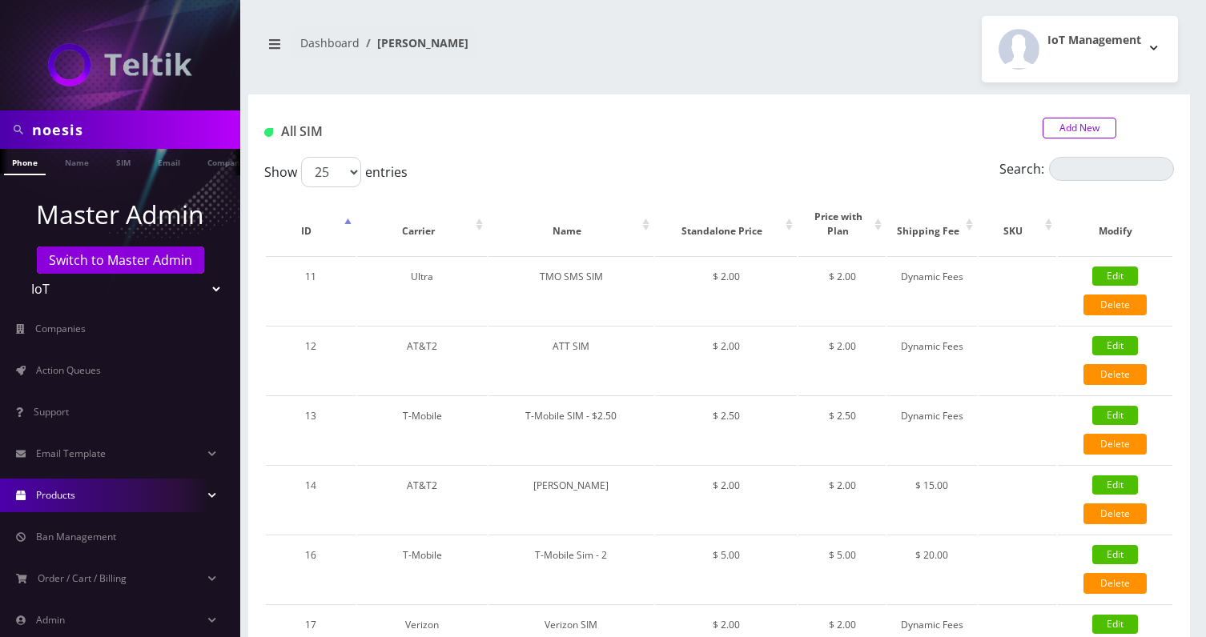
click at [1072, 122] on link "Add New" at bounding box center [1080, 128] width 74 height 21
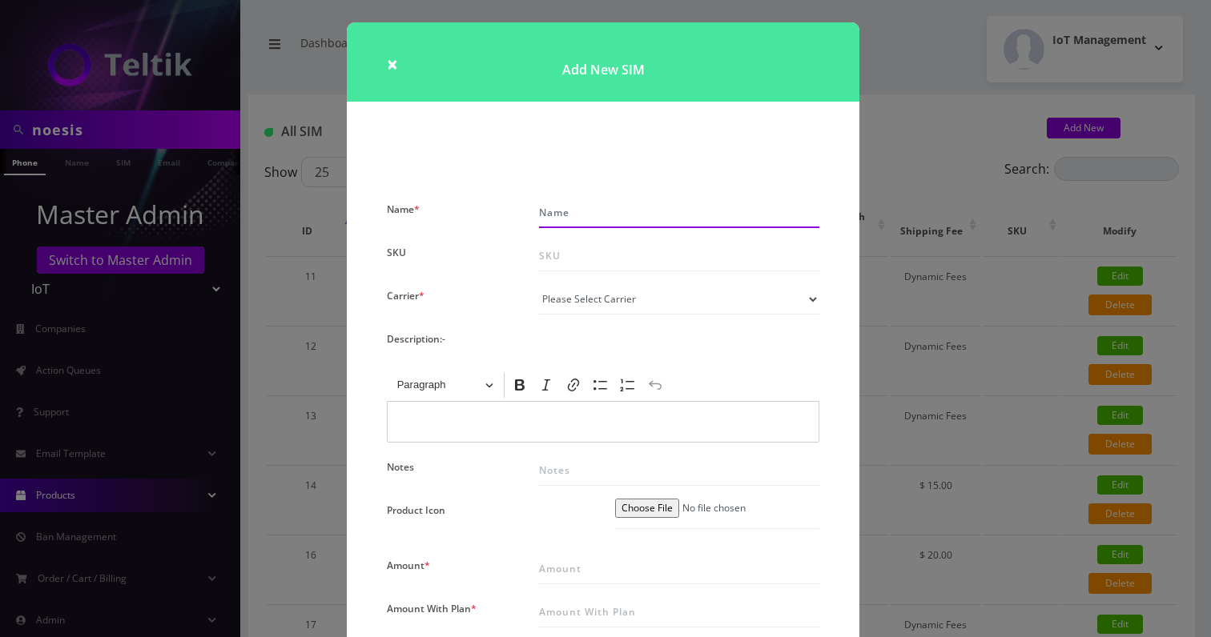
click at [658, 221] on input "Name *" at bounding box center [679, 213] width 280 height 30
paste input "TMO SMS SIM - Hosted"
type input "TMO SMS SIM - Hosted - $2.5"
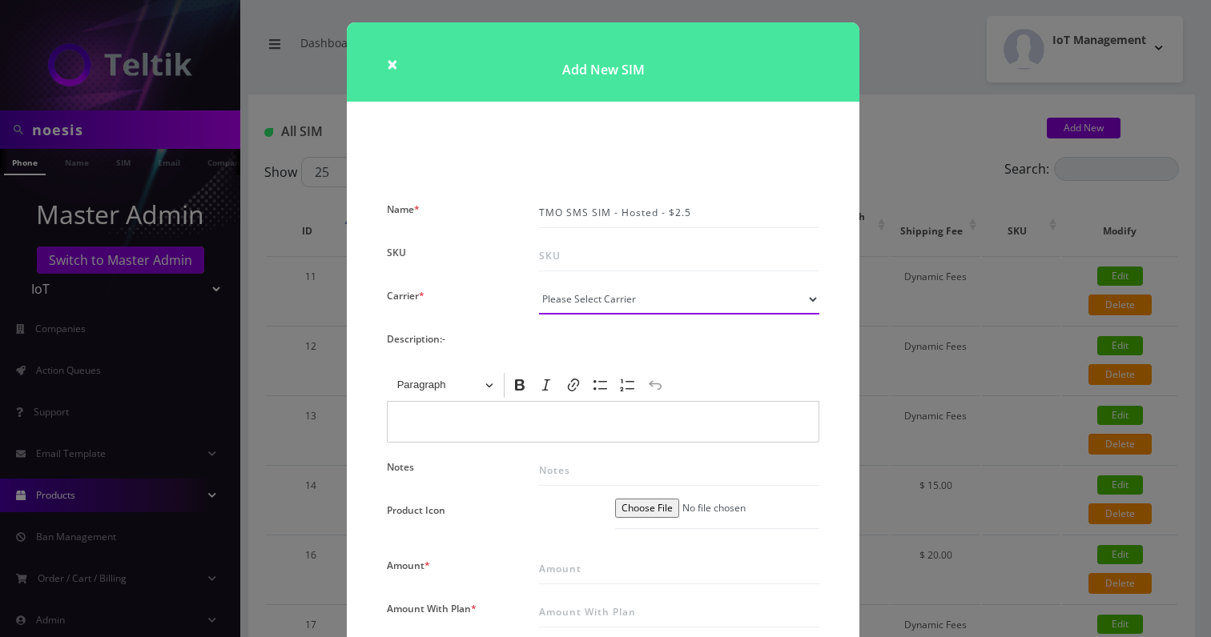
select select "5"
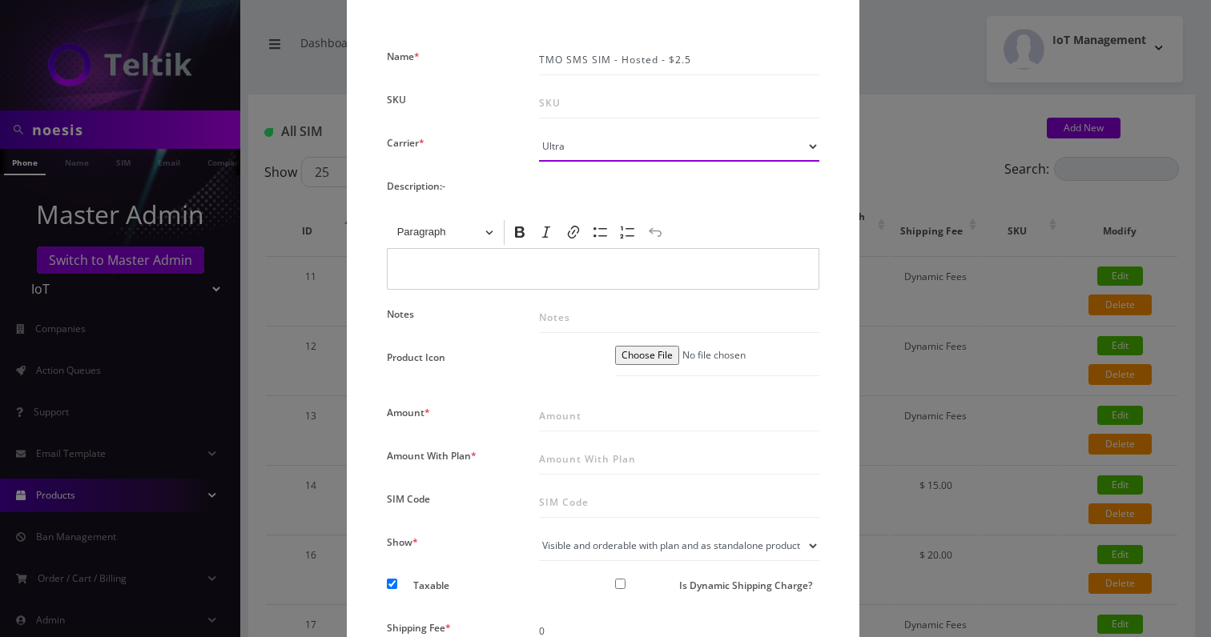
scroll to position [183, 0]
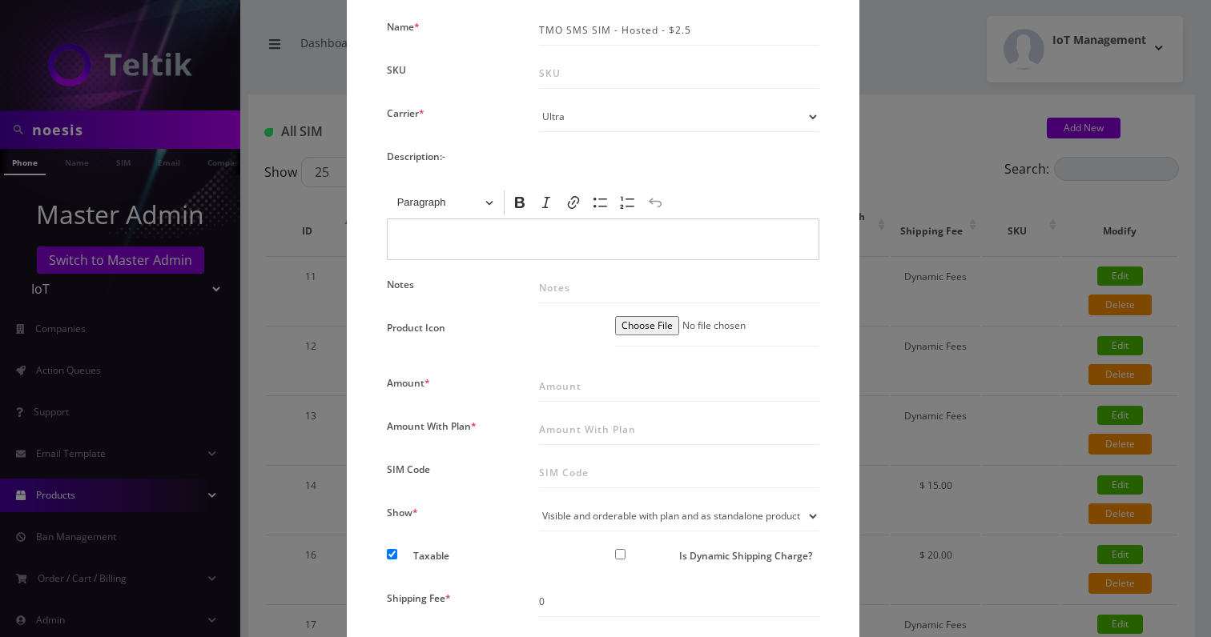
click at [632, 153] on div "Description:-" at bounding box center [603, 160] width 456 height 30
click at [598, 376] on input "Amount *" at bounding box center [679, 387] width 280 height 30
type input "2.5"
click at [585, 423] on input "Amount With Plan *" at bounding box center [679, 430] width 280 height 30
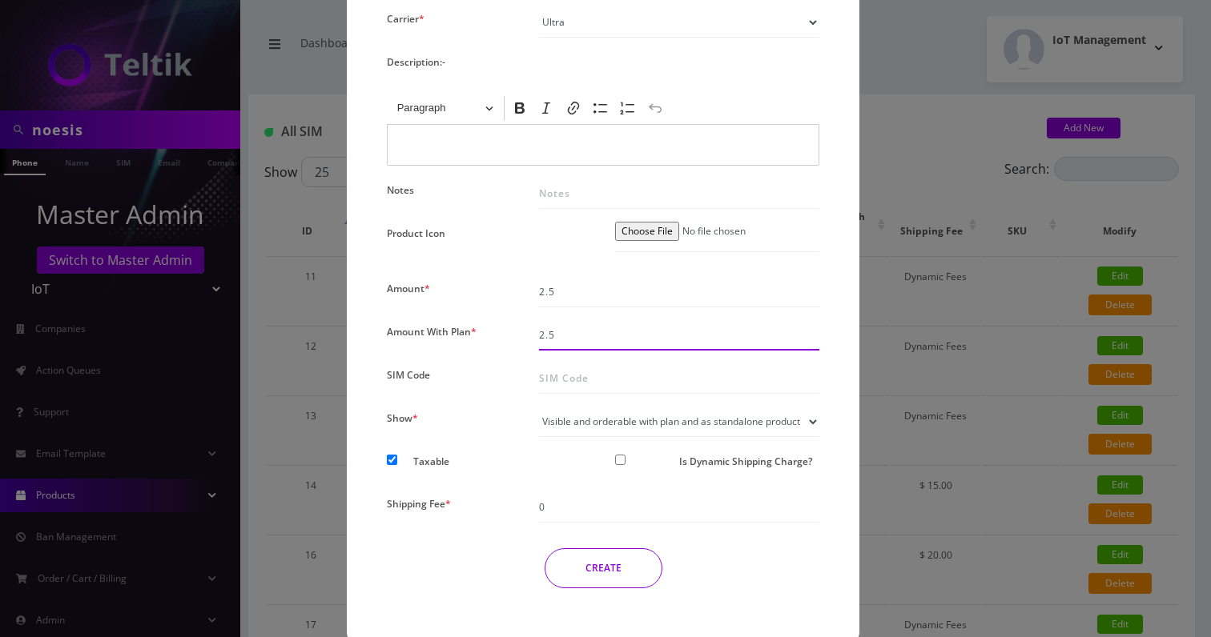
scroll to position [304, 0]
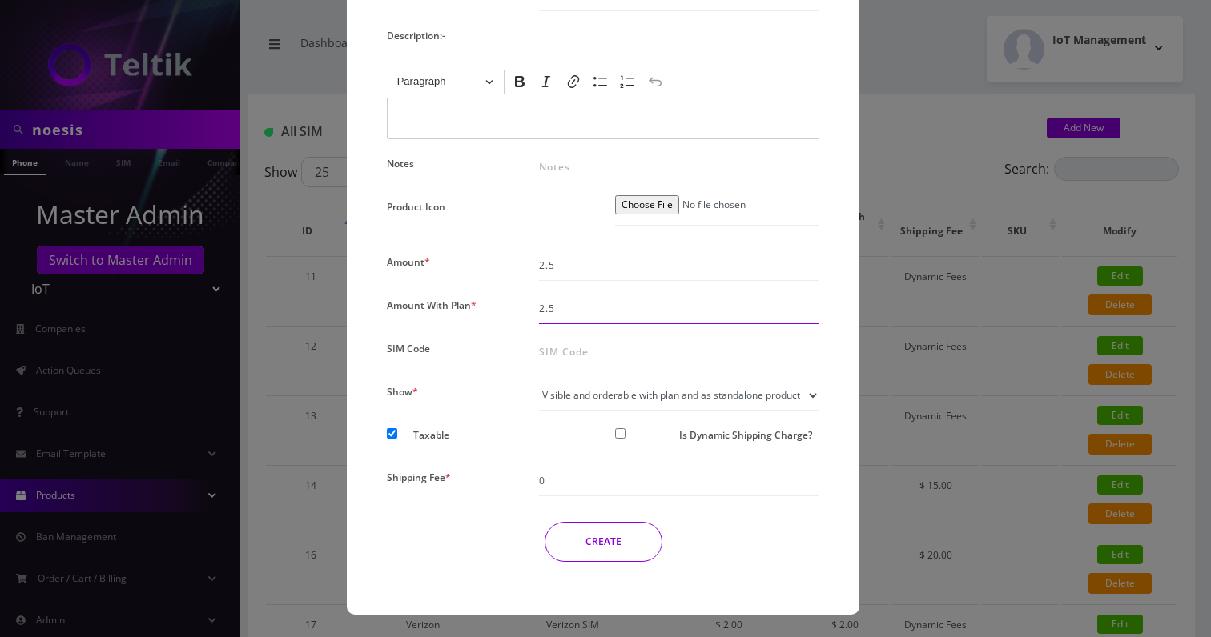
type input "2.5"
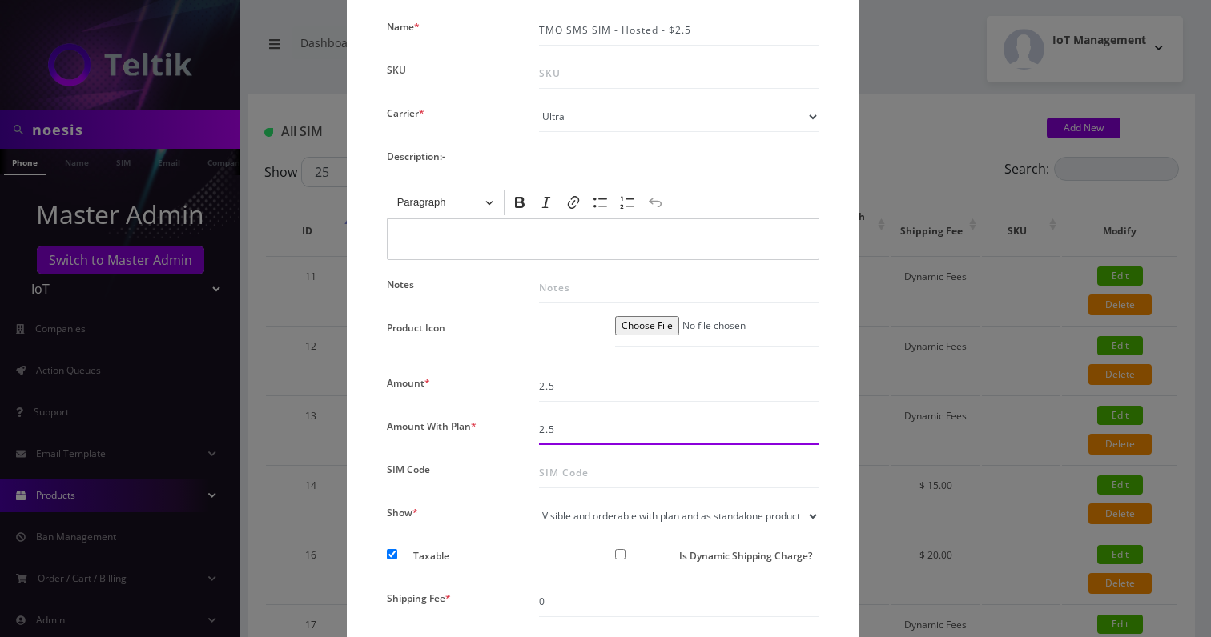
scroll to position [151, 0]
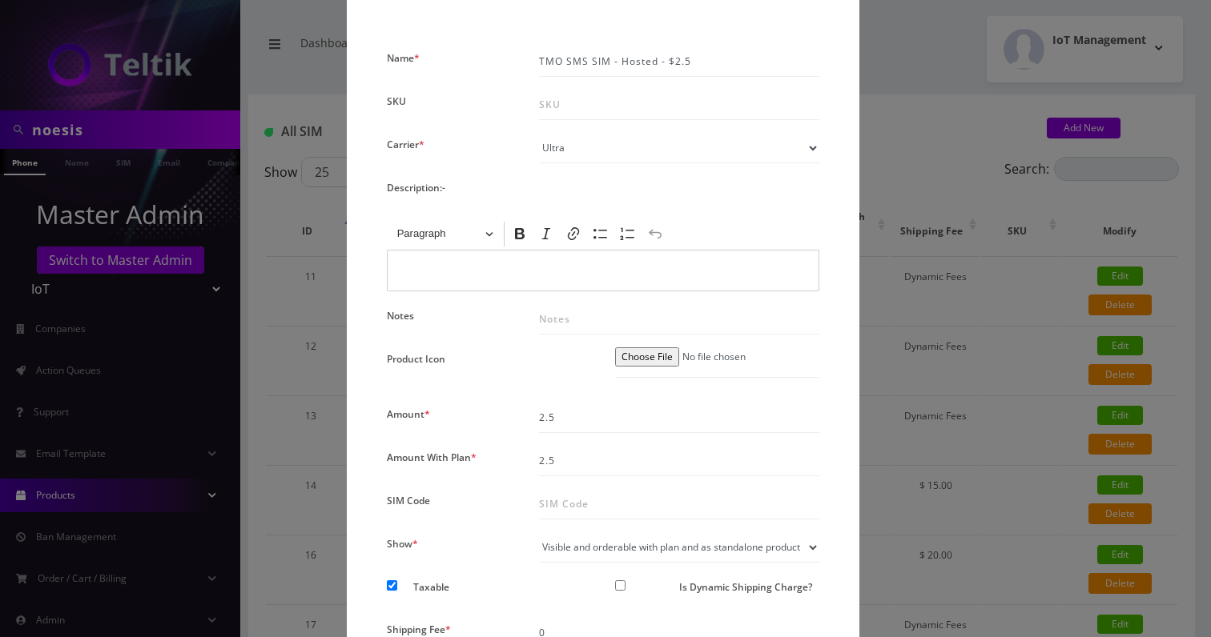
click at [614, 548] on select "Visible and orderable with plan inside plan modal Visible and orderable with pl…" at bounding box center [679, 548] width 280 height 30
click at [612, 546] on select "Visible and orderable with plan inside plan modal Visible and orderable with pl…" at bounding box center [679, 548] width 280 height 30
select select "3"
click at [539, 533] on select "Visible and orderable with plan inside plan modal Visible and orderable with pl…" at bounding box center [679, 548] width 280 height 30
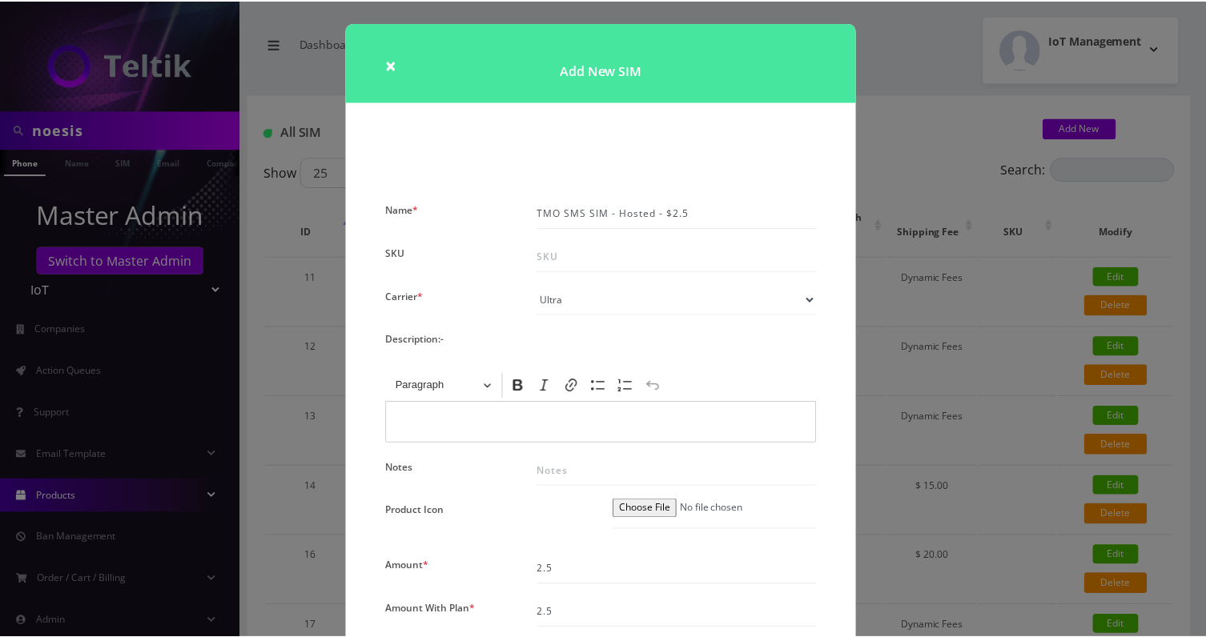
scroll to position [304, 0]
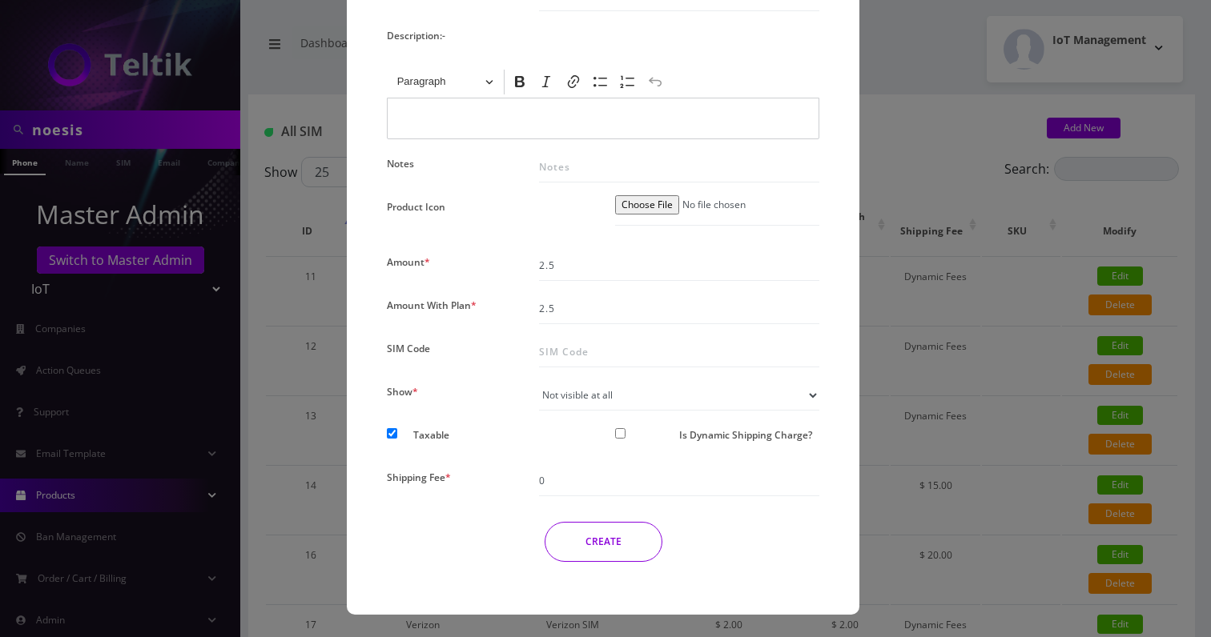
click at [618, 545] on button "CREATE" at bounding box center [604, 542] width 118 height 40
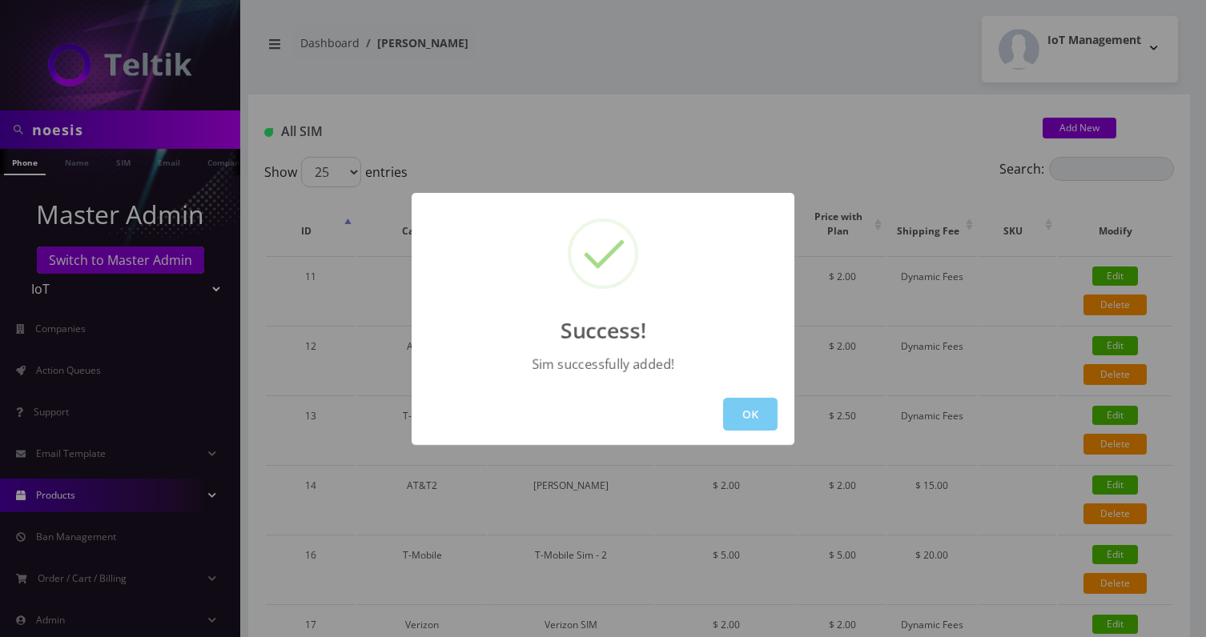
click at [758, 422] on button "OK" at bounding box center [750, 414] width 54 height 33
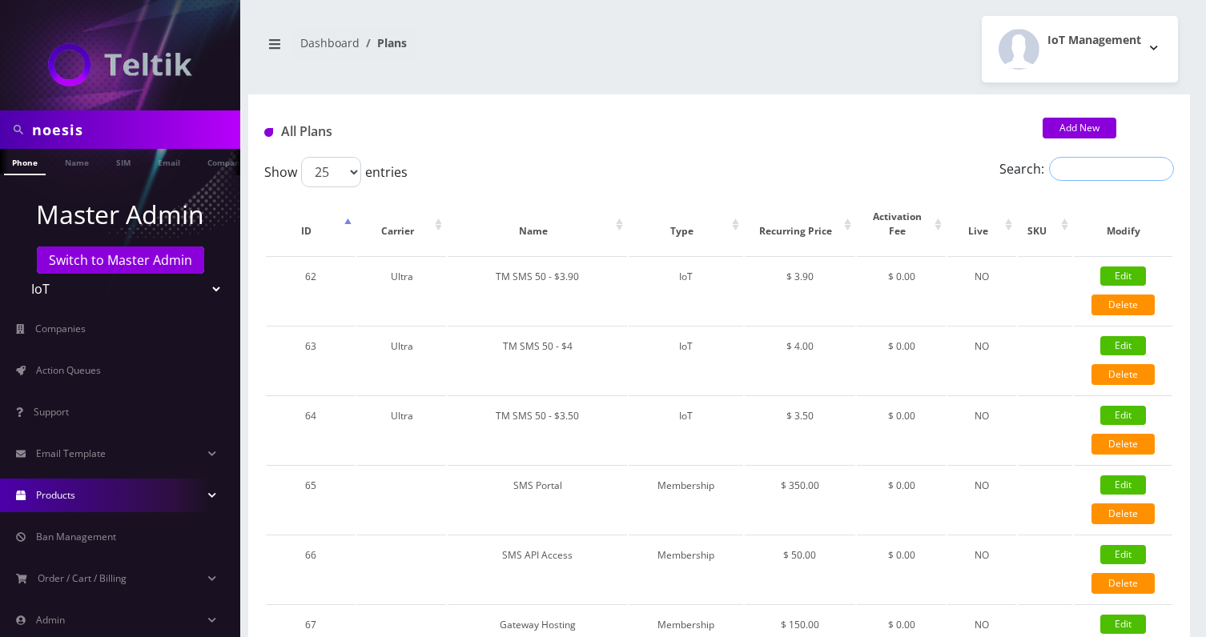
click at [1083, 170] on input "Search:" at bounding box center [1111, 169] width 125 height 24
type input "31.5"
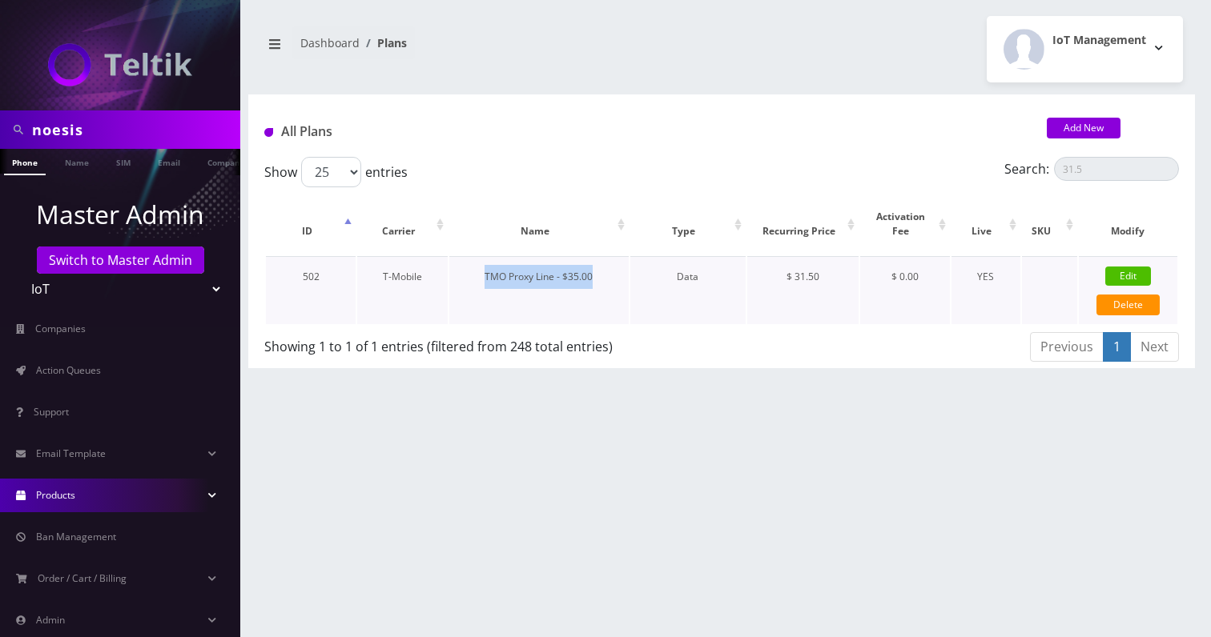
copy td "TMO Proxy Line - $35.00"
drag, startPoint x: 485, startPoint y: 274, endPoint x: 616, endPoint y: 278, distance: 130.6
click at [616, 278] on td "TMO Proxy Line - $35.00" at bounding box center [538, 290] width 179 height 68
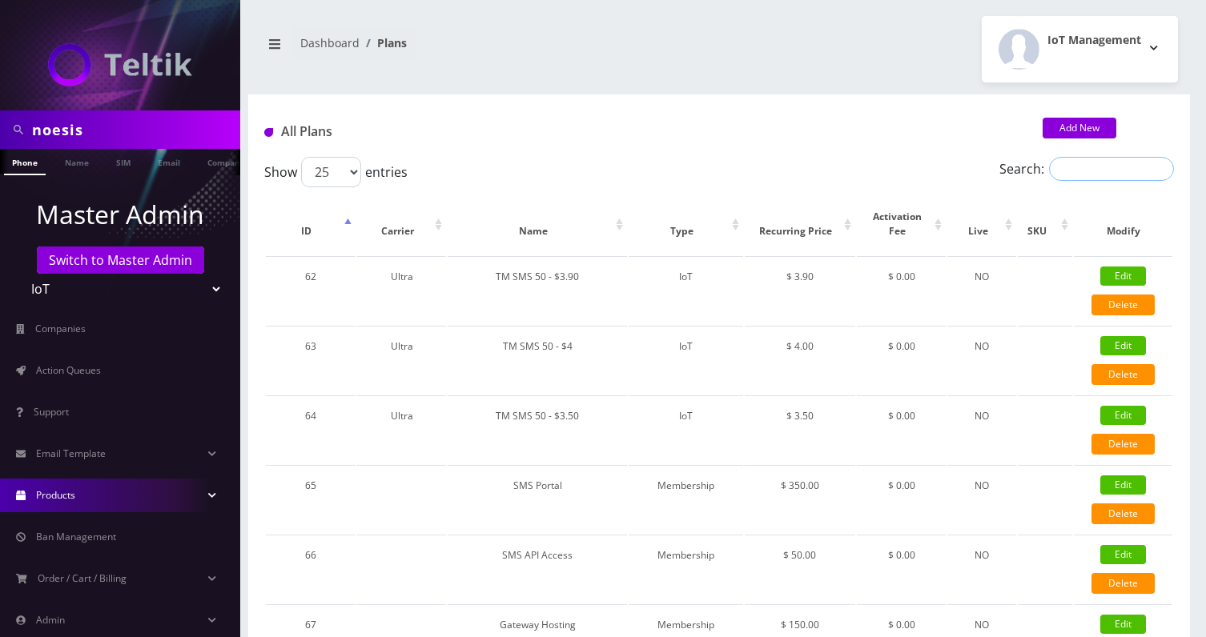
click at [1073, 181] on div "Search:" at bounding box center [1060, 172] width 227 height 30
paste input "TMO Proxy Line - $35.00"
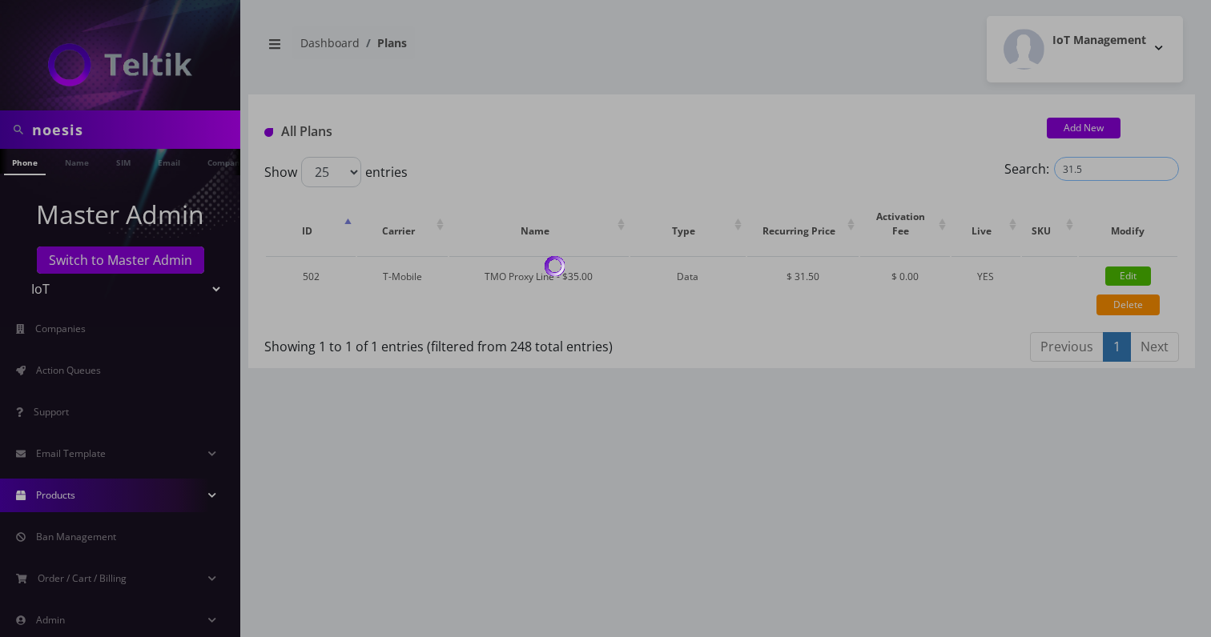
type input "31.5"
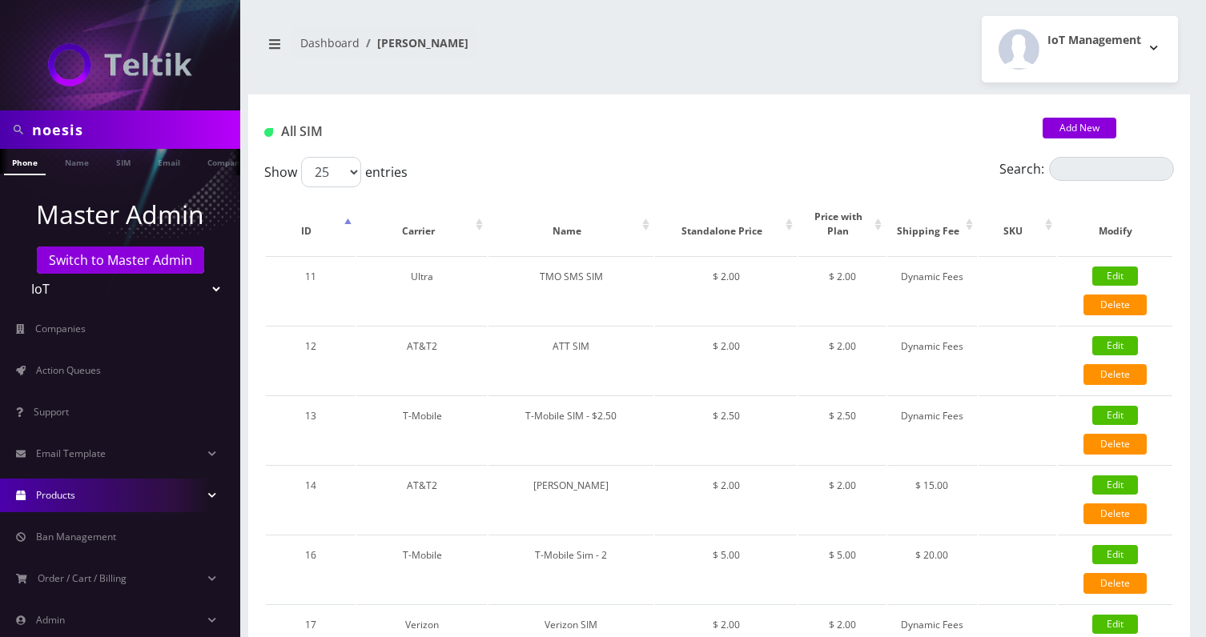
click at [1095, 185] on div "Search:" at bounding box center [1060, 172] width 227 height 30
click at [1095, 183] on div "Search:" at bounding box center [1060, 172] width 227 height 30
click at [1094, 182] on div "Search:" at bounding box center [1060, 172] width 227 height 30
click at [1094, 178] on input "Search:" at bounding box center [1111, 169] width 125 height 24
type input "2.5"
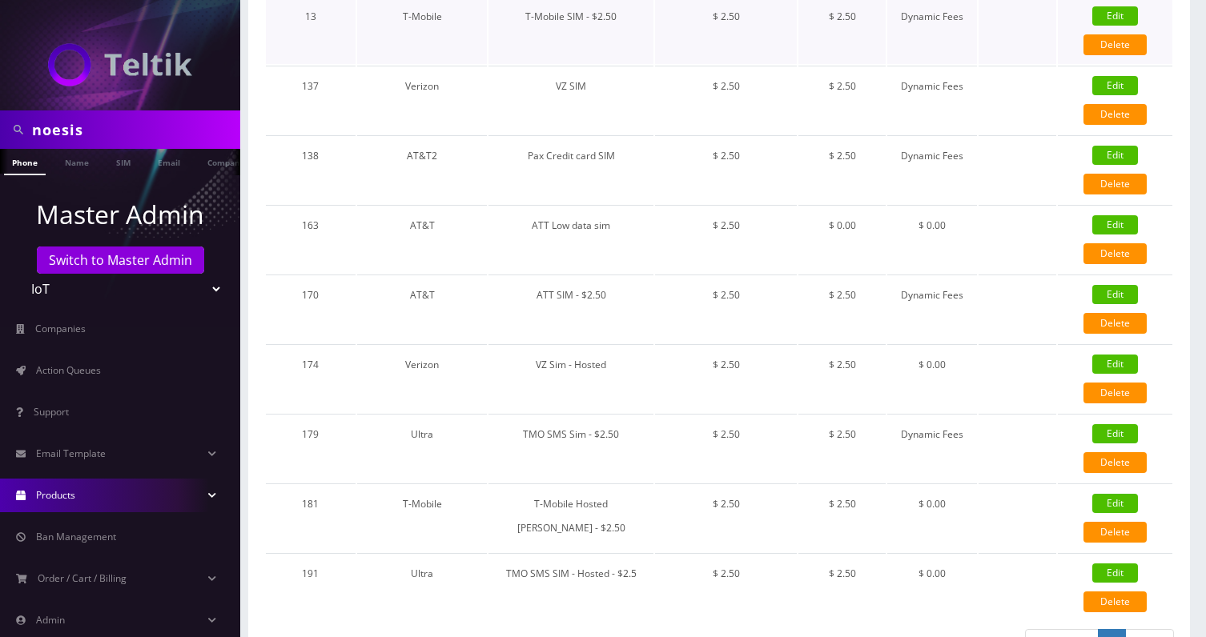
scroll to position [300, 0]
